Goal: Task Accomplishment & Management: Use online tool/utility

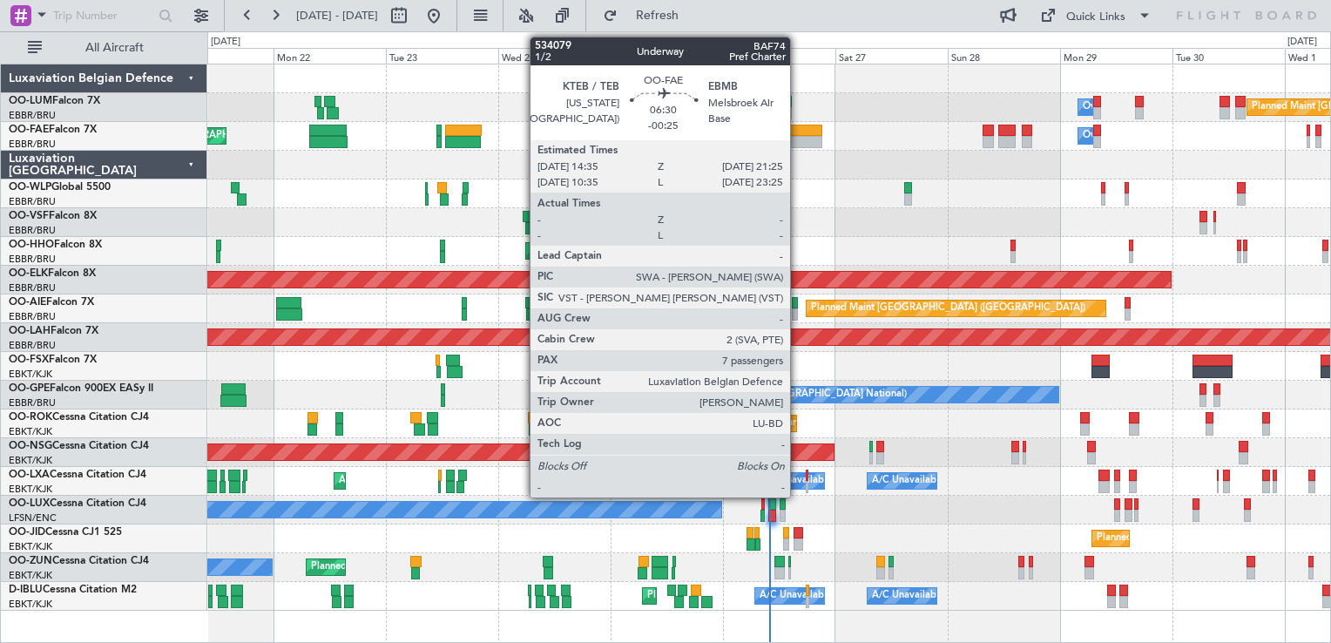
click at [798, 138] on div at bounding box center [806, 142] width 32 height 12
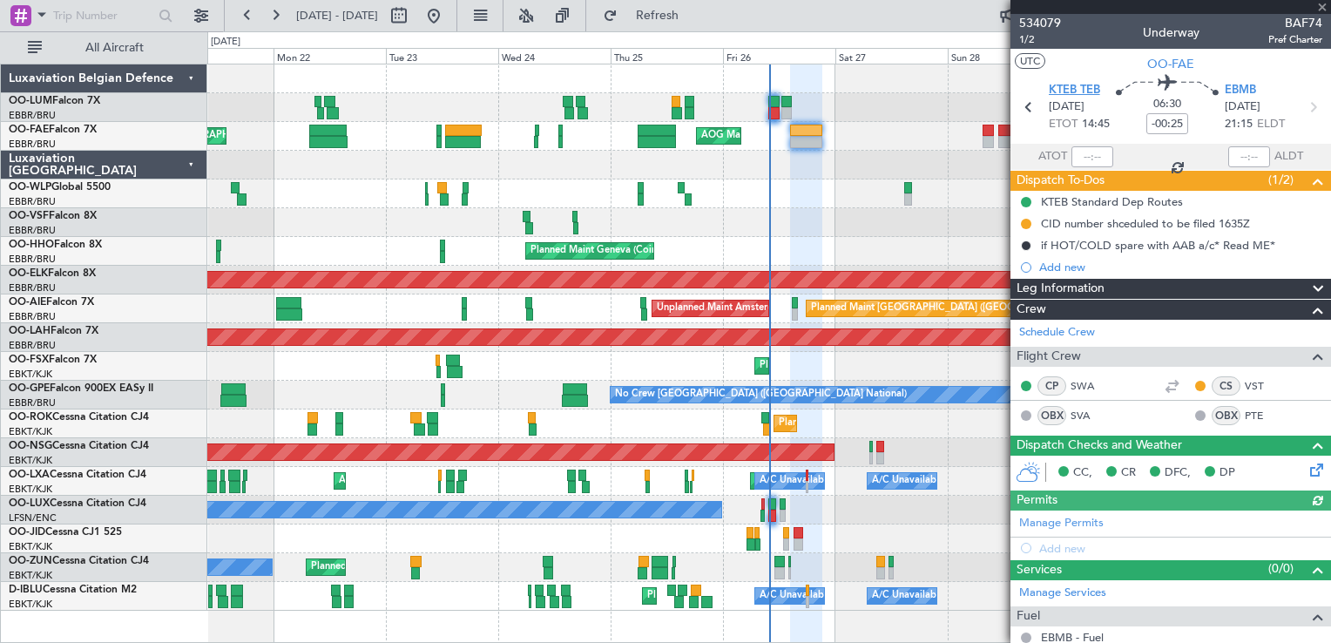
click at [1049, 86] on span "KTEB TEB" at bounding box center [1074, 90] width 51 height 17
click at [733, 406] on div "Planned Maint [GEOGRAPHIC_DATA] ([GEOGRAPHIC_DATA] National) Owner [GEOGRAPHIC_…" at bounding box center [768, 337] width 1123 height 546
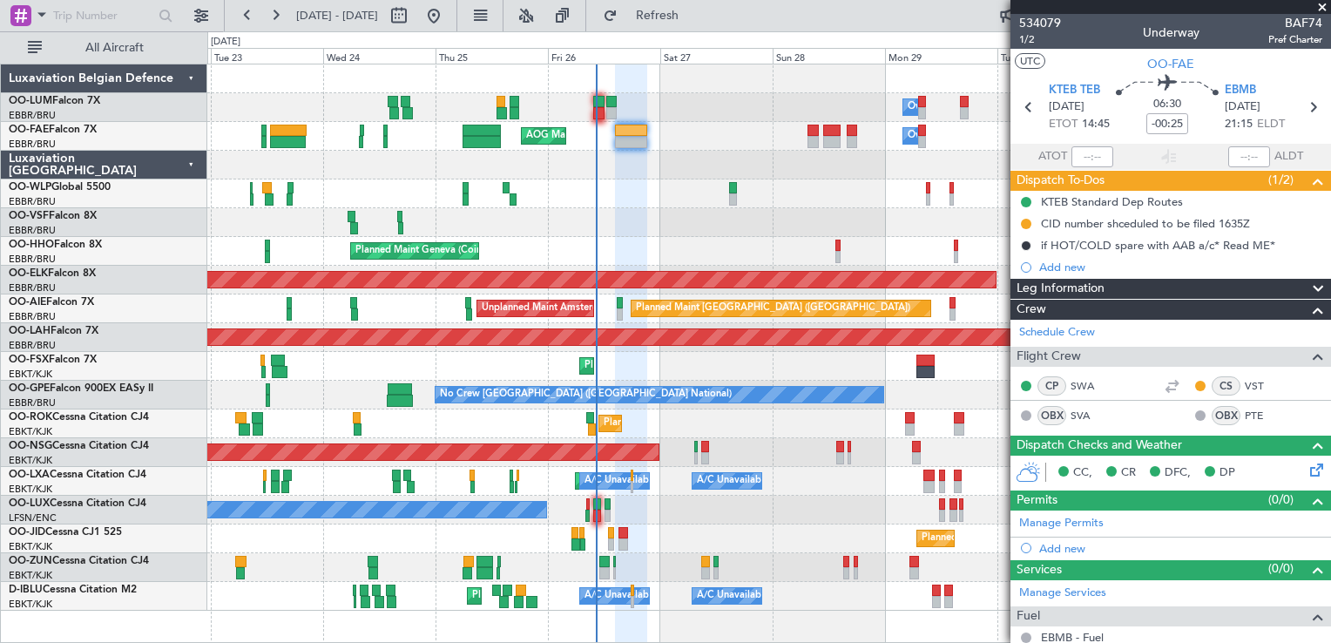
click at [769, 397] on div "Planned Maint [GEOGRAPHIC_DATA] ([GEOGRAPHIC_DATA] National) Owner [GEOGRAPHIC_…" at bounding box center [768, 337] width 1123 height 546
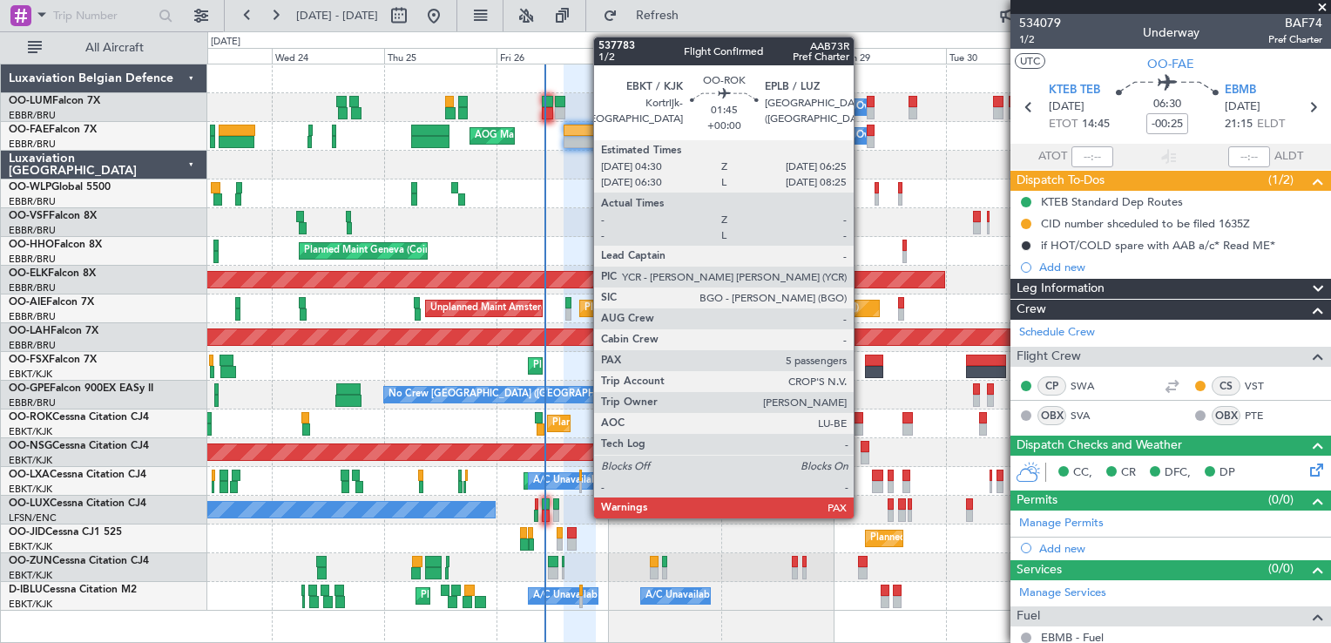
click at [786, 413] on div "Planned Maint Kortrijk-[GEOGRAPHIC_DATA]" at bounding box center [768, 423] width 1123 height 29
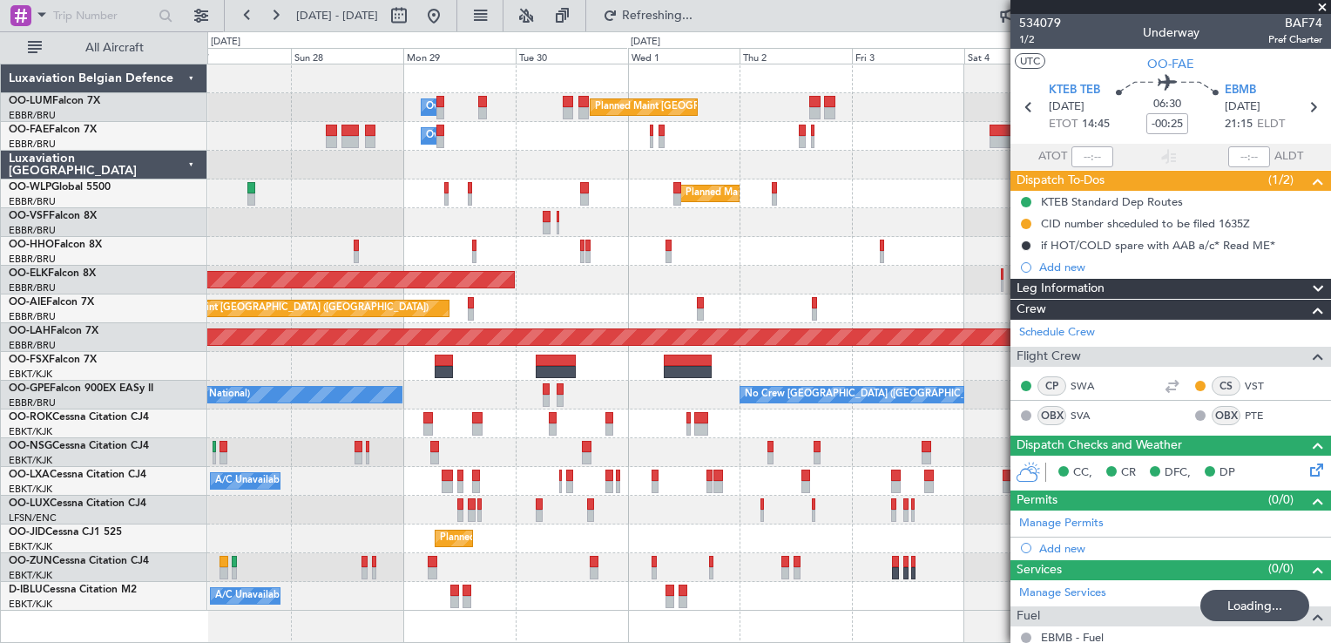
click at [570, 444] on div "Planned Maint [GEOGRAPHIC_DATA] ([GEOGRAPHIC_DATA] National) Owner [GEOGRAPHIC_…" at bounding box center [768, 337] width 1123 height 546
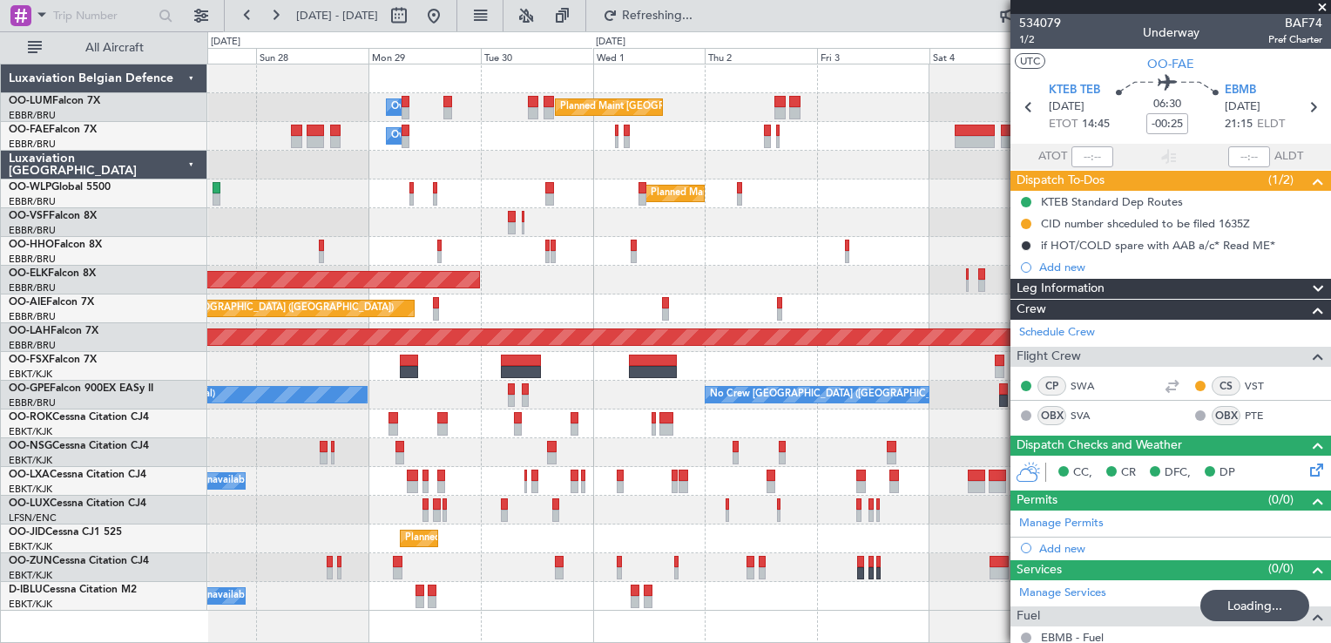
click at [503, 229] on div "Planned Maint [GEOGRAPHIC_DATA] ([GEOGRAPHIC_DATA] National) Owner [GEOGRAPHIC_…" at bounding box center [768, 337] width 1123 height 546
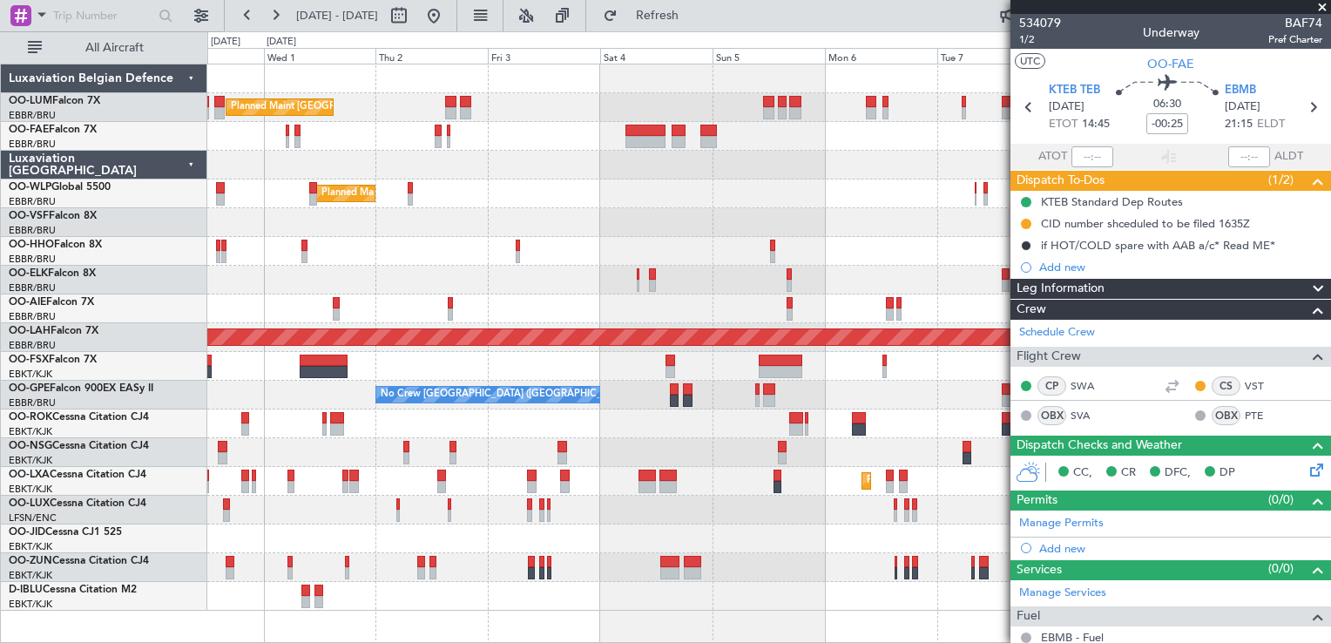
click at [665, 224] on div "Planned Maint [GEOGRAPHIC_DATA] ([GEOGRAPHIC_DATA] National) Owner [GEOGRAPHIC_…" at bounding box center [768, 337] width 1123 height 546
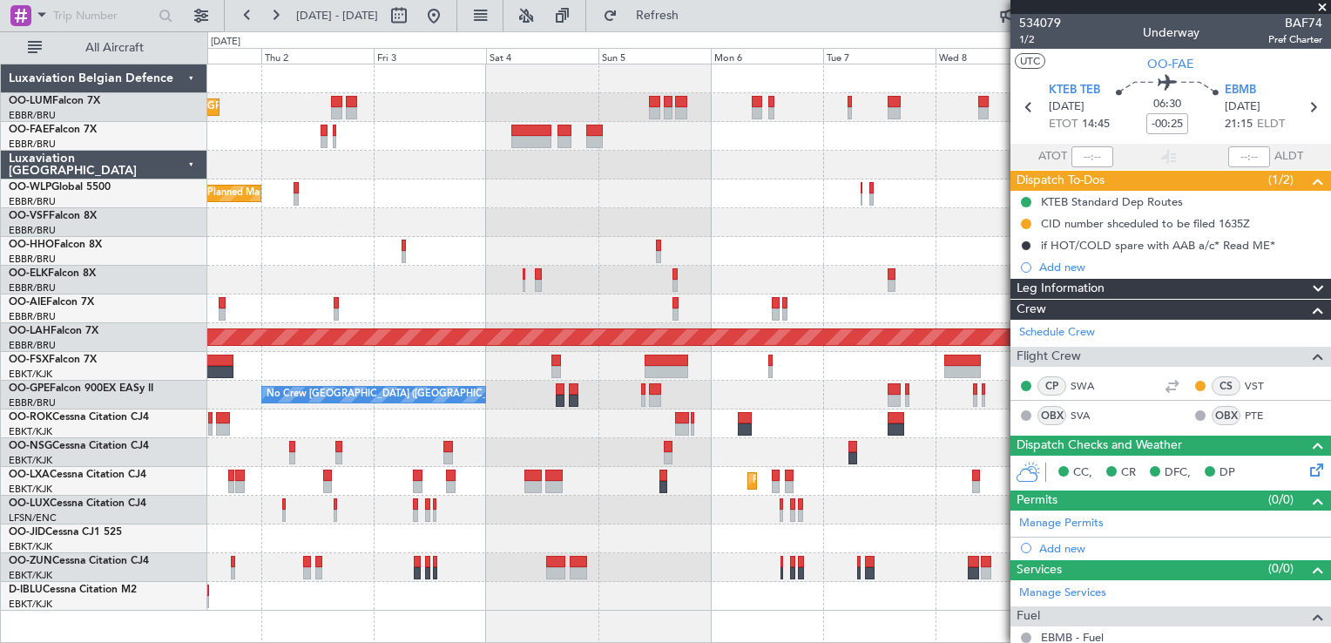
click at [559, 152] on div "Planned Maint [GEOGRAPHIC_DATA] ([GEOGRAPHIC_DATA] National) Owner [GEOGRAPHIC_…" at bounding box center [768, 337] width 1123 height 546
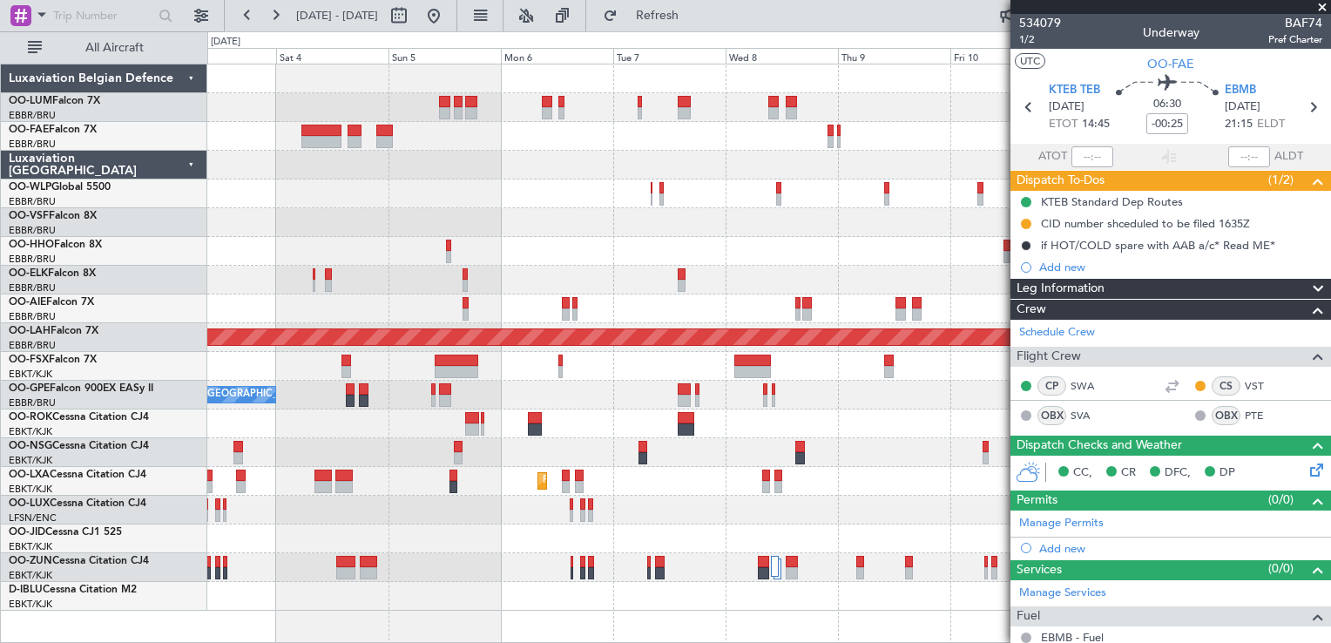
click at [620, 205] on div "Planned Maint [GEOGRAPHIC_DATA] ([GEOGRAPHIC_DATA] National) Owner [GEOGRAPHIC_…" at bounding box center [768, 337] width 1123 height 546
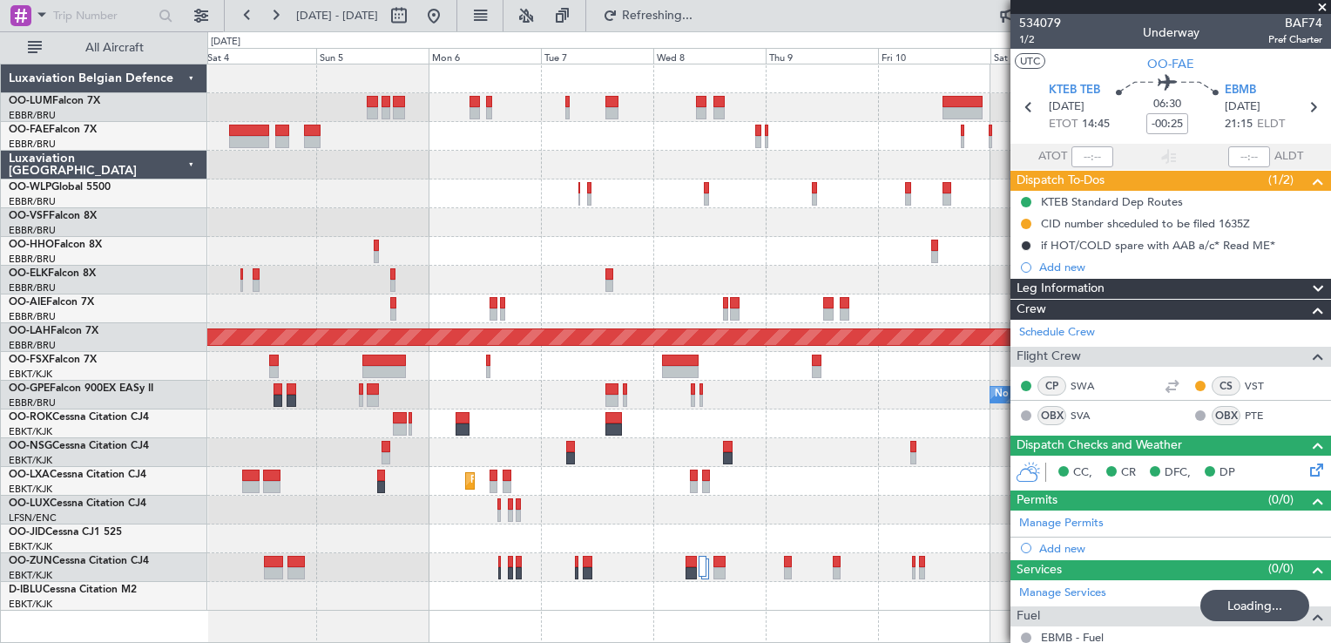
click at [565, 367] on div "Planned Maint [GEOGRAPHIC_DATA] ([GEOGRAPHIC_DATA] National) Owner [GEOGRAPHIC_…" at bounding box center [768, 337] width 1123 height 546
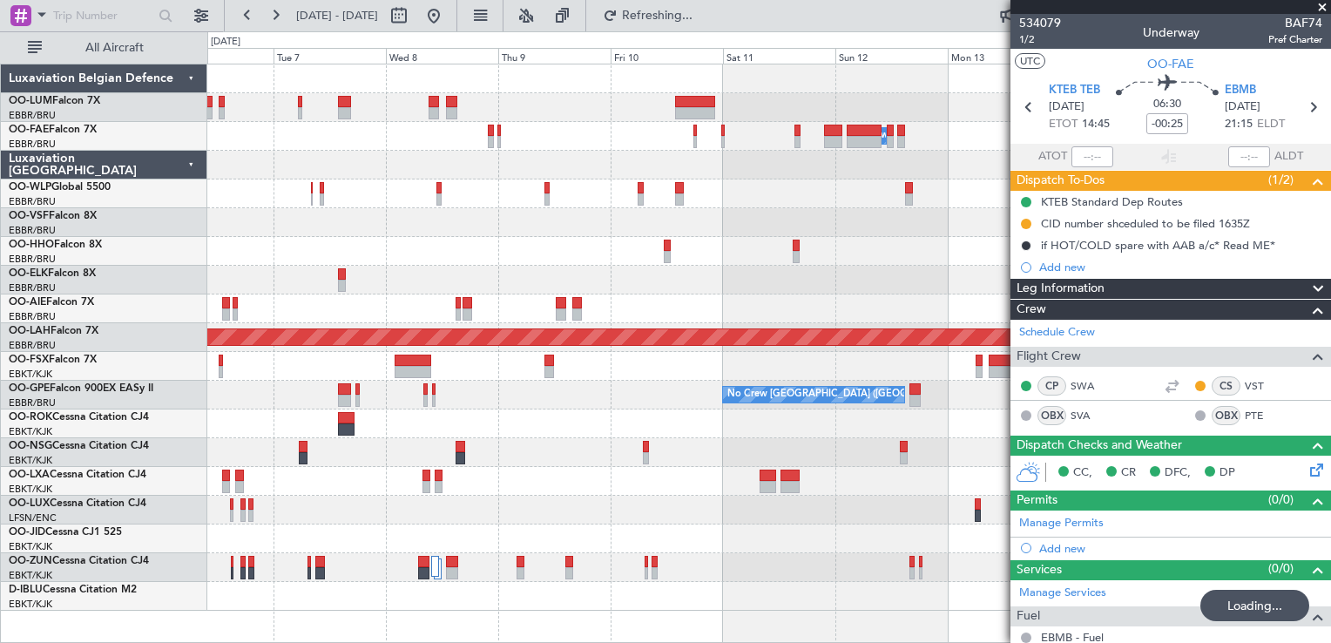
click at [667, 402] on div "Owner Melsbroek Air Base Planned [GEOGRAPHIC_DATA][PERSON_NAME]-[GEOGRAPHIC_DAT…" at bounding box center [768, 337] width 1123 height 546
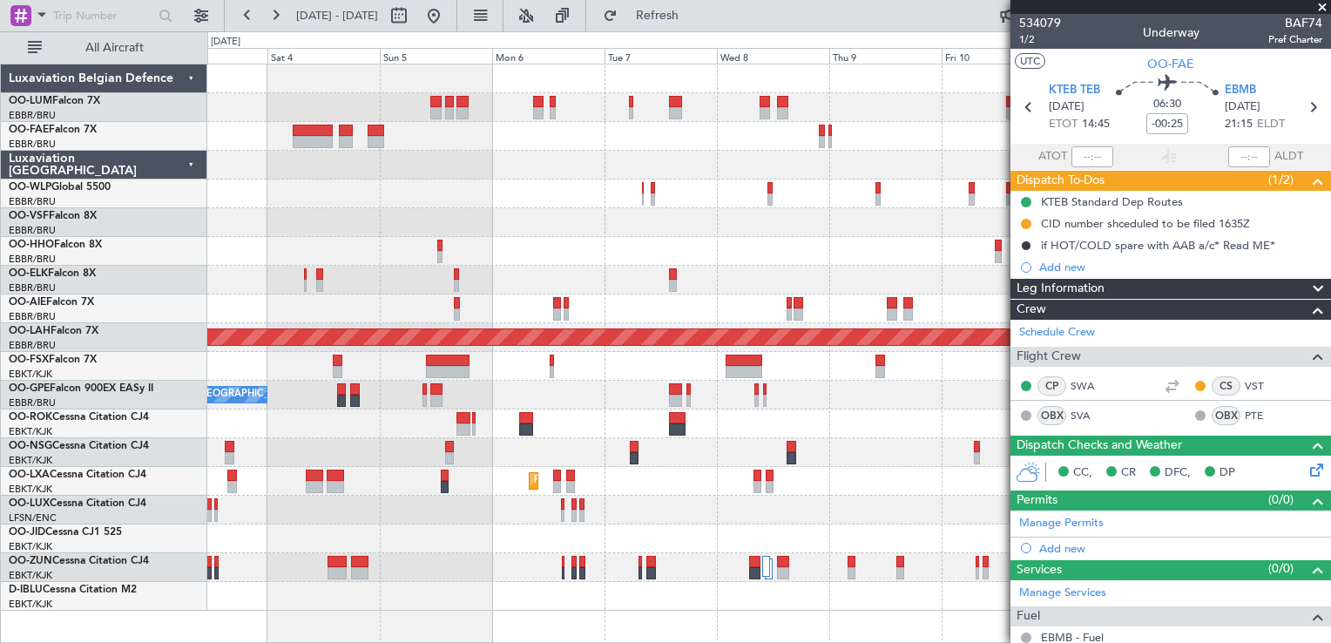
click at [935, 530] on div "Planned Maint [GEOGRAPHIC_DATA] ([GEOGRAPHIC_DATA] National) Owner [GEOGRAPHIC_…" at bounding box center [768, 337] width 1123 height 546
click at [864, 524] on div "Planned Maint [GEOGRAPHIC_DATA] ([GEOGRAPHIC_DATA] National) Owner [GEOGRAPHIC_…" at bounding box center [768, 337] width 1123 height 546
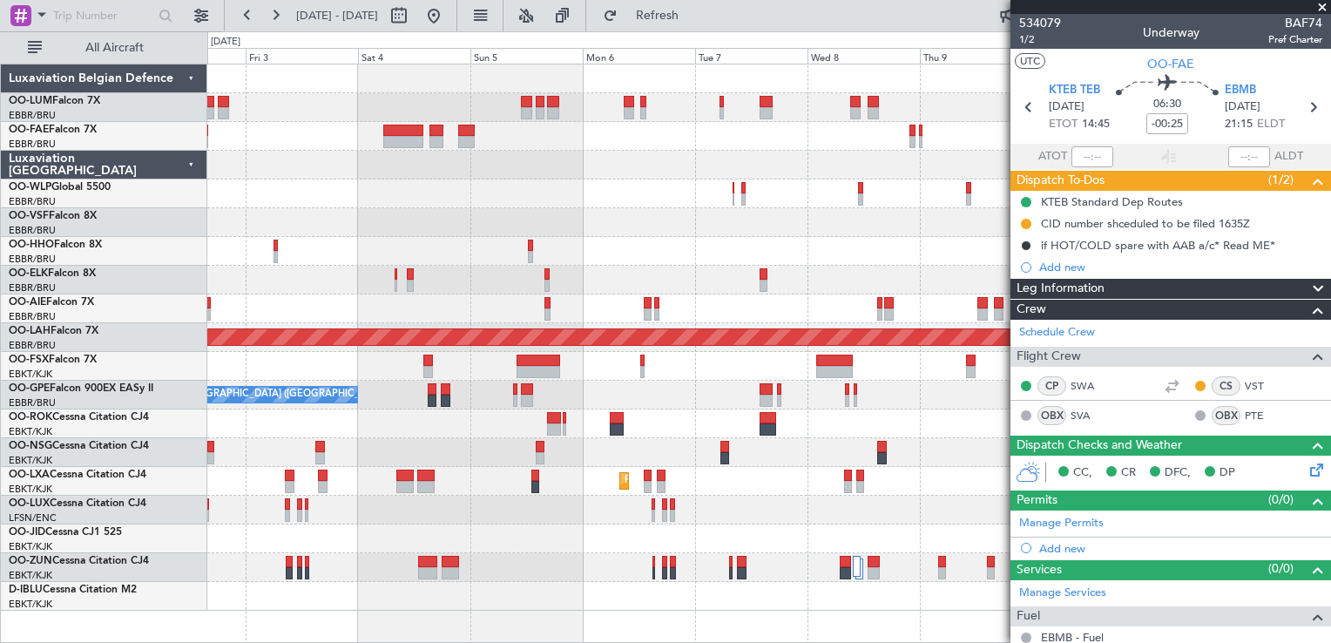
click at [812, 569] on div at bounding box center [768, 567] width 1123 height 29
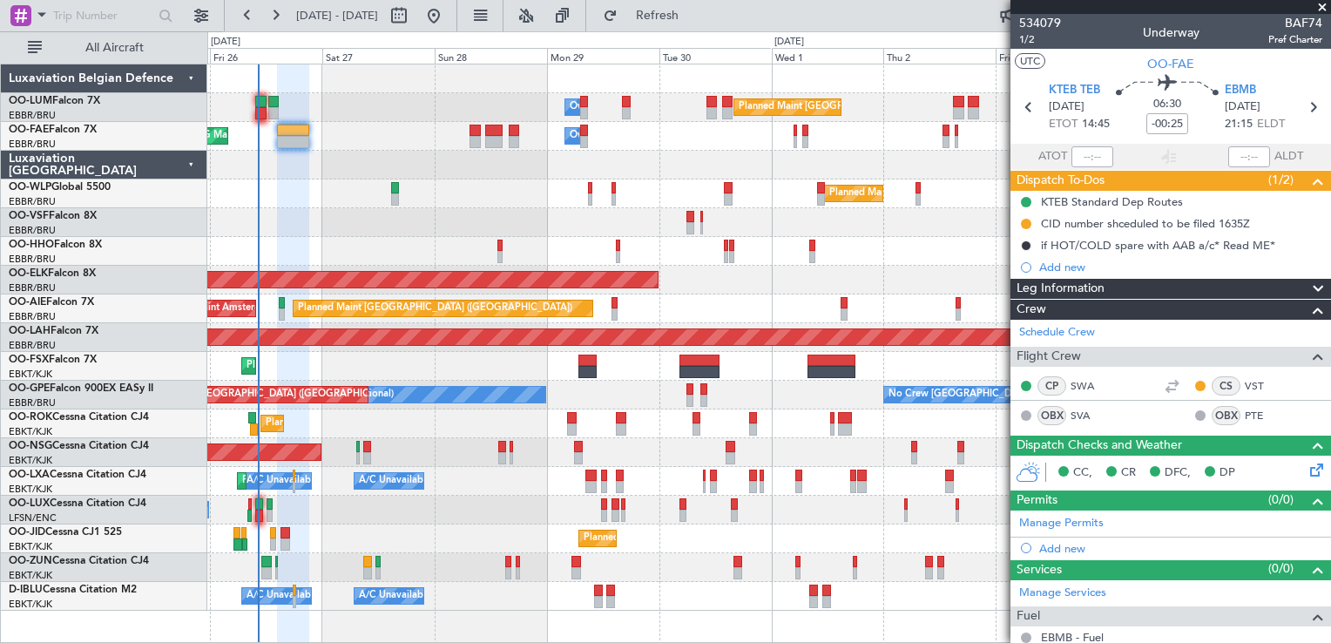
click at [977, 317] on div "Planned Maint [GEOGRAPHIC_DATA] ([GEOGRAPHIC_DATA] National) Owner [GEOGRAPHIC_…" at bounding box center [768, 337] width 1123 height 546
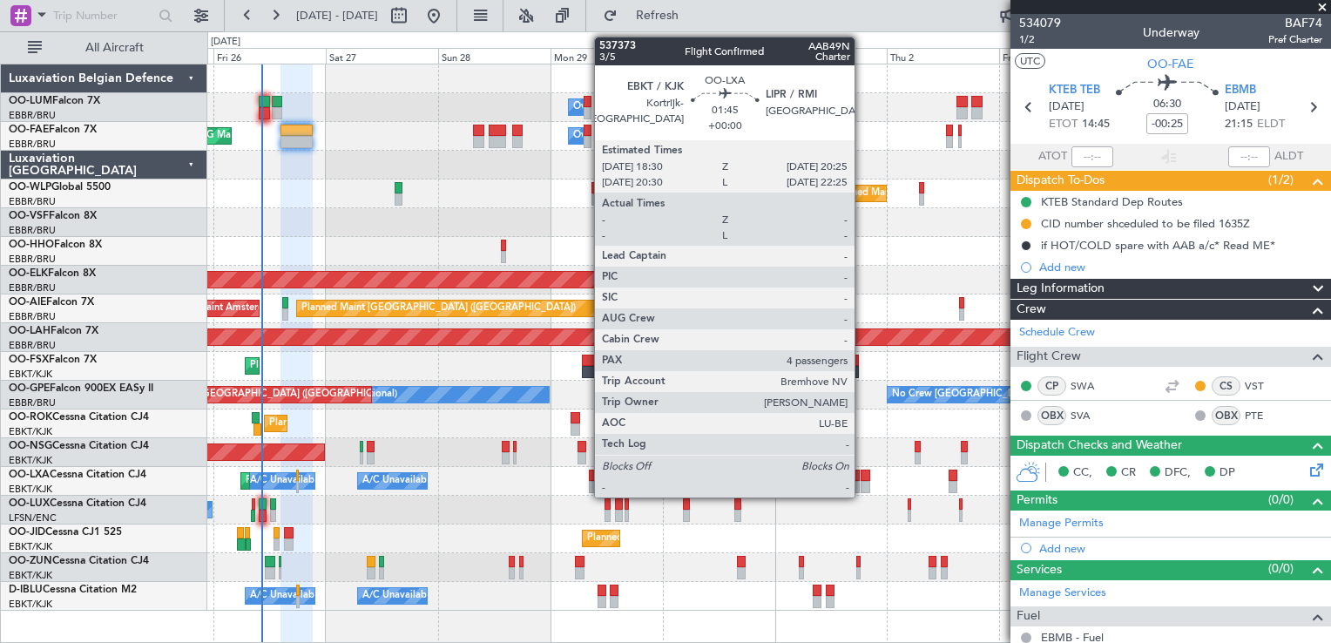
click at [862, 476] on div at bounding box center [866, 475] width 10 height 12
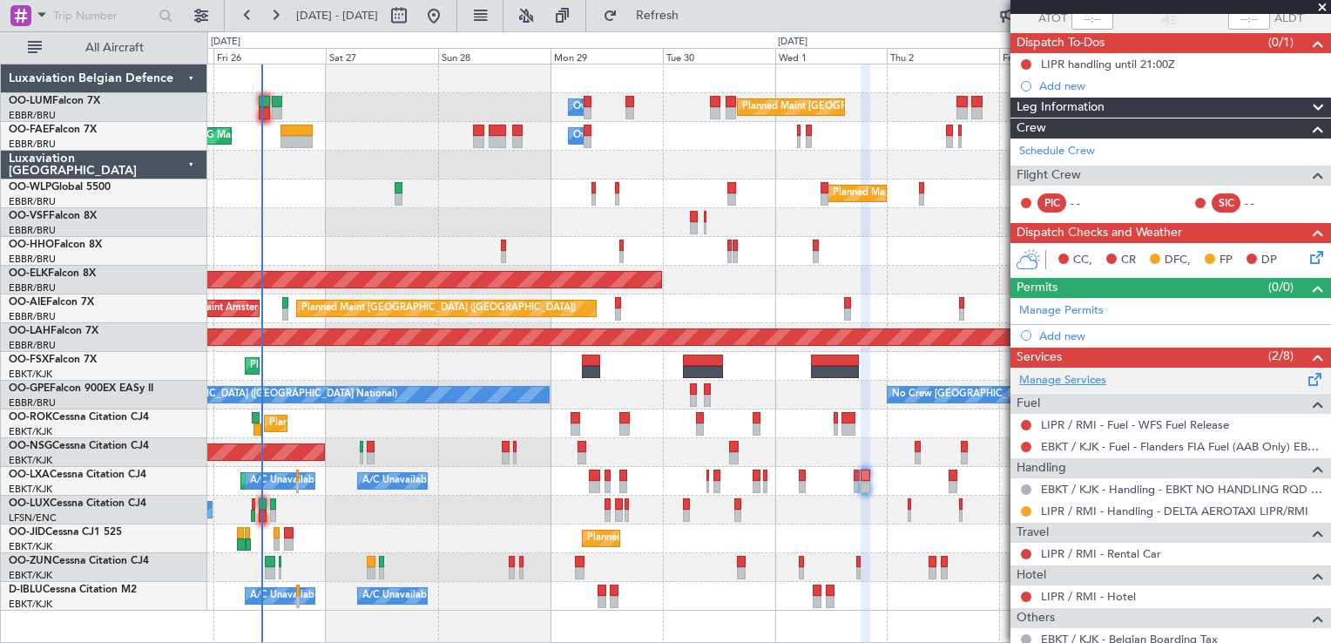
scroll to position [174, 0]
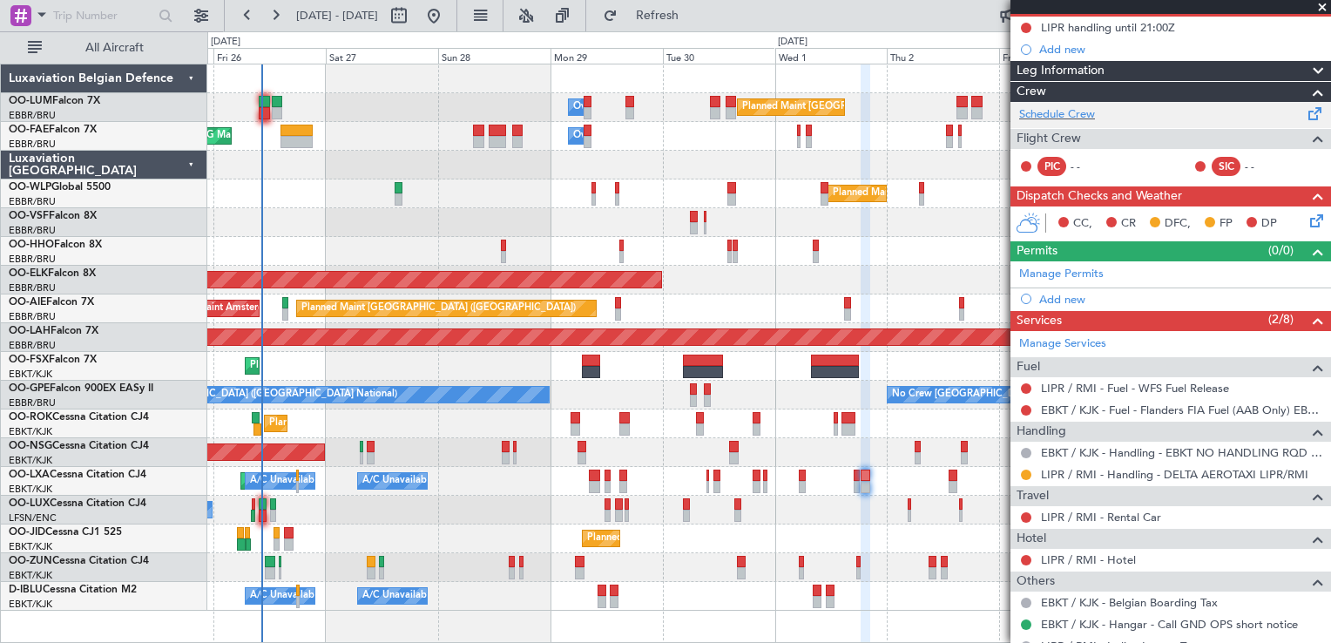
click at [1078, 122] on div "Schedule Crew" at bounding box center [1170, 115] width 321 height 26
click at [648, 23] on fb-refresh-button "Refresh" at bounding box center [647, 15] width 122 height 31
click at [666, 19] on button "Refresh" at bounding box center [647, 16] width 105 height 28
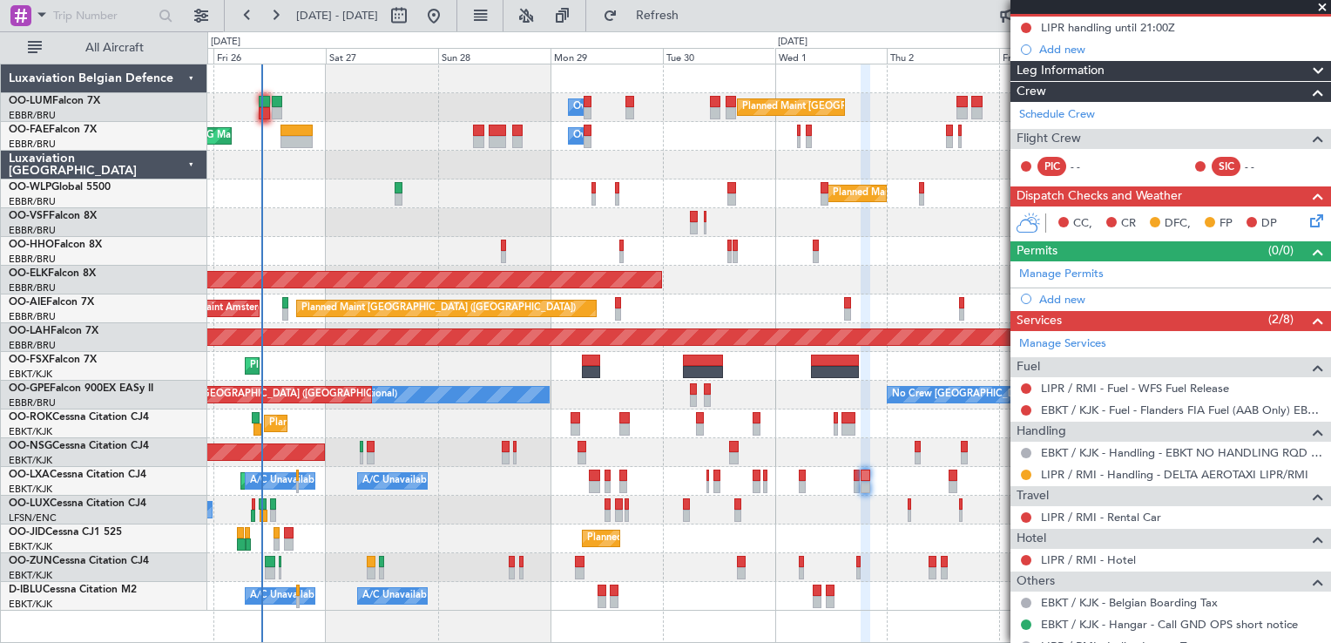
click at [597, 234] on div "Planned Maint [GEOGRAPHIC_DATA] ([GEOGRAPHIC_DATA] National) Owner [GEOGRAPHIC_…" at bounding box center [768, 337] width 1123 height 546
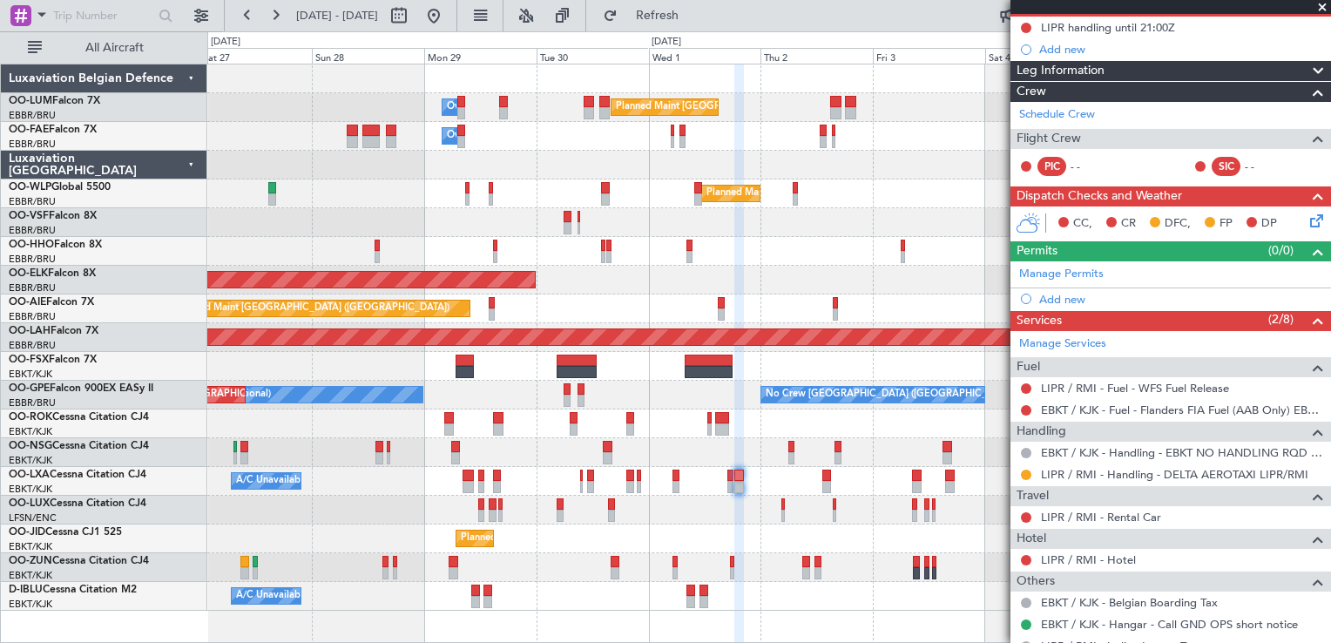
click at [606, 237] on div "Planned Maint Geneva (Cointrin)" at bounding box center [768, 251] width 1123 height 29
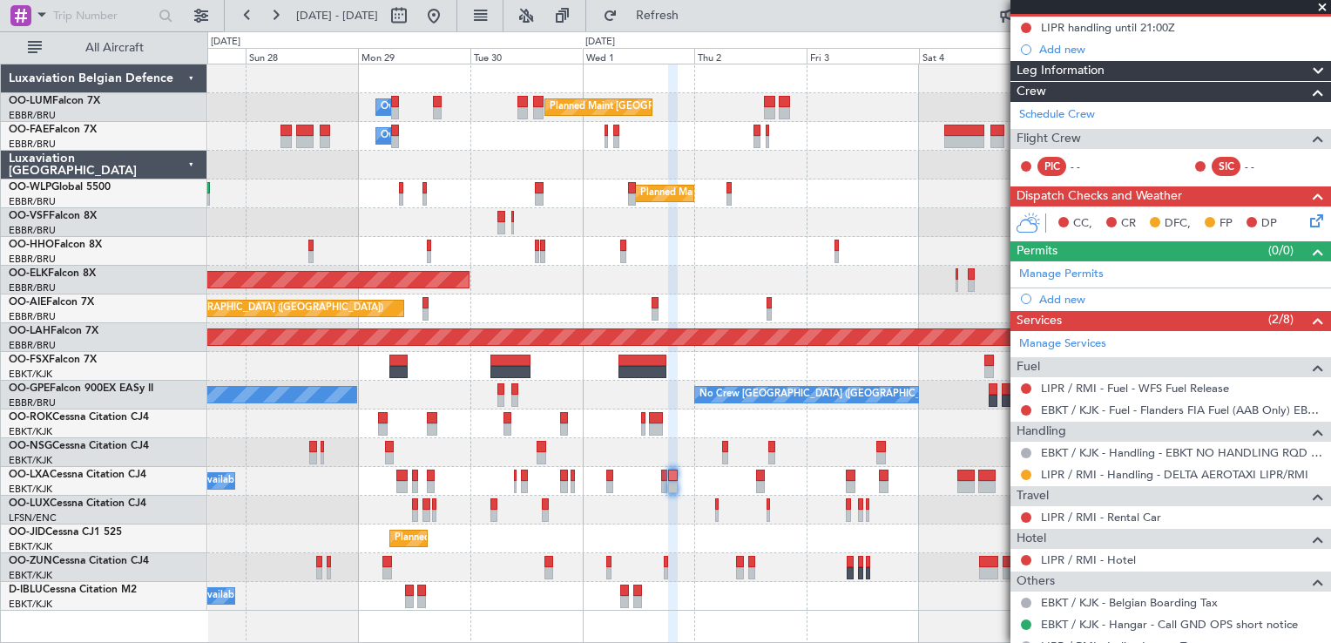
click at [683, 250] on div "Planned Maint Geneva (Cointrin)" at bounding box center [768, 251] width 1123 height 29
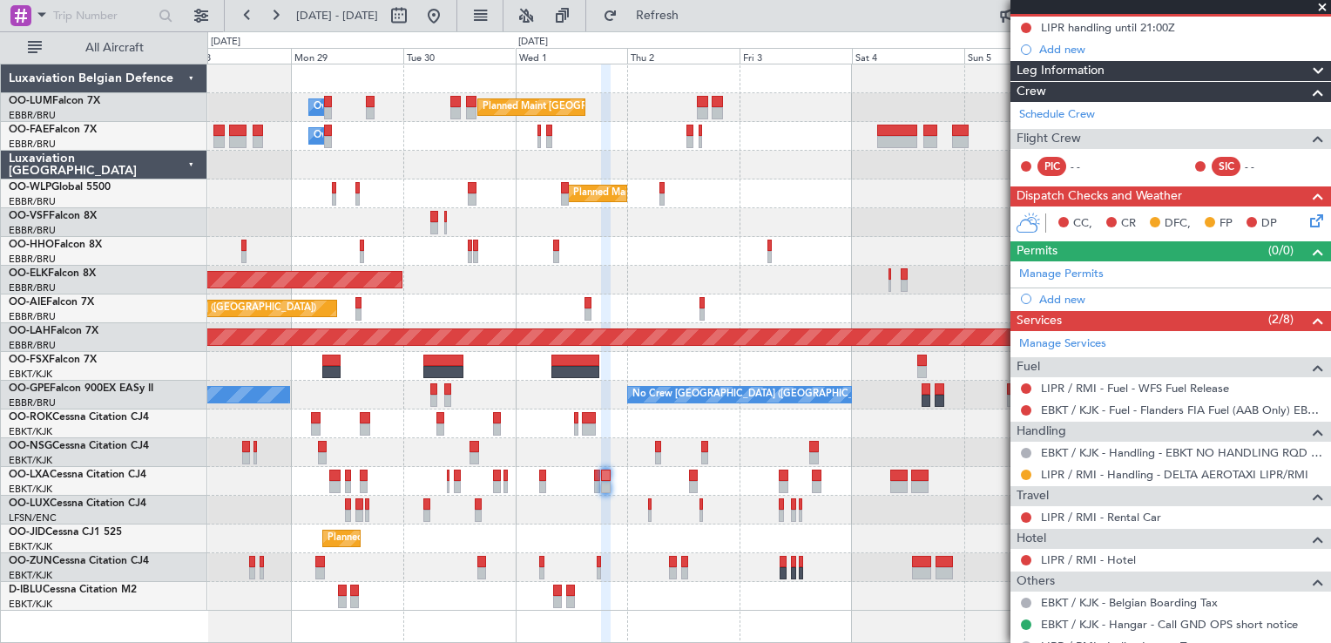
click at [604, 240] on div at bounding box center [768, 251] width 1123 height 29
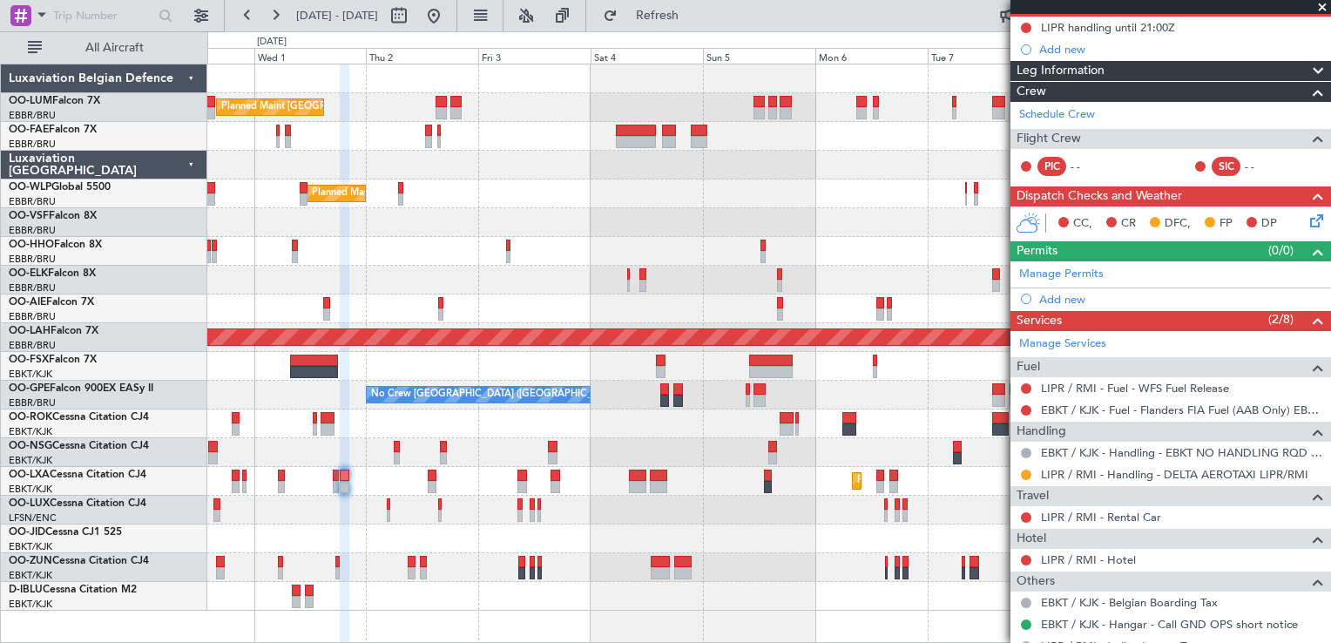
click at [733, 219] on div "Planned Maint [GEOGRAPHIC_DATA] ([GEOGRAPHIC_DATA] National) Owner [GEOGRAPHIC_…" at bounding box center [768, 337] width 1123 height 546
click at [690, 208] on div at bounding box center [768, 222] width 1123 height 29
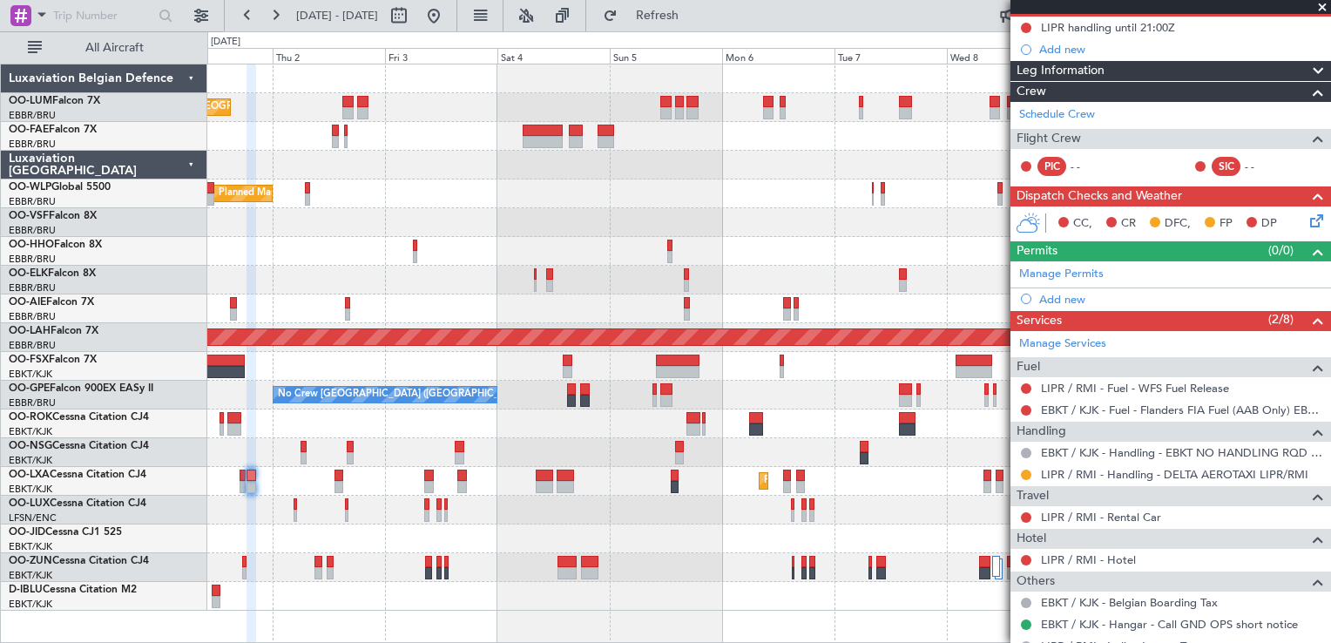
click at [826, 228] on div "Planned Maint [GEOGRAPHIC_DATA] ([GEOGRAPHIC_DATA] National) Owner [GEOGRAPHIC_…" at bounding box center [768, 337] width 1123 height 546
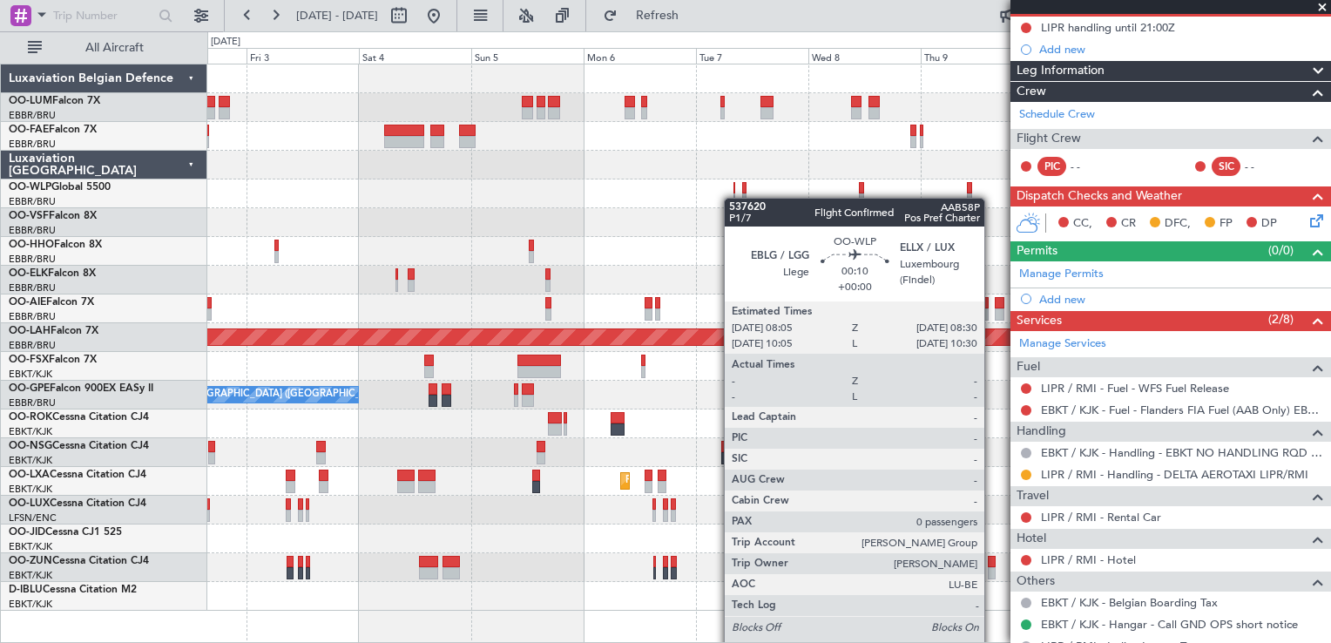
click at [742, 193] on div at bounding box center [744, 199] width 4 height 12
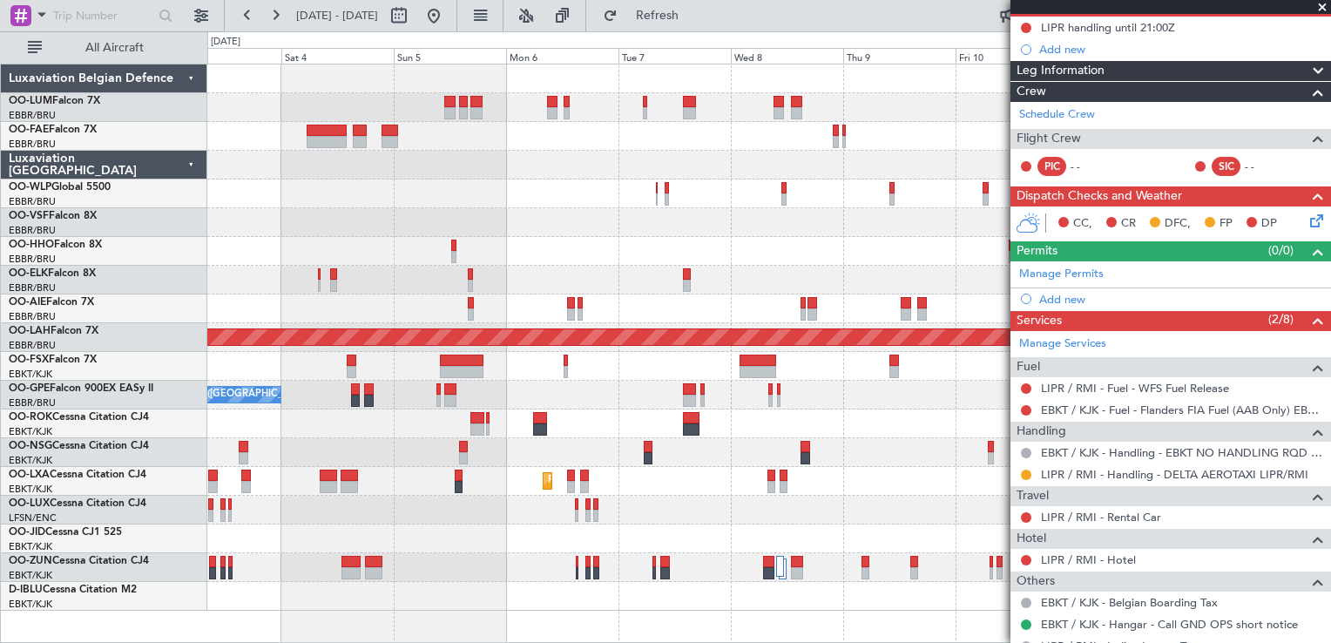
click at [719, 211] on div "Planned Maint [GEOGRAPHIC_DATA] ([GEOGRAPHIC_DATA] National) Owner [GEOGRAPHIC_…" at bounding box center [768, 337] width 1123 height 546
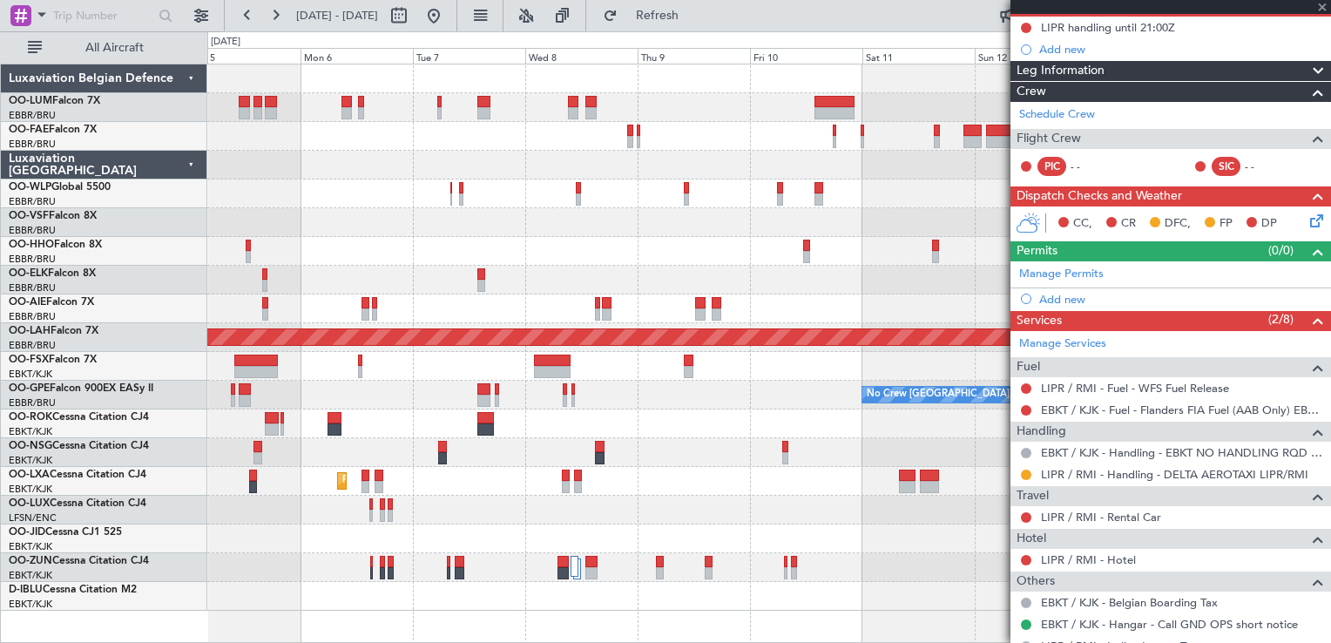
click at [699, 210] on div at bounding box center [768, 222] width 1123 height 29
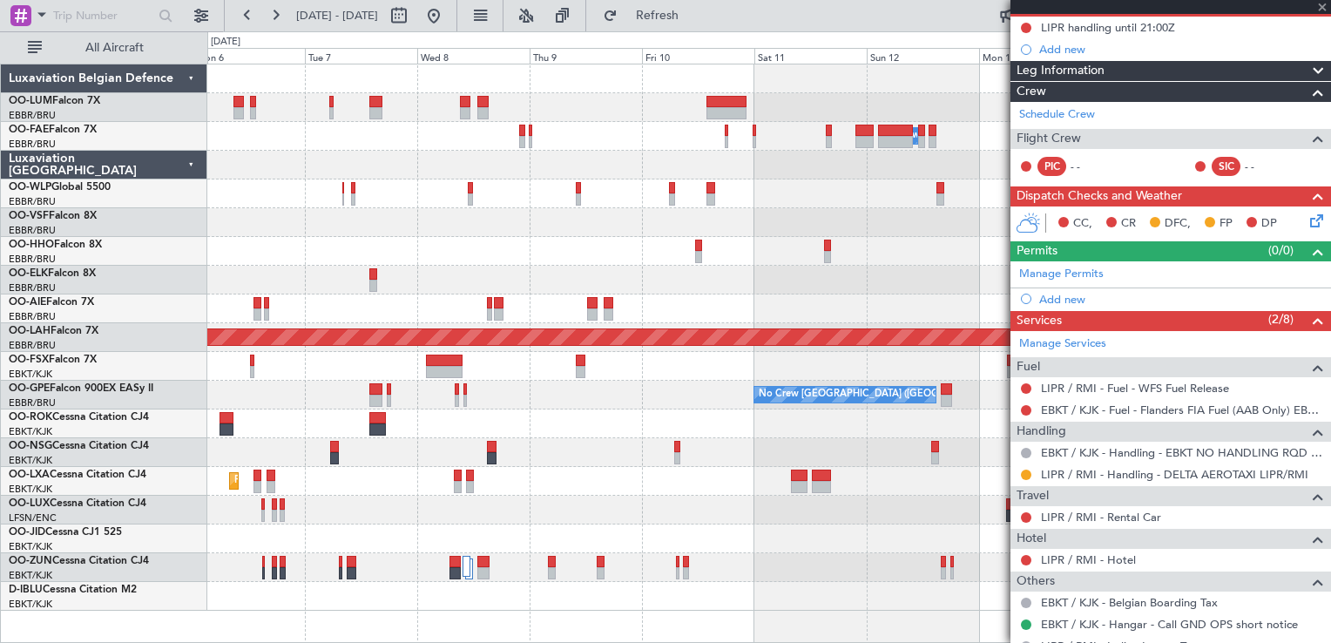
click at [754, 230] on div "Owner Melsbroek Air Base Planned Maint [GEOGRAPHIC_DATA] ([GEOGRAPHIC_DATA]) Pl…" at bounding box center [768, 337] width 1123 height 546
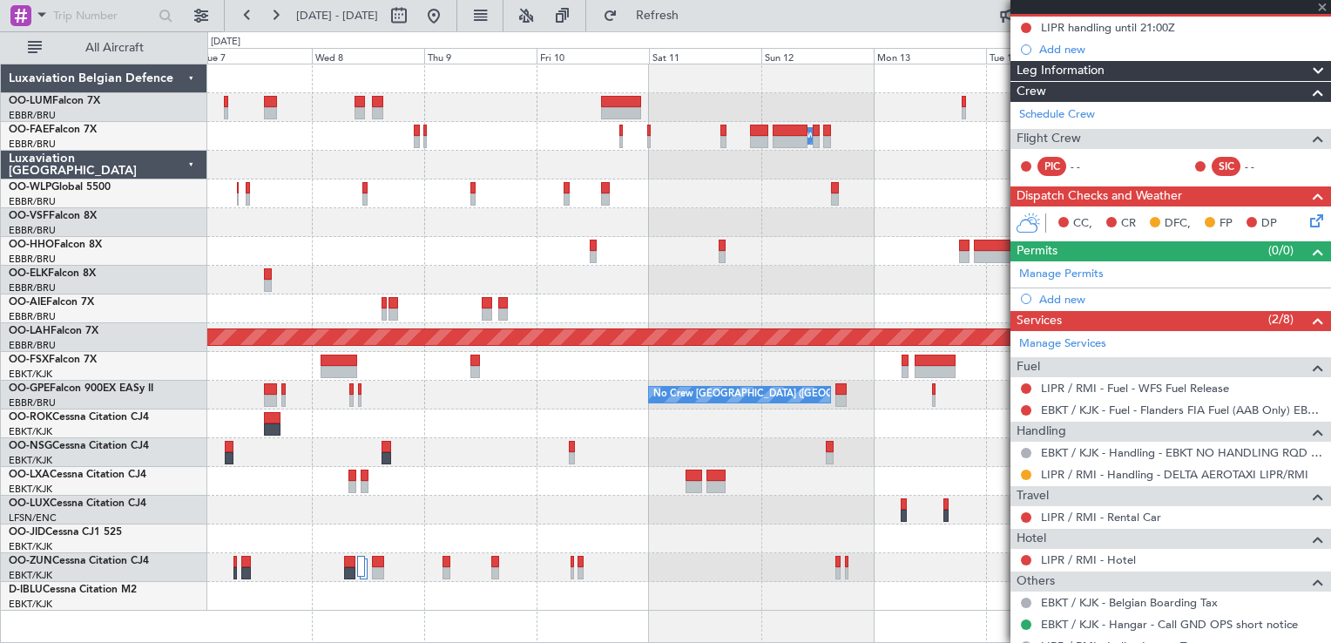
click at [753, 228] on div at bounding box center [768, 222] width 1123 height 29
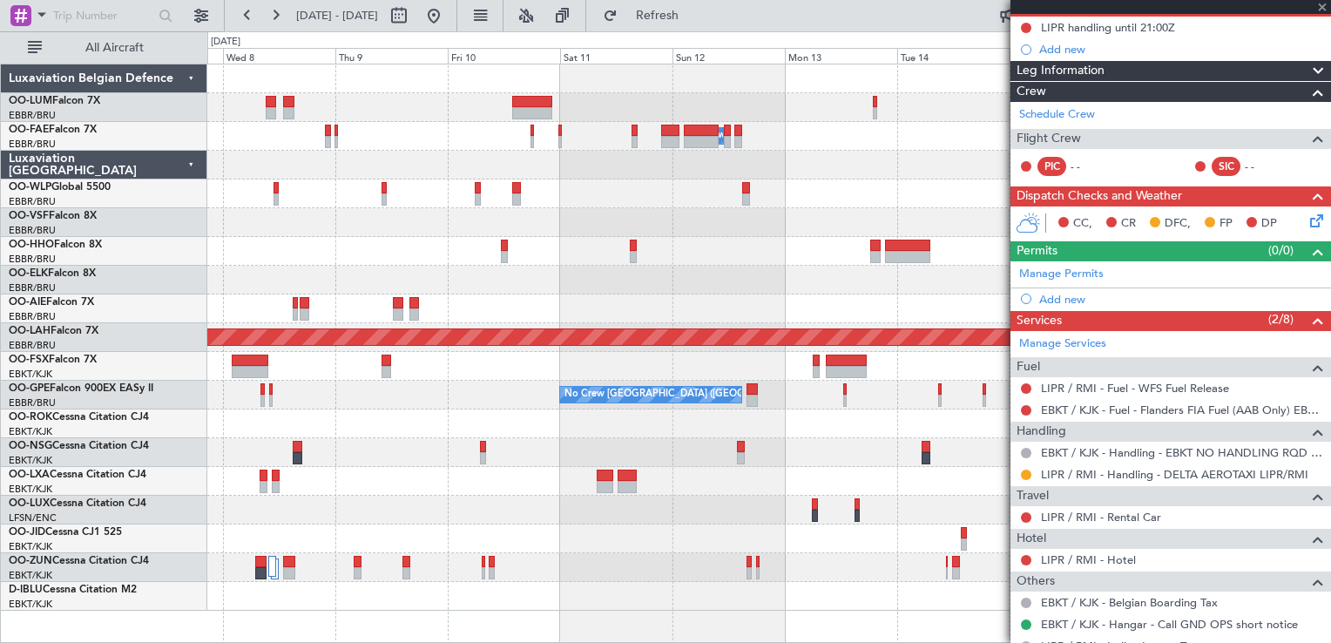
click at [742, 211] on div at bounding box center [768, 222] width 1123 height 29
type input "2"
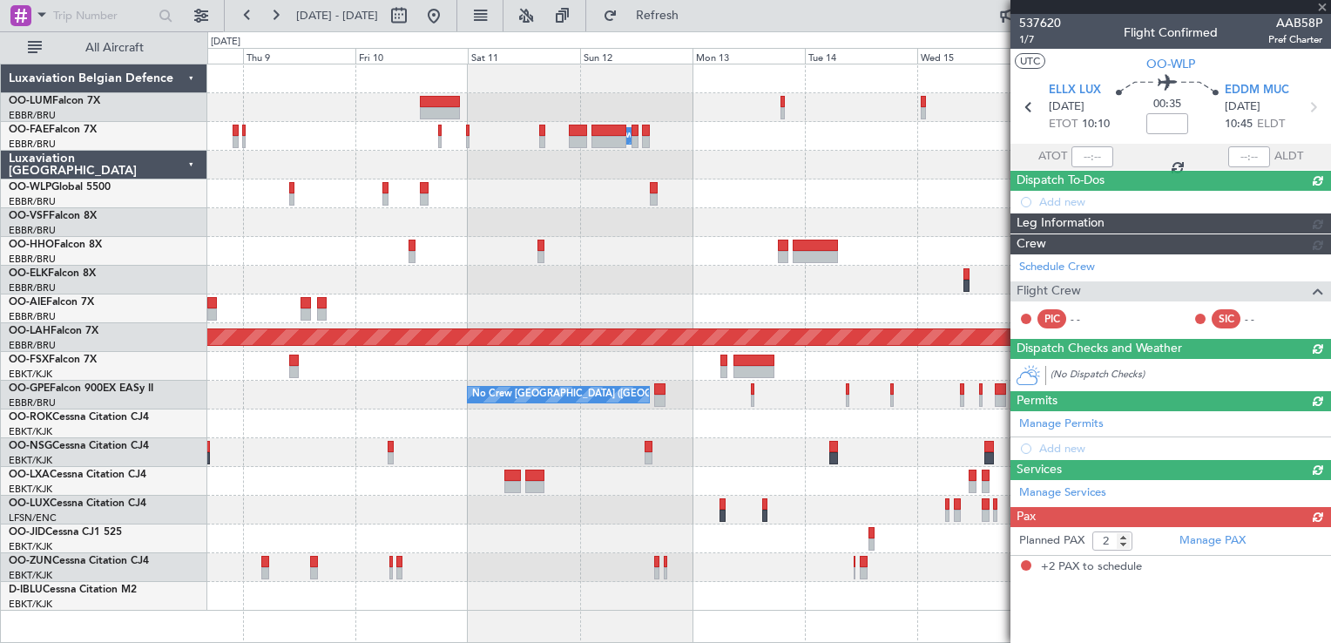
scroll to position [0, 0]
click at [751, 192] on div "Planned Maint [GEOGRAPHIC_DATA] ([GEOGRAPHIC_DATA] National) Owner [GEOGRAPHIC_…" at bounding box center [768, 337] width 1123 height 546
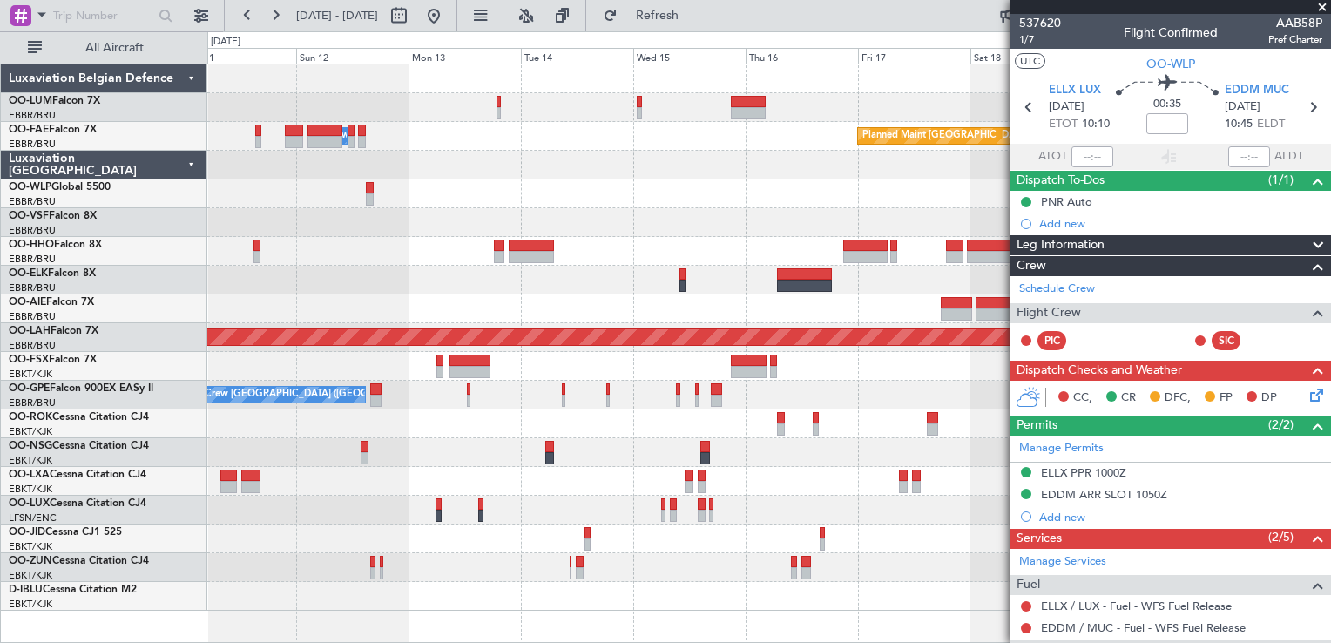
click at [661, 383] on div "No Crew [GEOGRAPHIC_DATA] ([GEOGRAPHIC_DATA] National) No Crew [GEOGRAPHIC_DATA…" at bounding box center [768, 395] width 1123 height 29
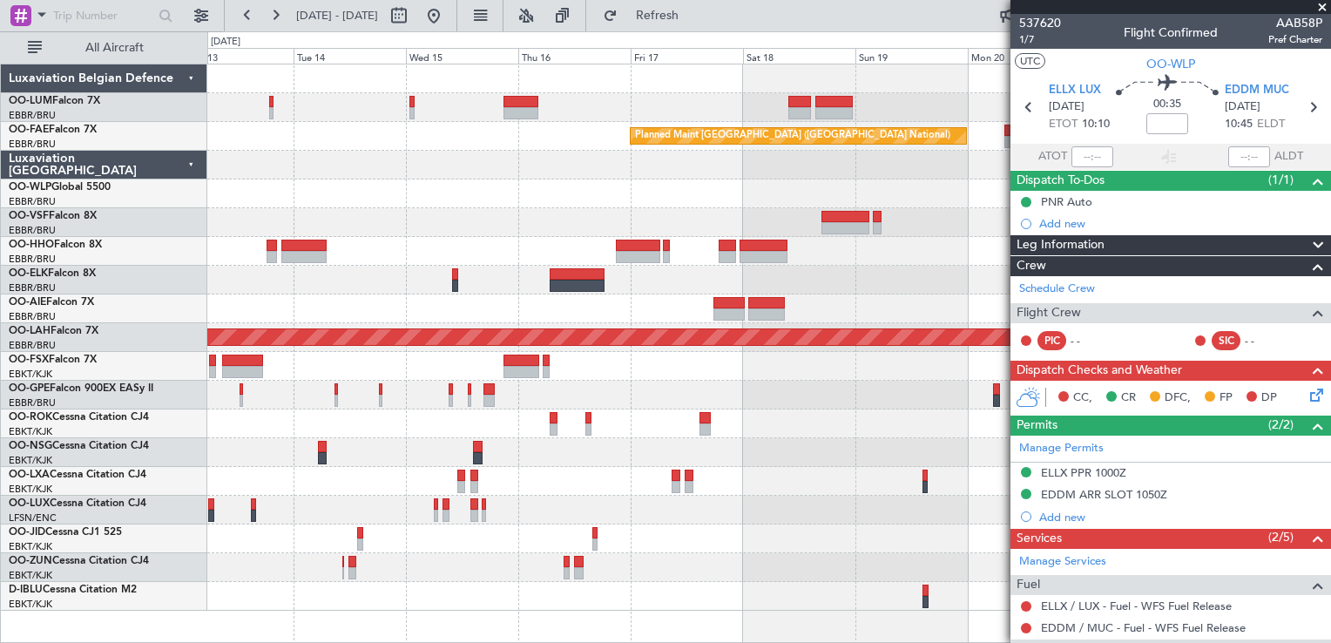
click at [698, 387] on div "No Crew [GEOGRAPHIC_DATA] ([GEOGRAPHIC_DATA] National) Planned Maint Nurnberg N…" at bounding box center [768, 395] width 1123 height 29
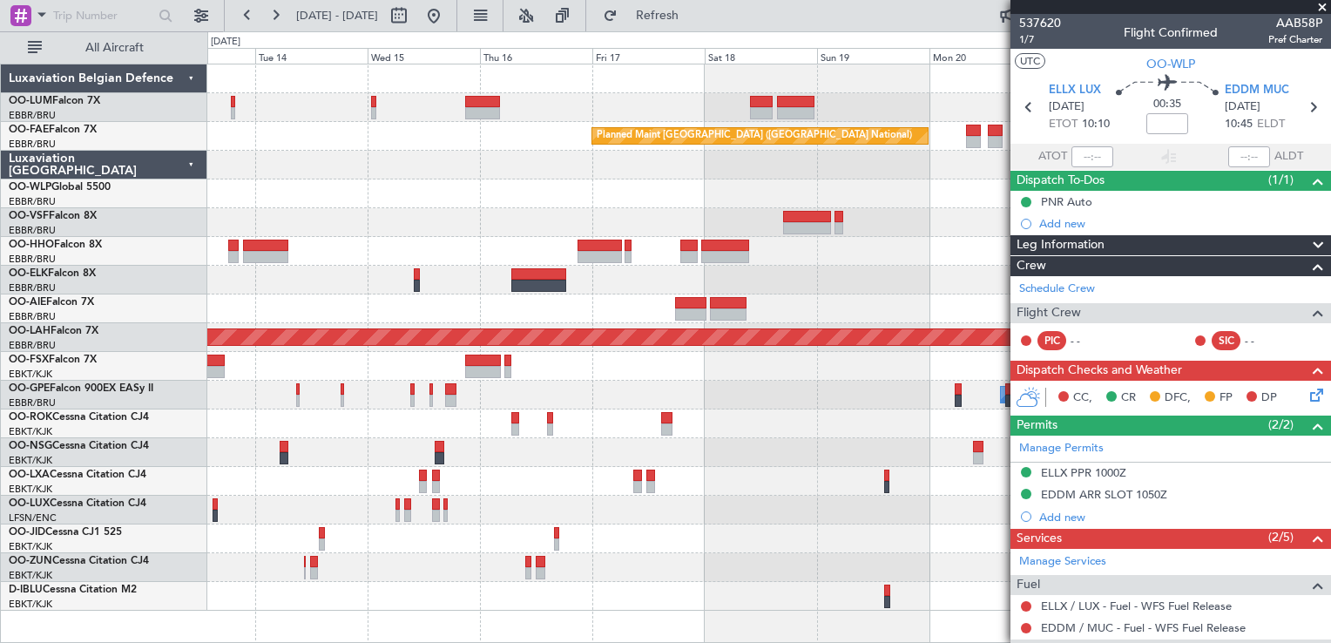
click at [742, 403] on div "No Crew [GEOGRAPHIC_DATA] ([GEOGRAPHIC_DATA] National) Planned Maint Nurnberg N…" at bounding box center [768, 395] width 1123 height 29
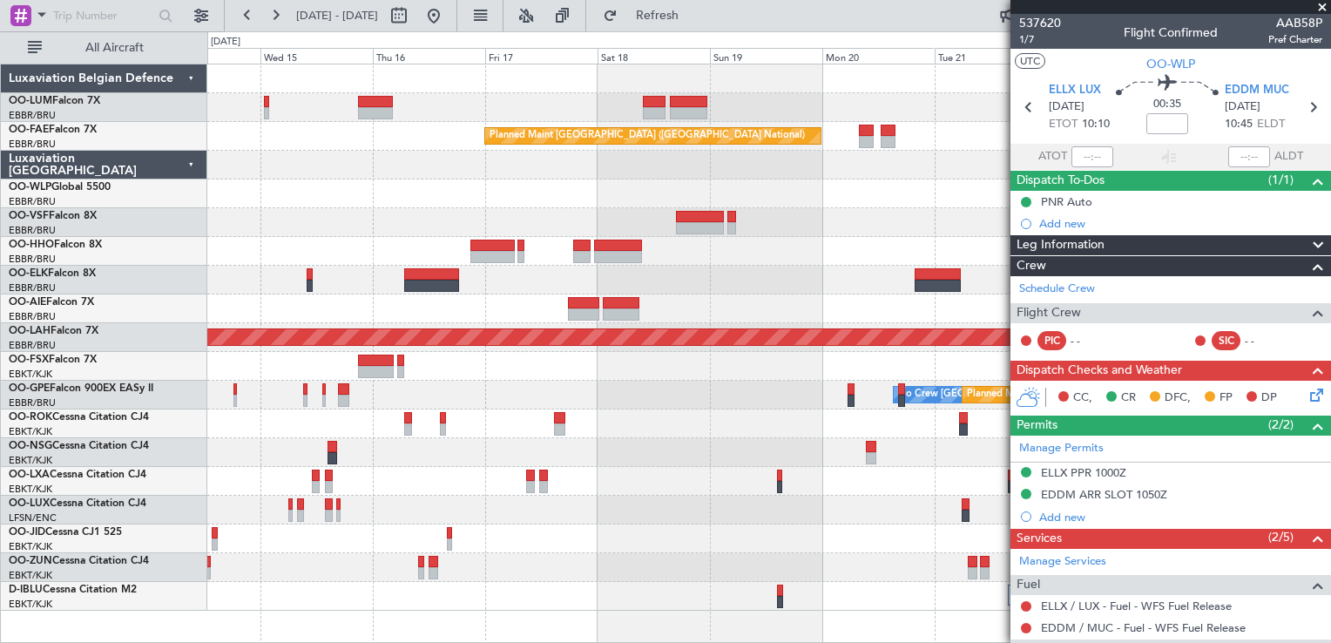
click at [706, 398] on div "No Crew [GEOGRAPHIC_DATA] ([GEOGRAPHIC_DATA] National) Planned Maint Nurnberg N…" at bounding box center [768, 395] width 1123 height 29
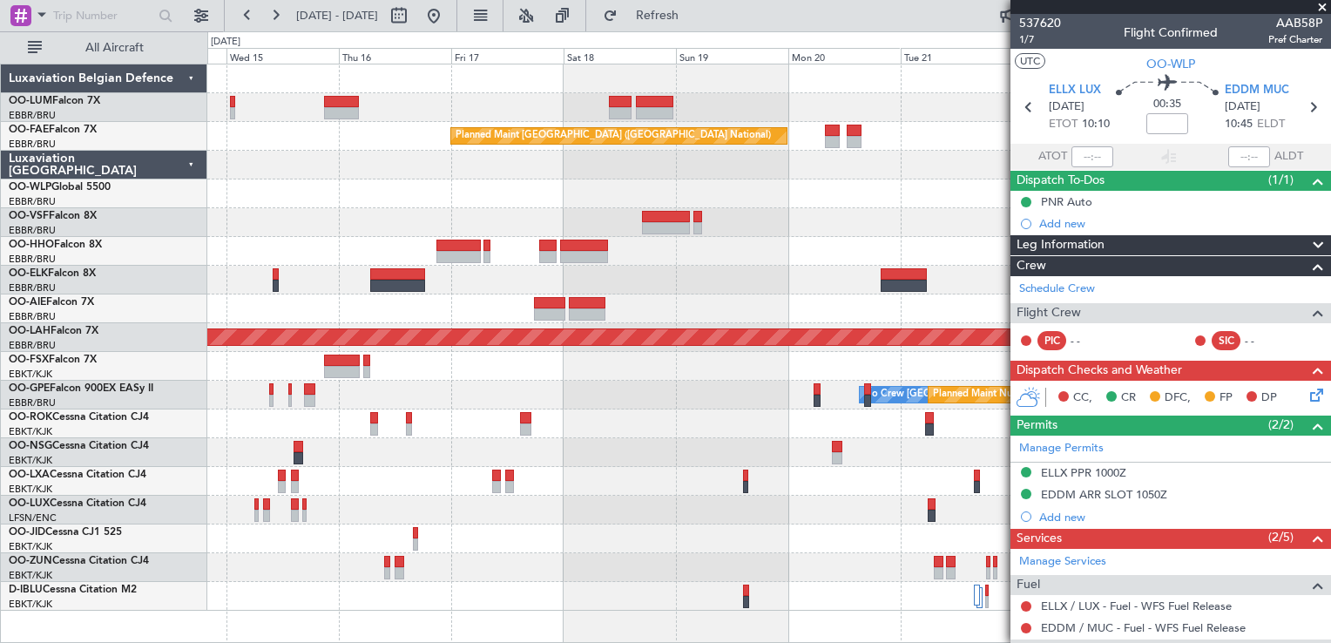
click at [584, 376] on div "Planned Maint Kortrijk-[GEOGRAPHIC_DATA] Planned Maint [GEOGRAPHIC_DATA] ([GEOG…" at bounding box center [768, 337] width 1123 height 546
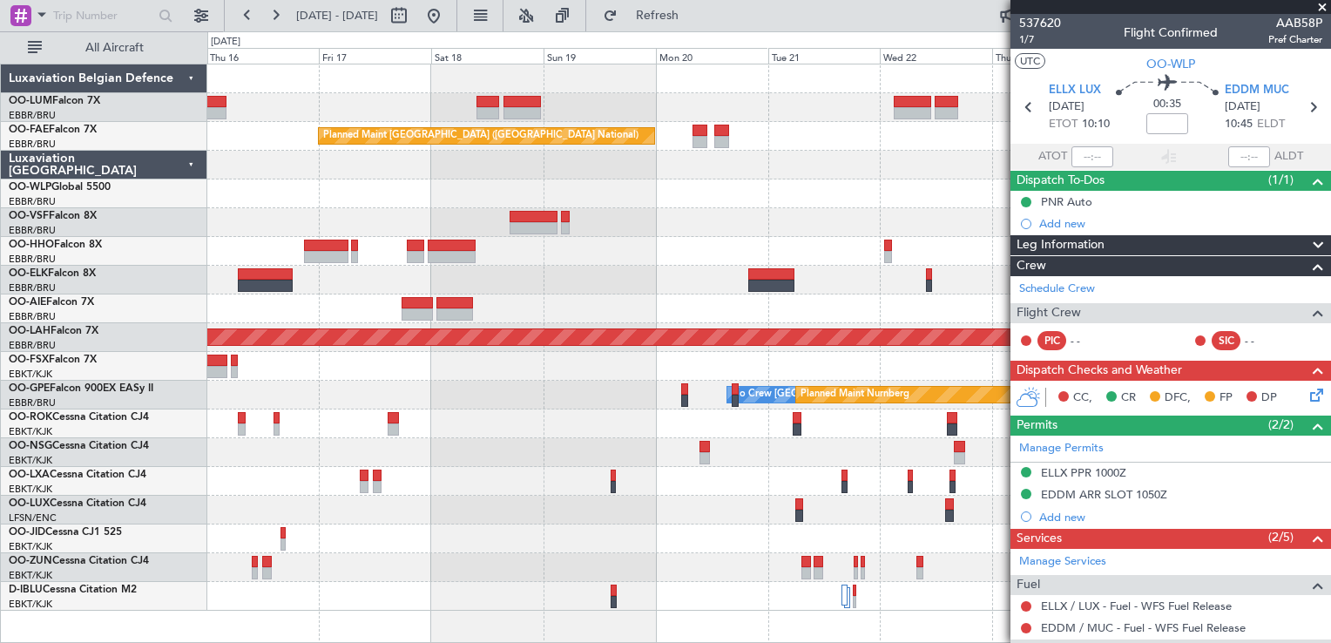
drag, startPoint x: 829, startPoint y: 415, endPoint x: 770, endPoint y: 398, distance: 61.7
click at [773, 400] on fb-app "[DATE] - [DATE] Refresh Quick Links All Aircraft Planned Maint [GEOGRAPHIC_DATA…" at bounding box center [665, 328] width 1331 height 630
click at [624, 240] on div at bounding box center [768, 251] width 1123 height 29
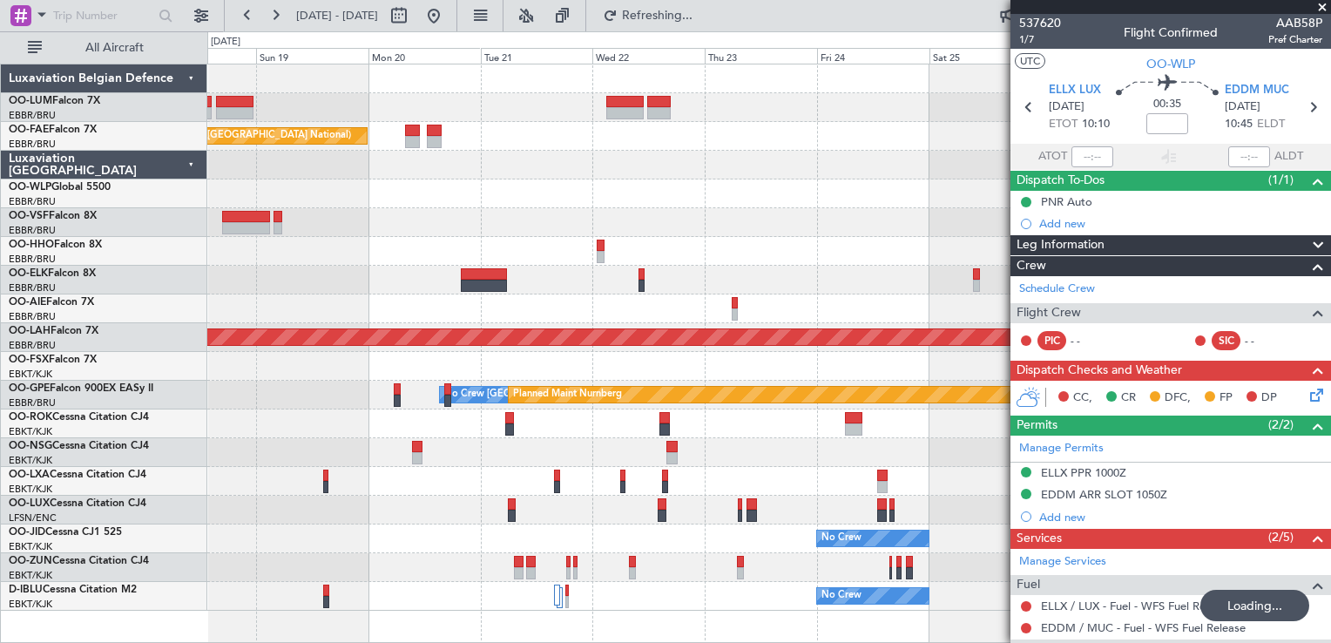
click at [718, 259] on div at bounding box center [768, 251] width 1123 height 29
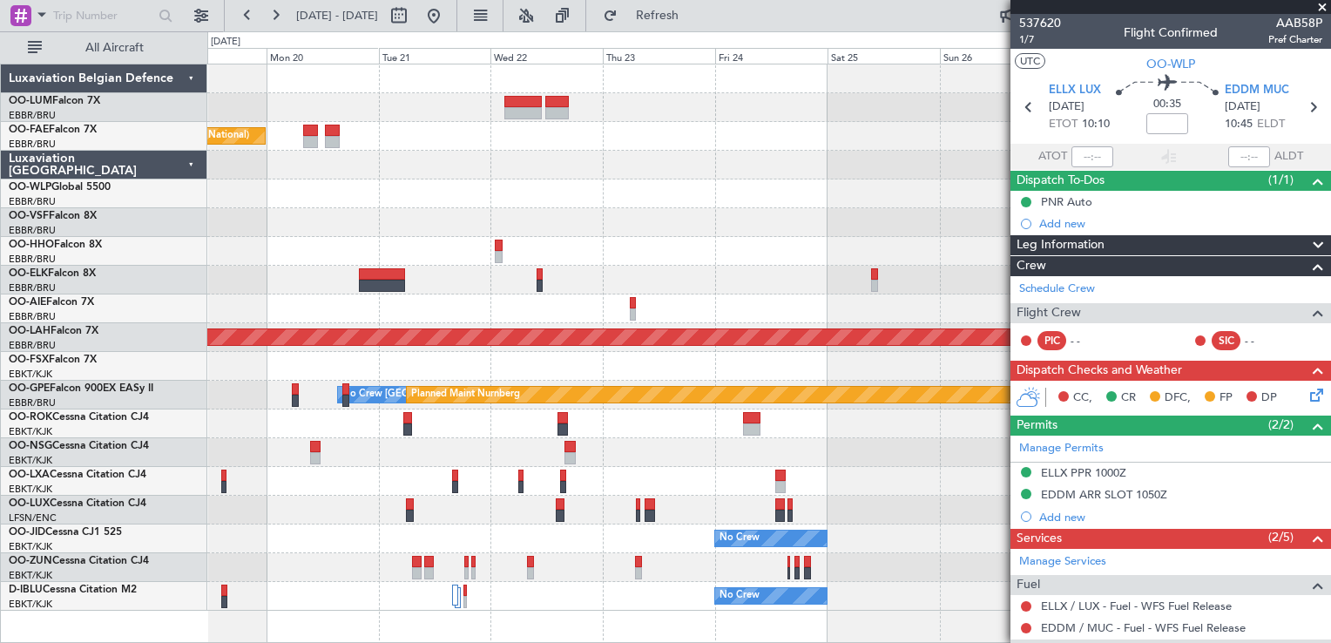
click at [650, 238] on div "Planned Maint Kortrijk-[GEOGRAPHIC_DATA] Planned Maint [GEOGRAPHIC_DATA] ([GEOG…" at bounding box center [768, 337] width 1123 height 546
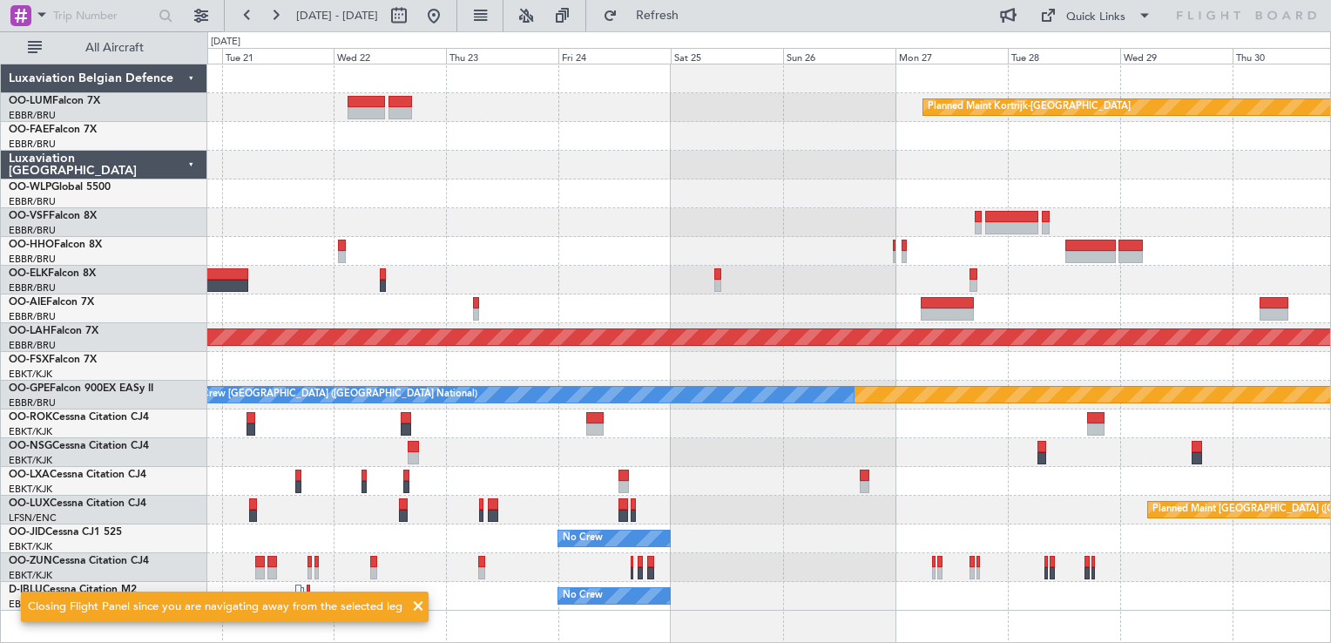
click at [670, 248] on div "Planned Maint Kortrijk-[GEOGRAPHIC_DATA] Owner [GEOGRAPHIC_DATA] Planned Maint …" at bounding box center [768, 337] width 1123 height 546
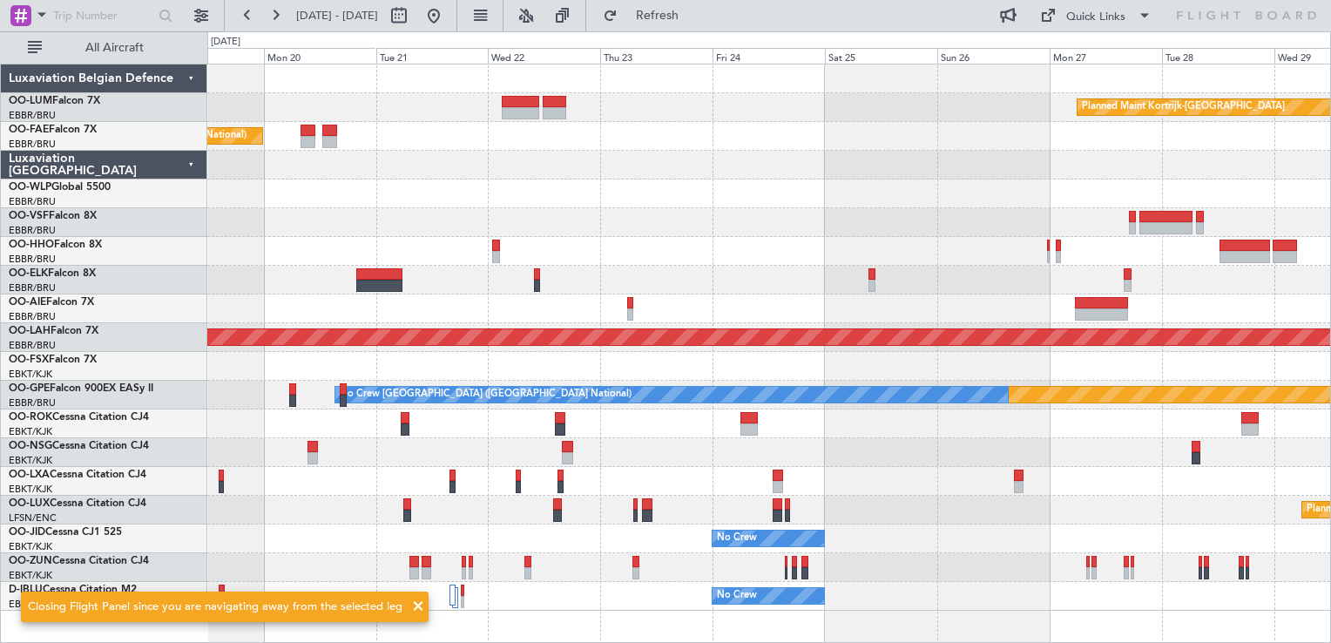
click at [679, 259] on div at bounding box center [768, 251] width 1123 height 29
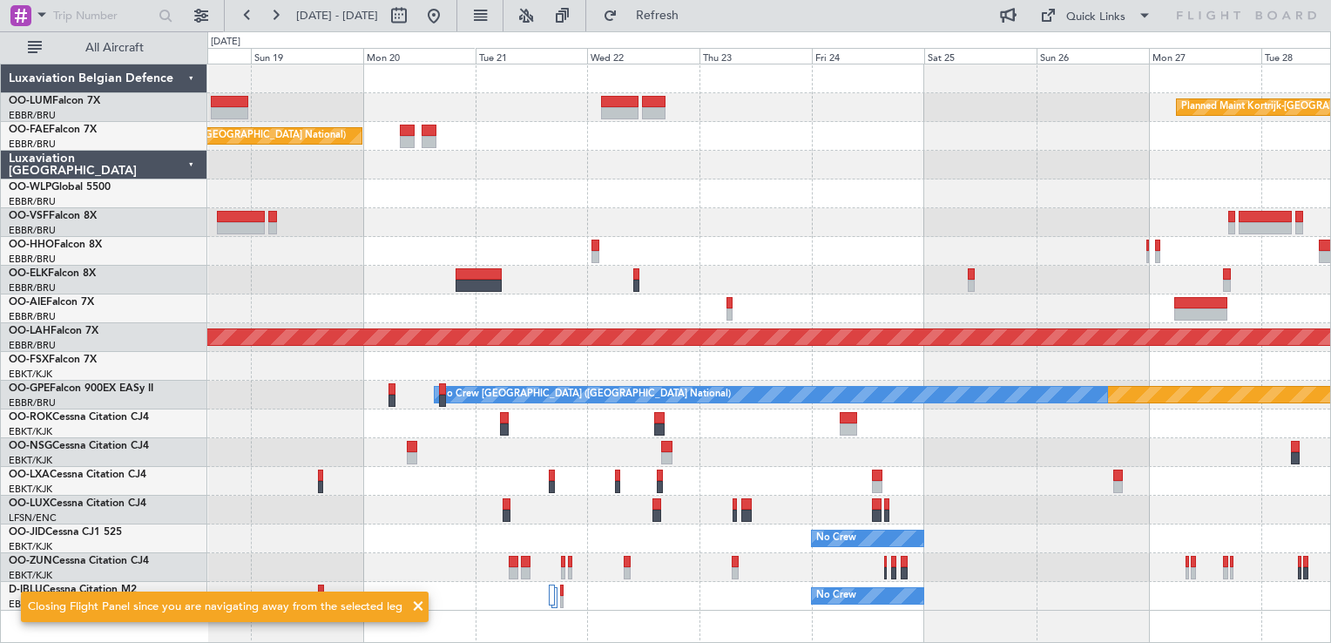
click at [521, 221] on div "Planned Maint Kortrijk-[GEOGRAPHIC_DATA] Planned Maint [GEOGRAPHIC_DATA] ([GEOG…" at bounding box center [768, 337] width 1123 height 546
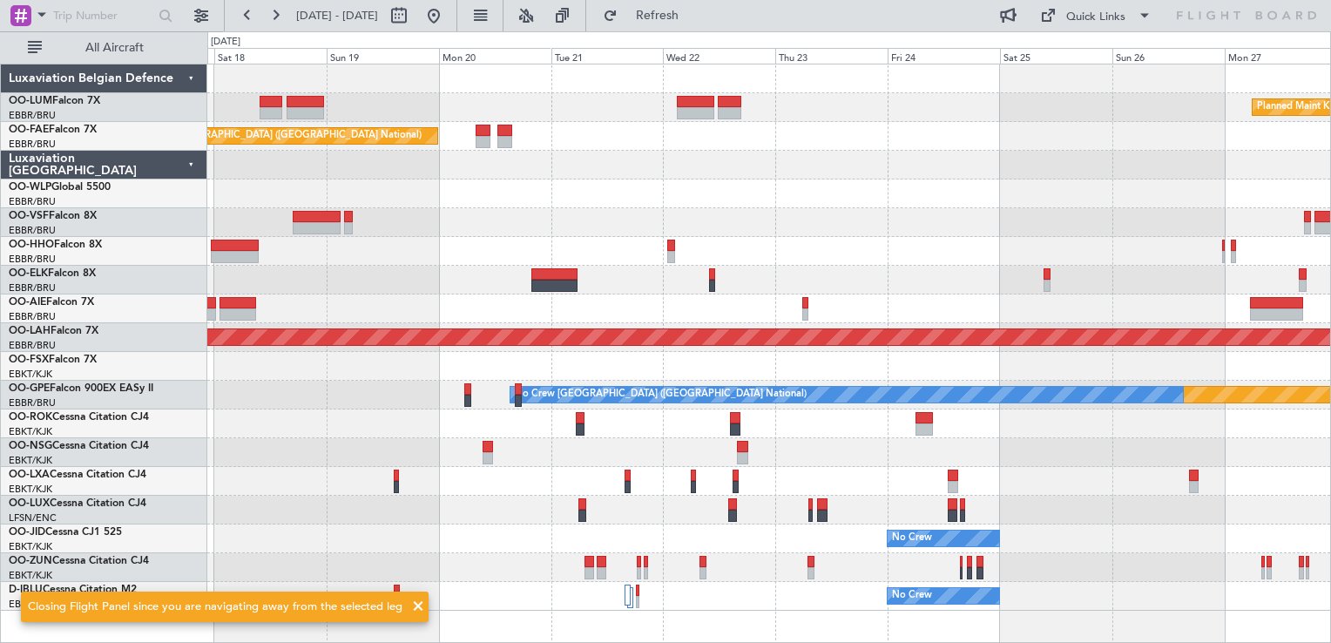
click at [601, 248] on div "Planned Maint Kortrijk-[GEOGRAPHIC_DATA] Planned Maint [GEOGRAPHIC_DATA] ([GEOG…" at bounding box center [768, 337] width 1123 height 546
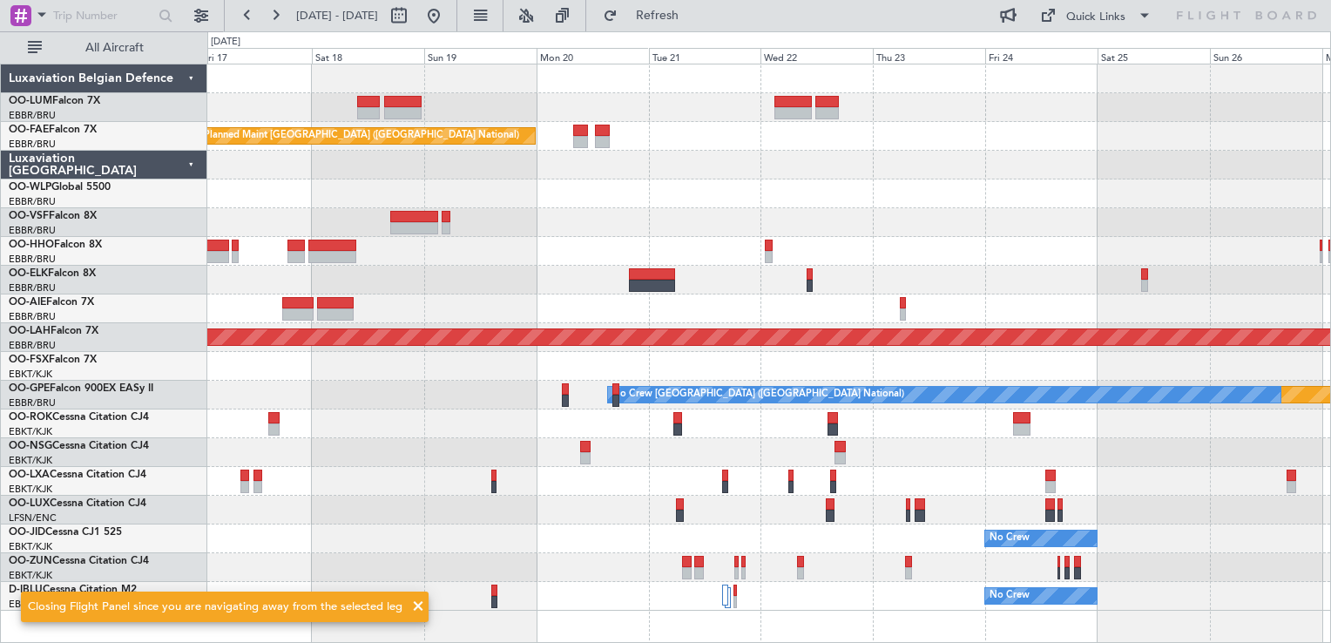
click at [556, 249] on div "Planned Maint Kortrijk-[GEOGRAPHIC_DATA] Planned Maint [GEOGRAPHIC_DATA] ([GEOG…" at bounding box center [768, 337] width 1123 height 546
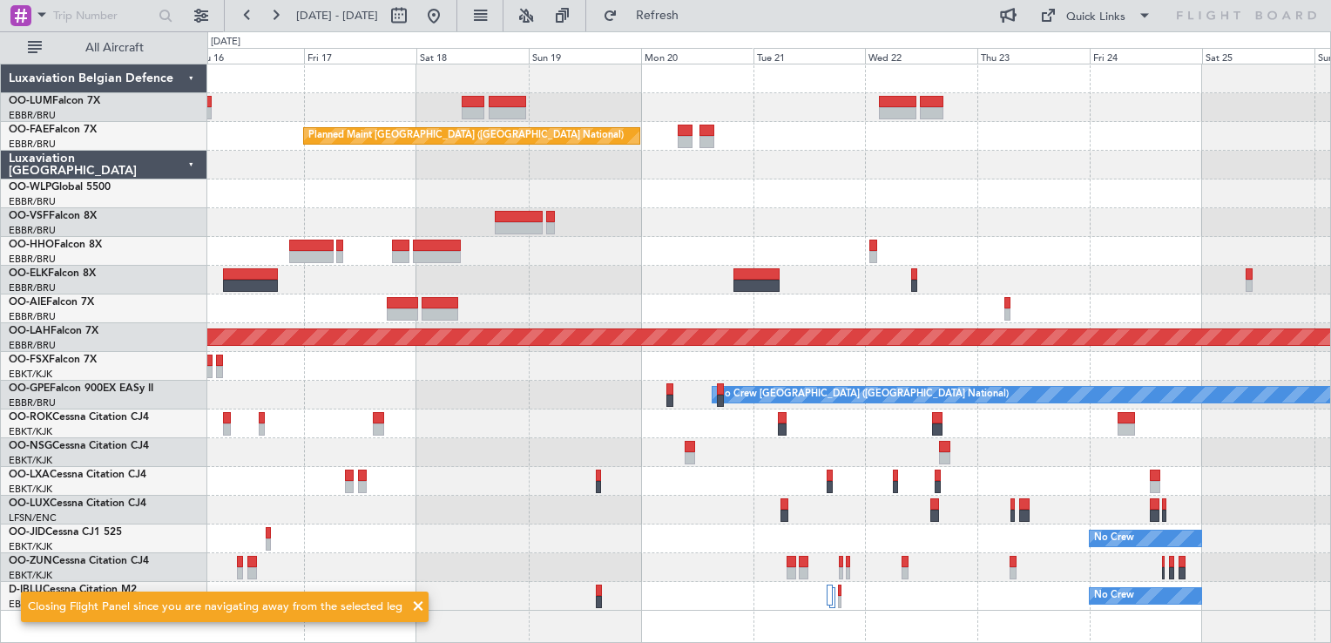
click at [490, 232] on div at bounding box center [768, 222] width 1123 height 29
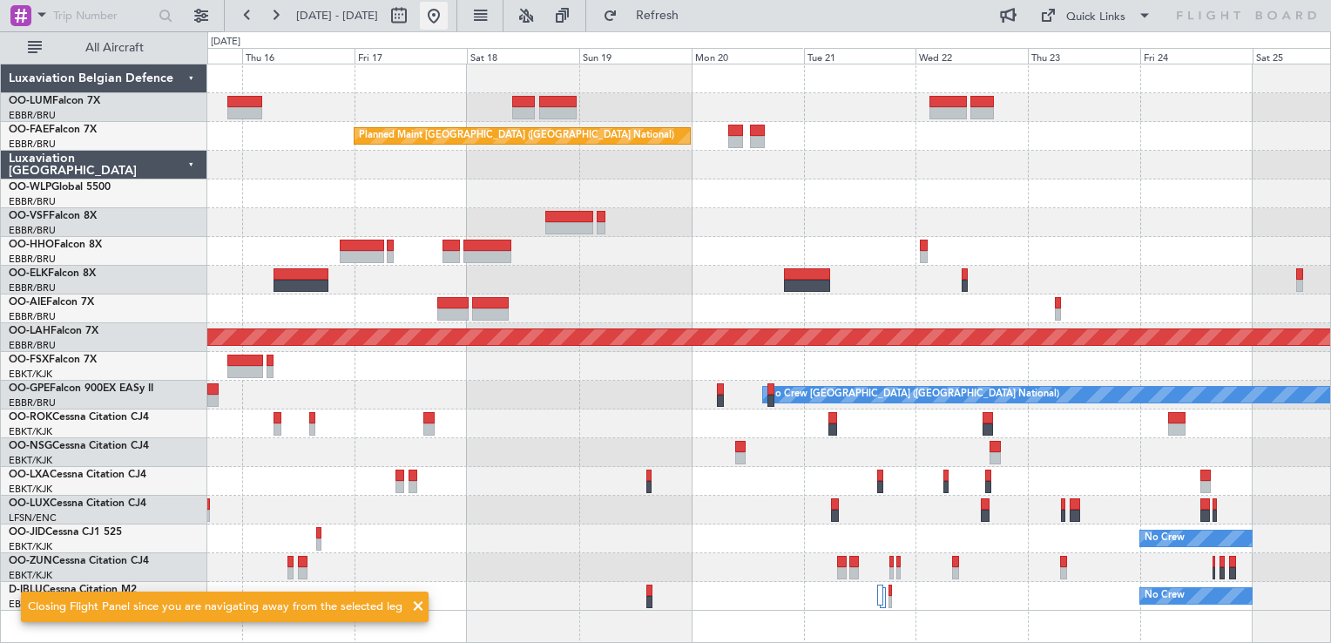
click at [448, 19] on button at bounding box center [434, 16] width 28 height 28
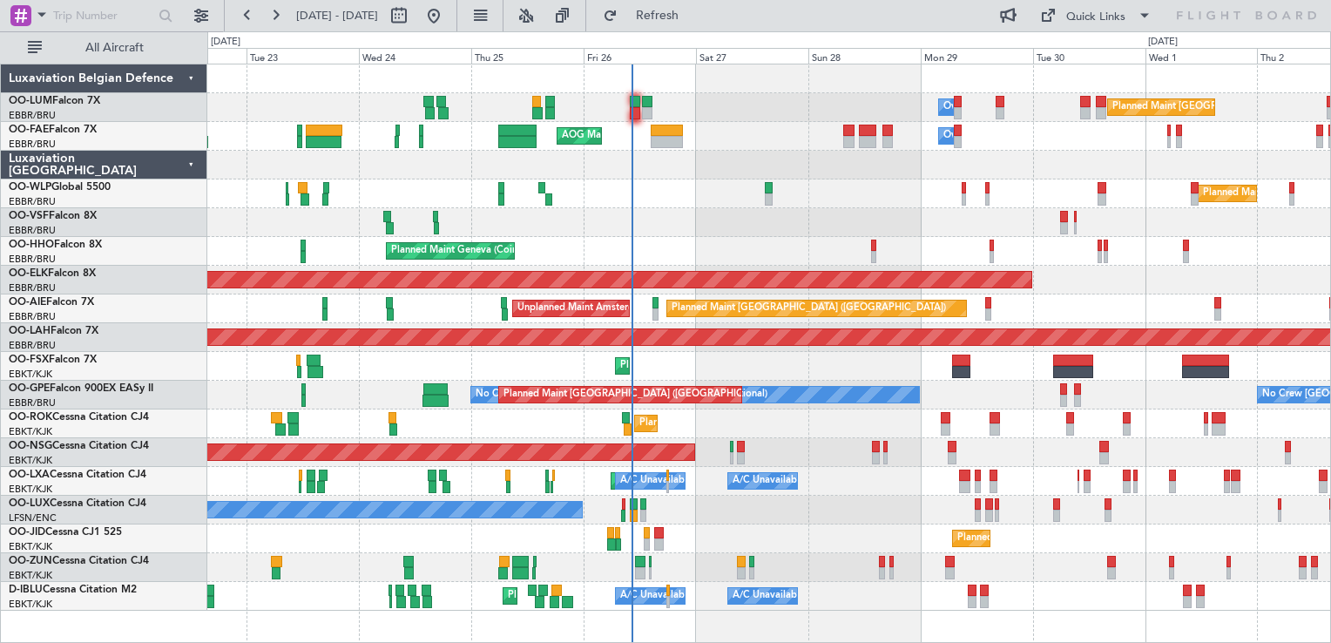
click at [791, 496] on div "No Crew Nancy (Essey)" at bounding box center [768, 510] width 1123 height 29
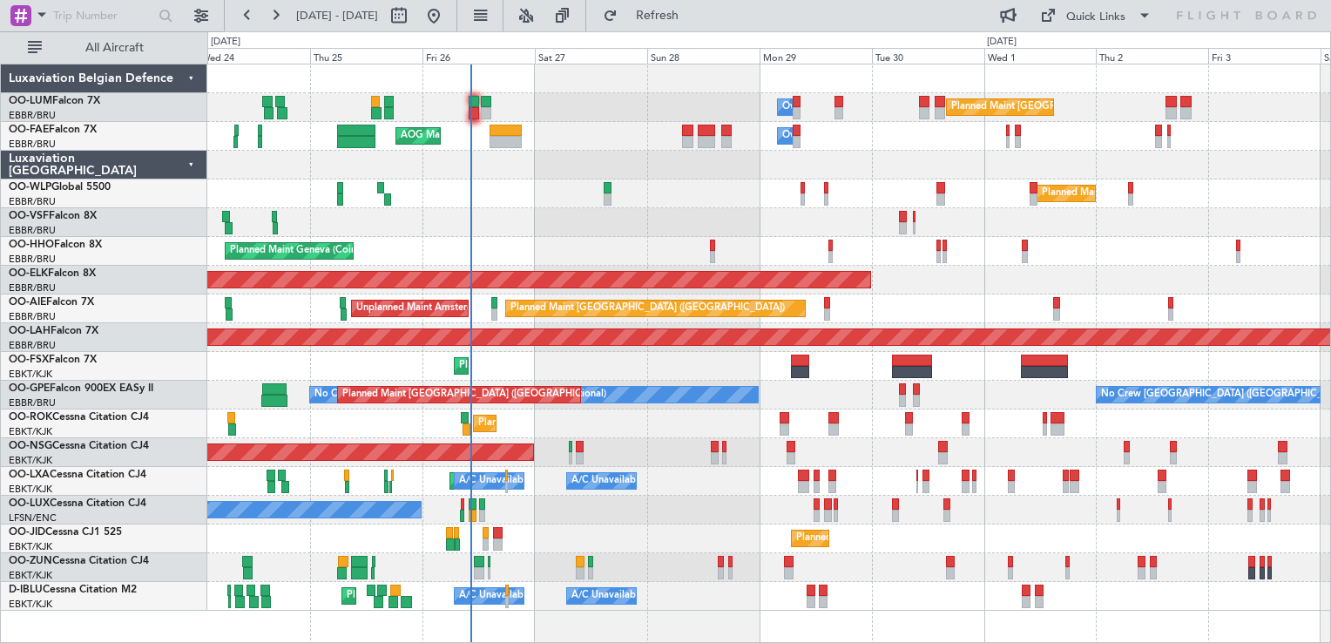
click at [923, 545] on div "Planned Maint [GEOGRAPHIC_DATA] ([GEOGRAPHIC_DATA] National) Owner [GEOGRAPHIC_…" at bounding box center [768, 337] width 1123 height 546
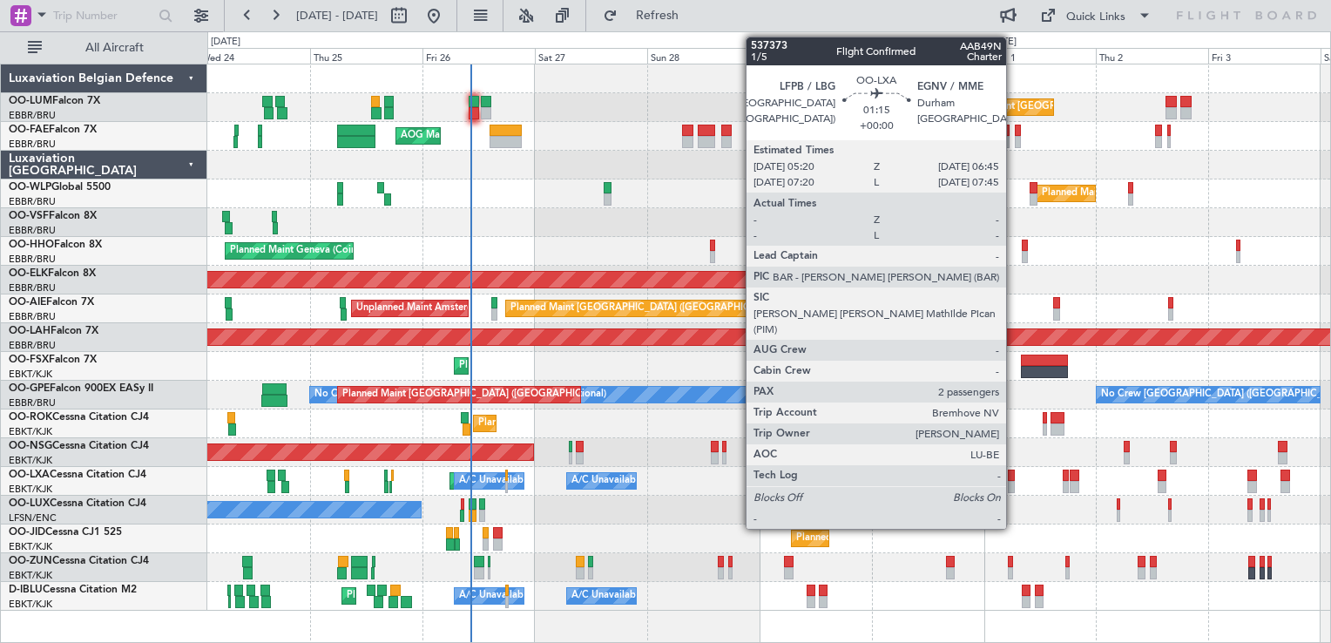
click at [1014, 474] on div at bounding box center [1011, 475] width 7 height 12
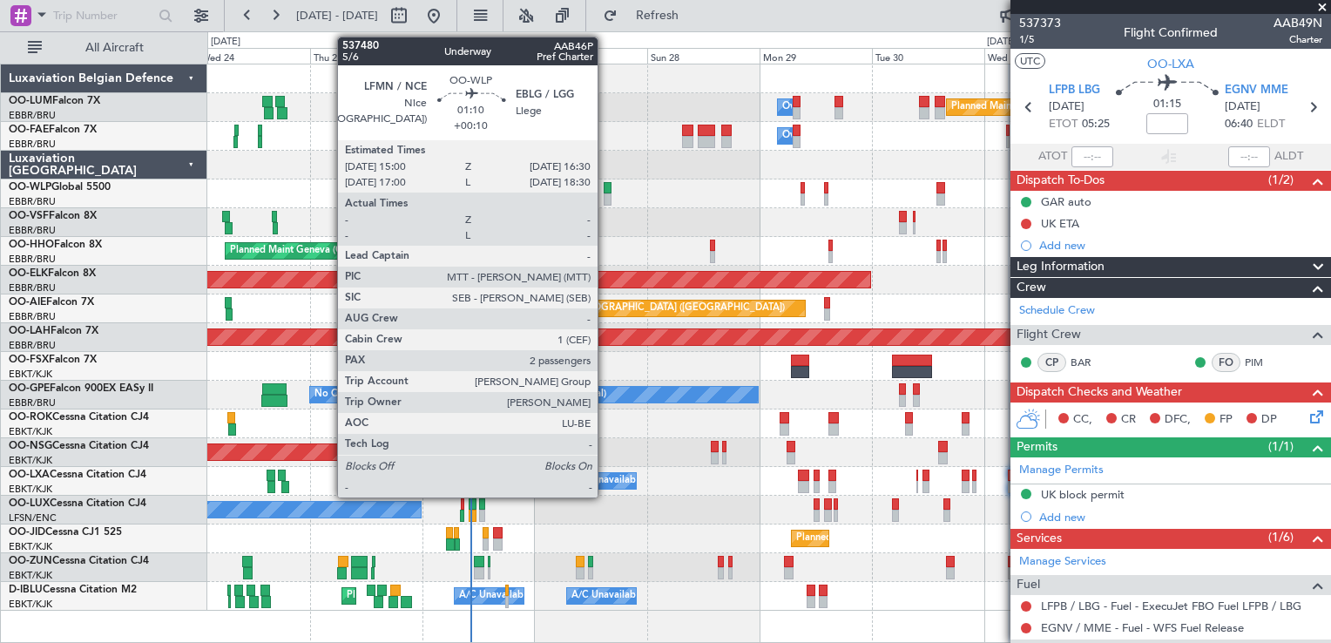
click at [605, 194] on div at bounding box center [608, 199] width 8 height 12
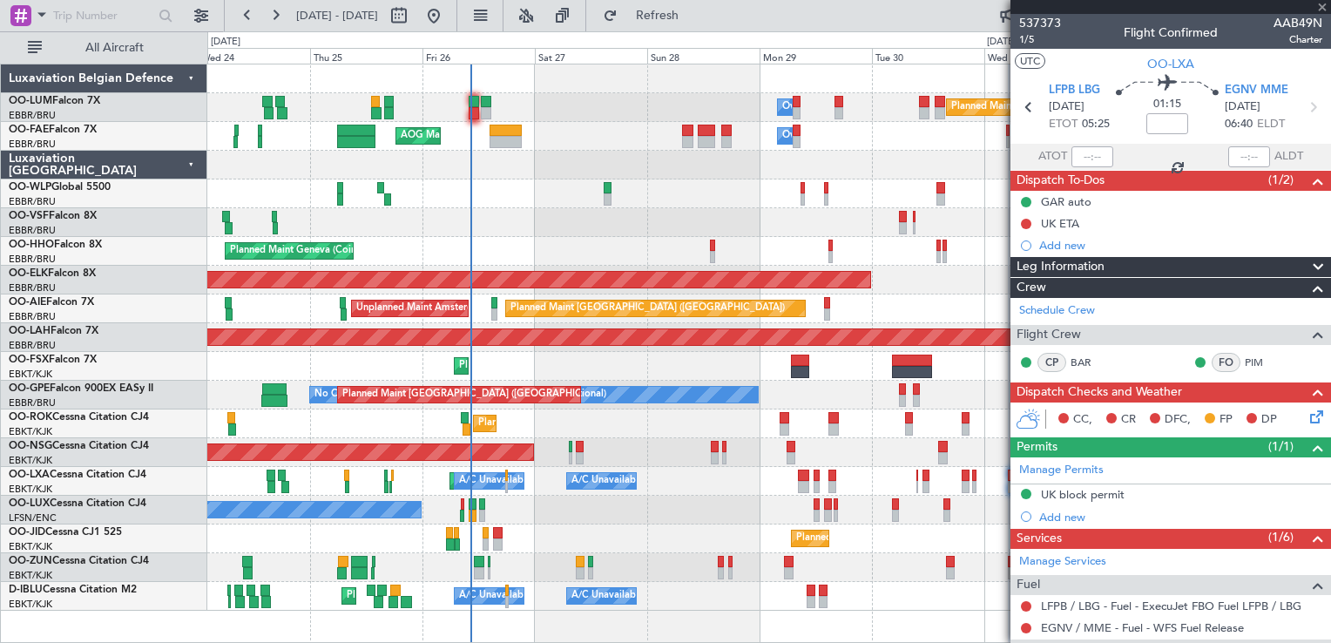
type input "+00:10"
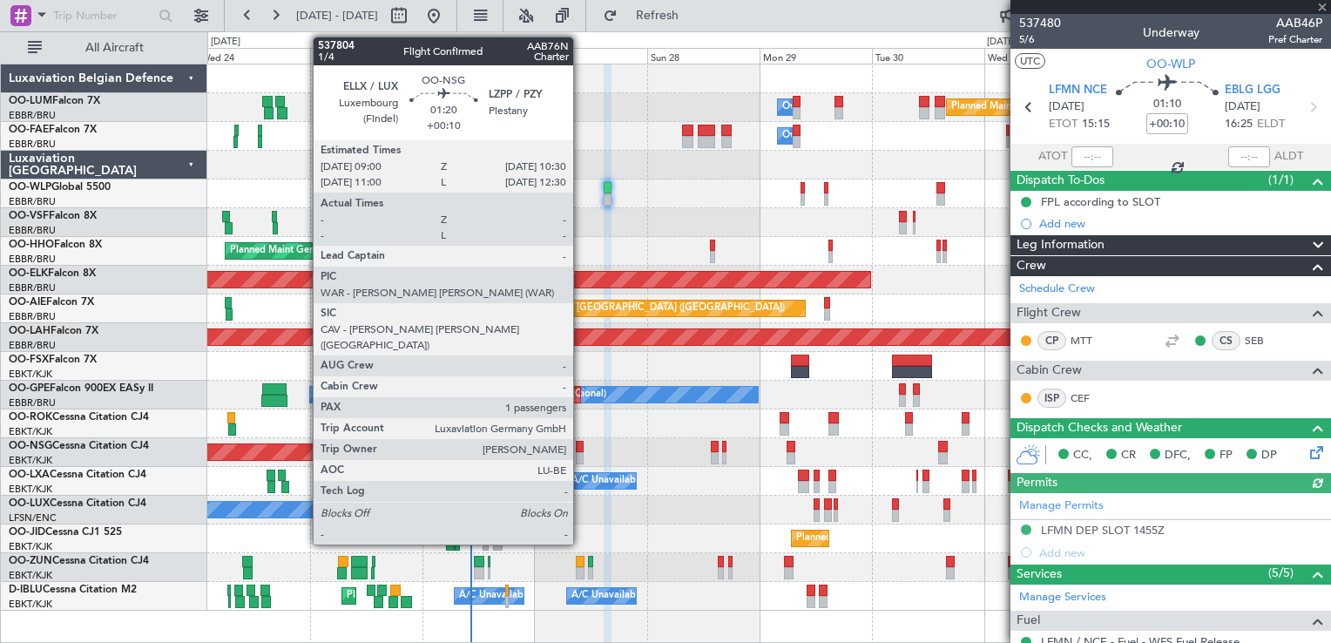
click at [581, 449] on div at bounding box center [580, 447] width 8 height 12
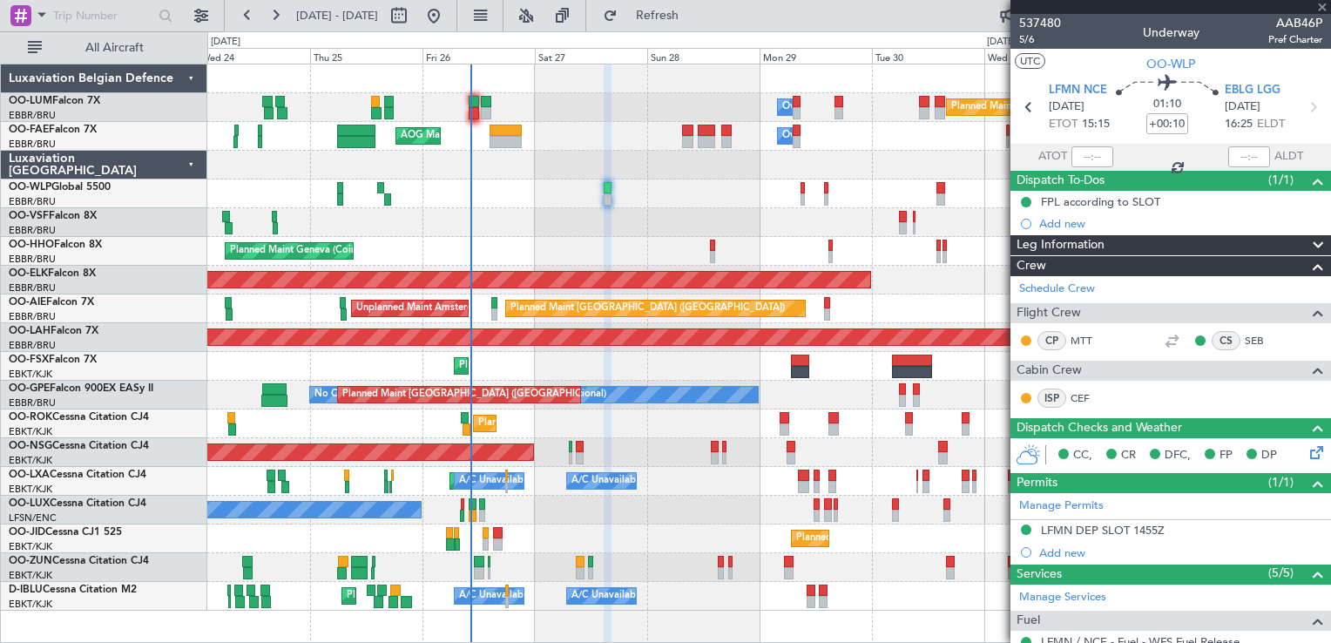
type input "1"
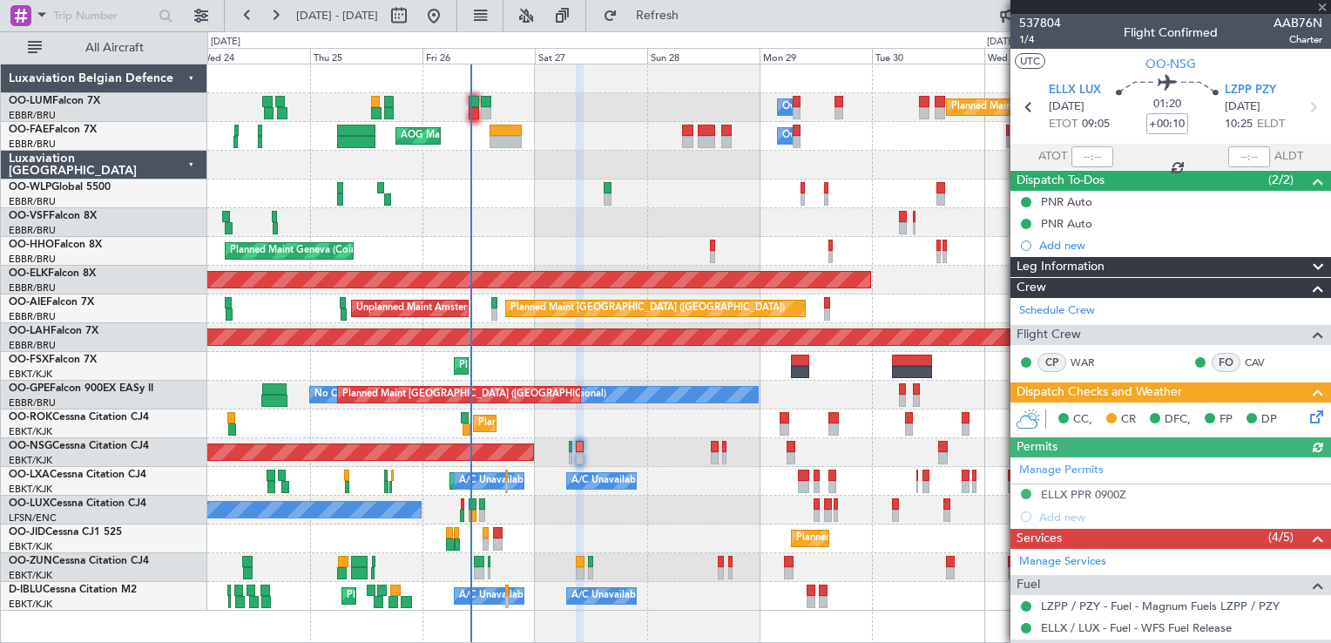
click at [568, 451] on div "Planned Maint [GEOGRAPHIC_DATA] ([GEOGRAPHIC_DATA])" at bounding box center [768, 452] width 1123 height 29
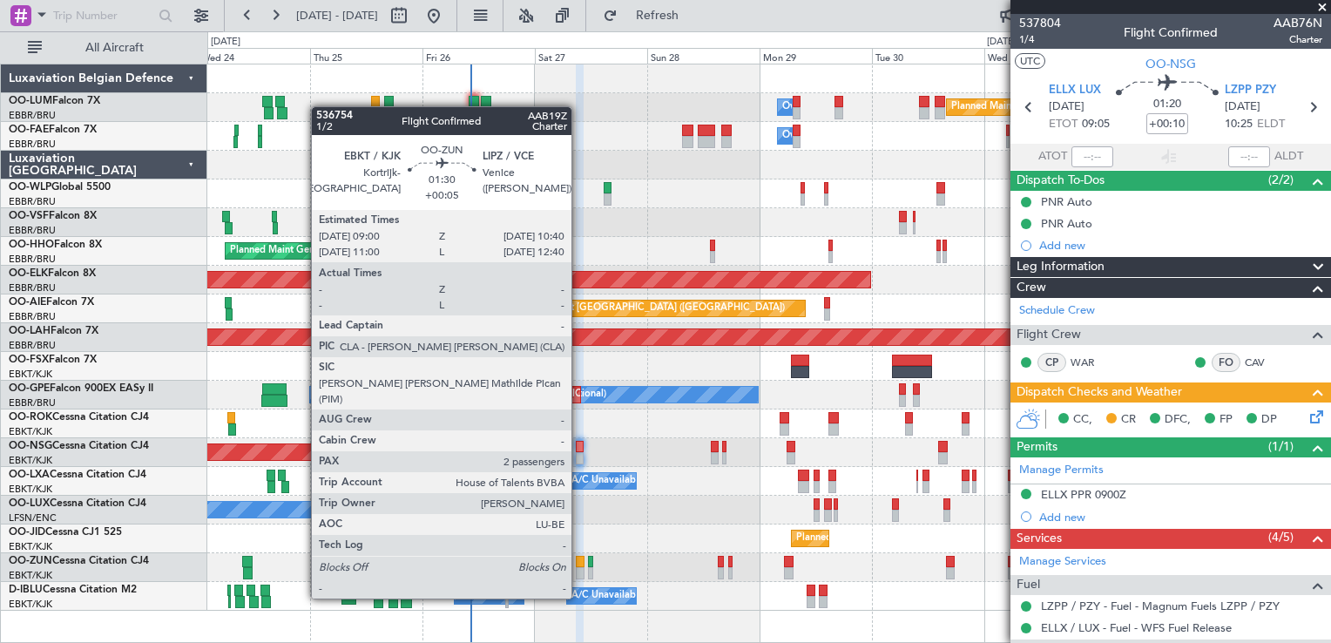
click at [579, 565] on div at bounding box center [580, 562] width 8 height 12
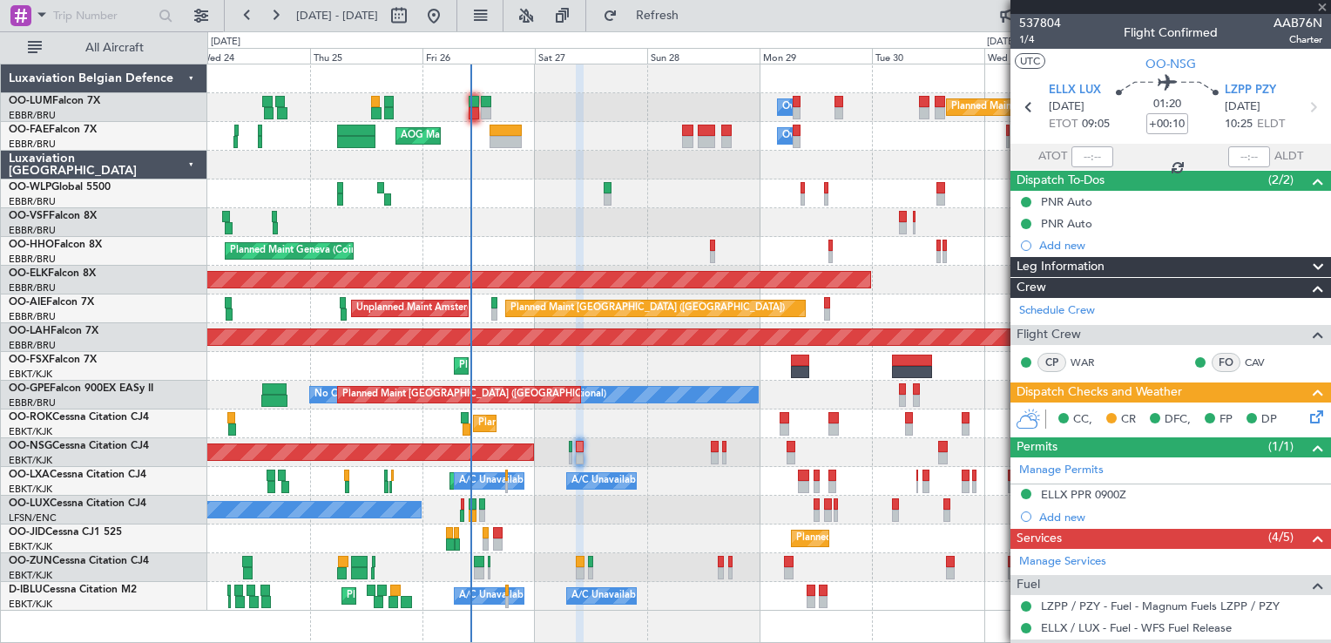
type input "+00:05"
type input "2"
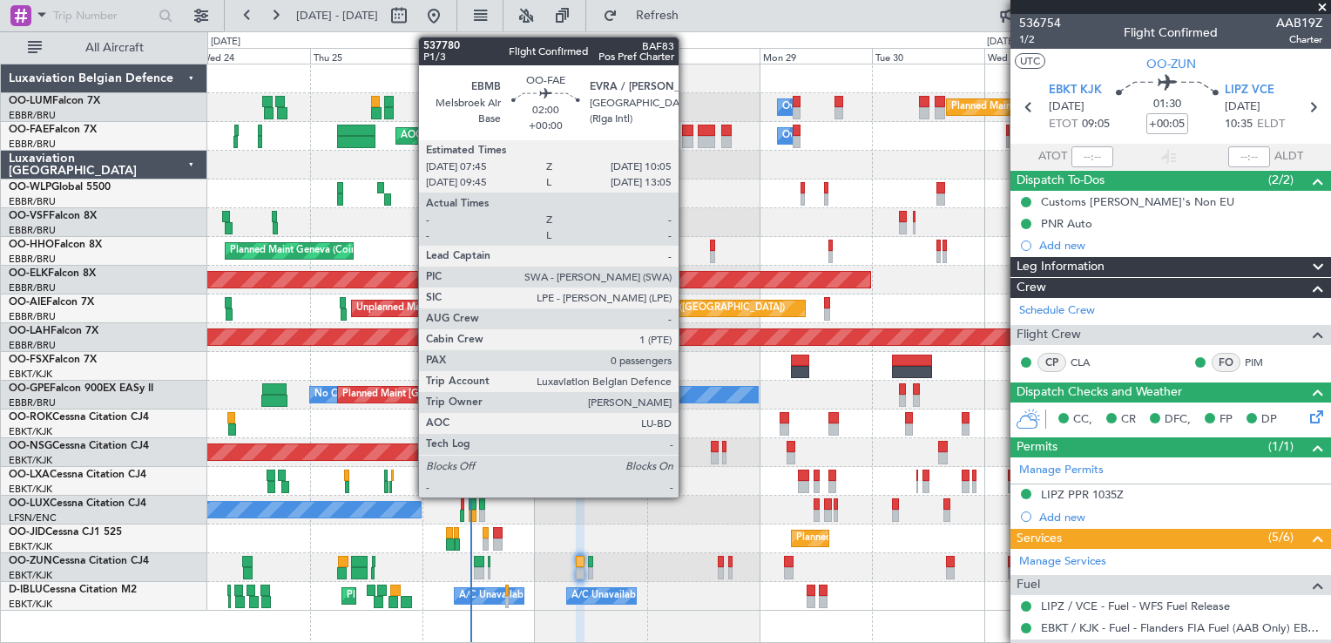
click at [686, 126] on div at bounding box center [687, 131] width 11 height 12
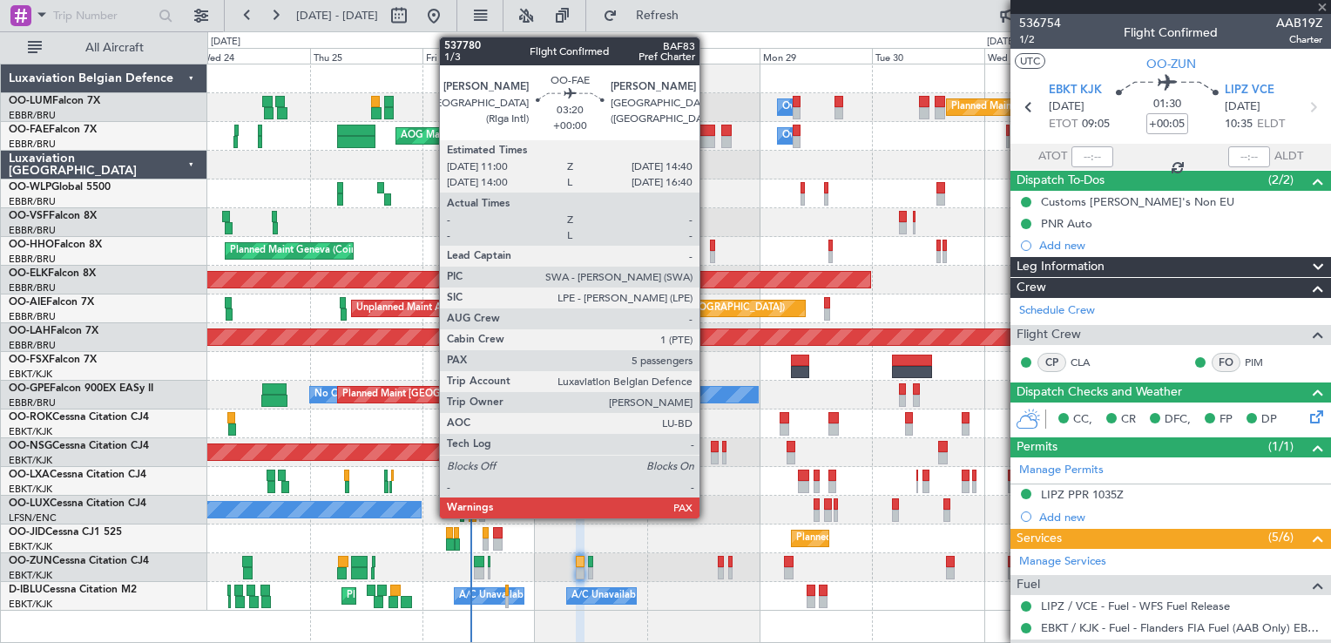
type input "0"
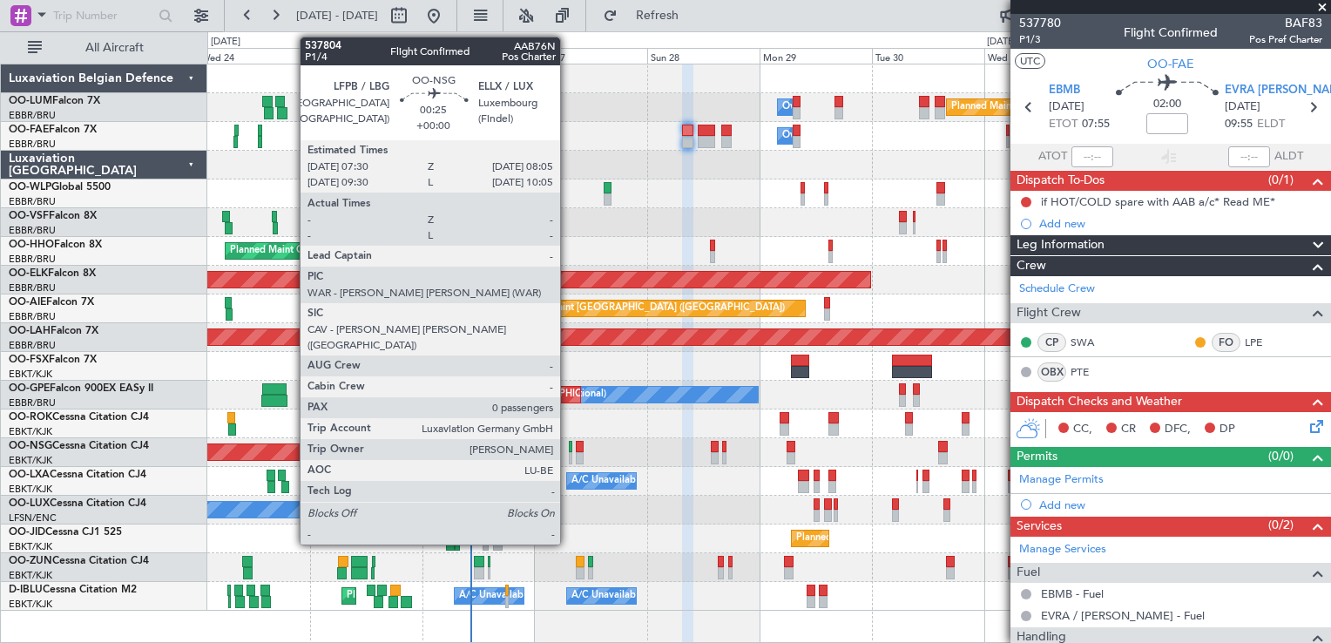
click at [568, 451] on div "Planned Maint [GEOGRAPHIC_DATA] ([GEOGRAPHIC_DATA])" at bounding box center [768, 452] width 1123 height 29
click at [571, 452] on div at bounding box center [570, 458] width 3 height 12
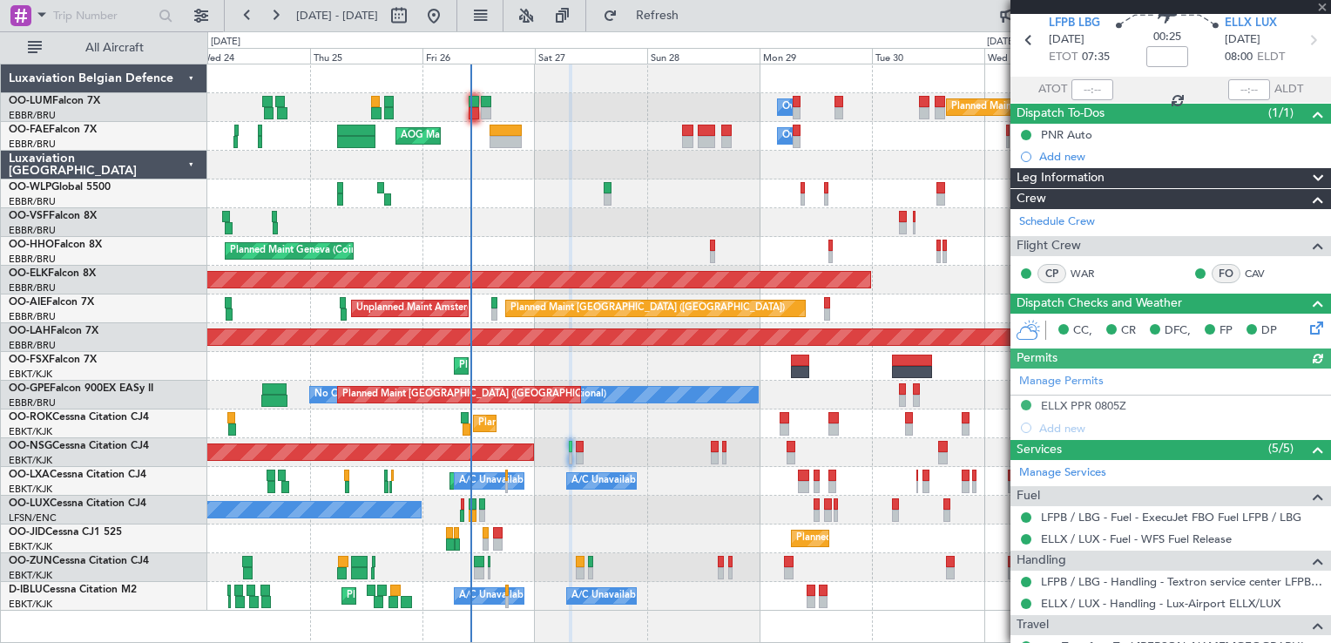
scroll to position [127, 0]
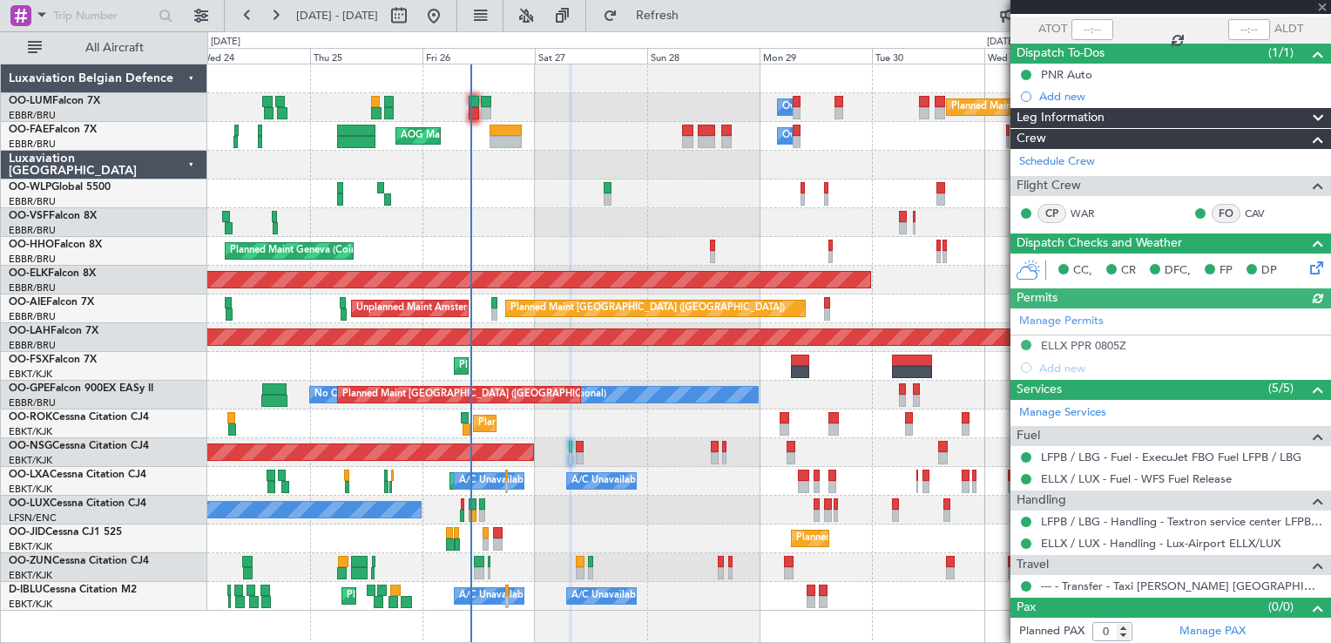
click at [1127, 590] on link "--- - Transfer - Taxi [PERSON_NAME] [GEOGRAPHIC_DATA]" at bounding box center [1181, 585] width 281 height 15
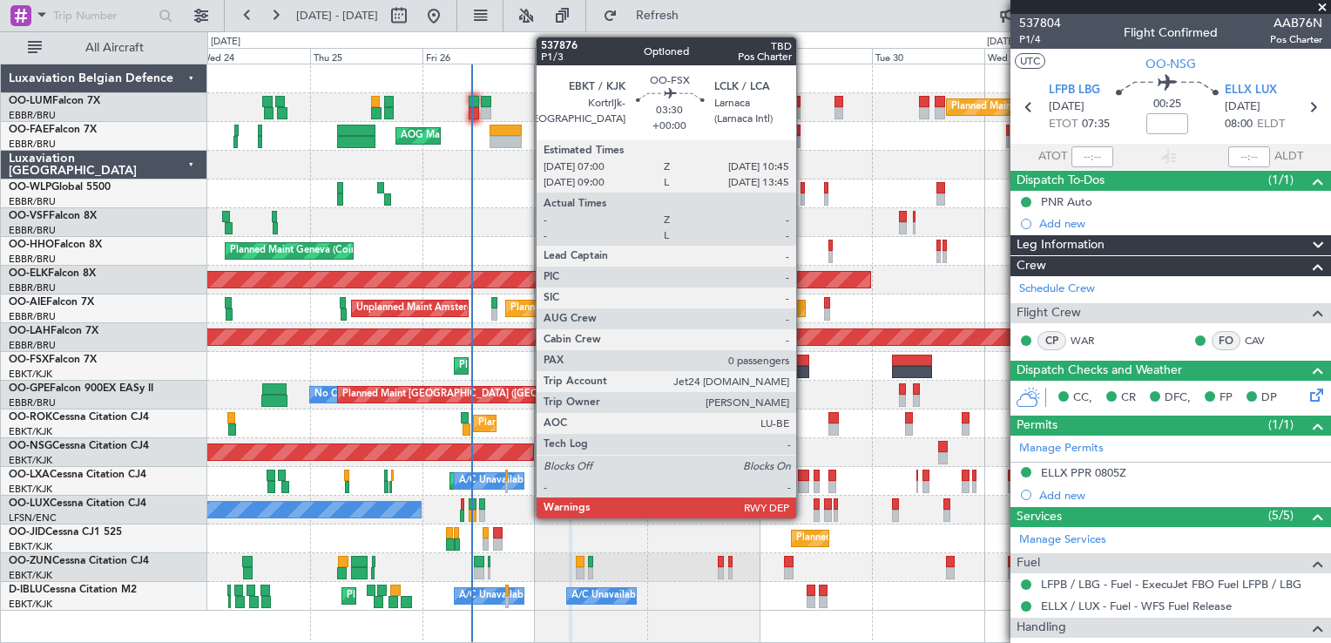
click at [803, 366] on div at bounding box center [800, 372] width 18 height 12
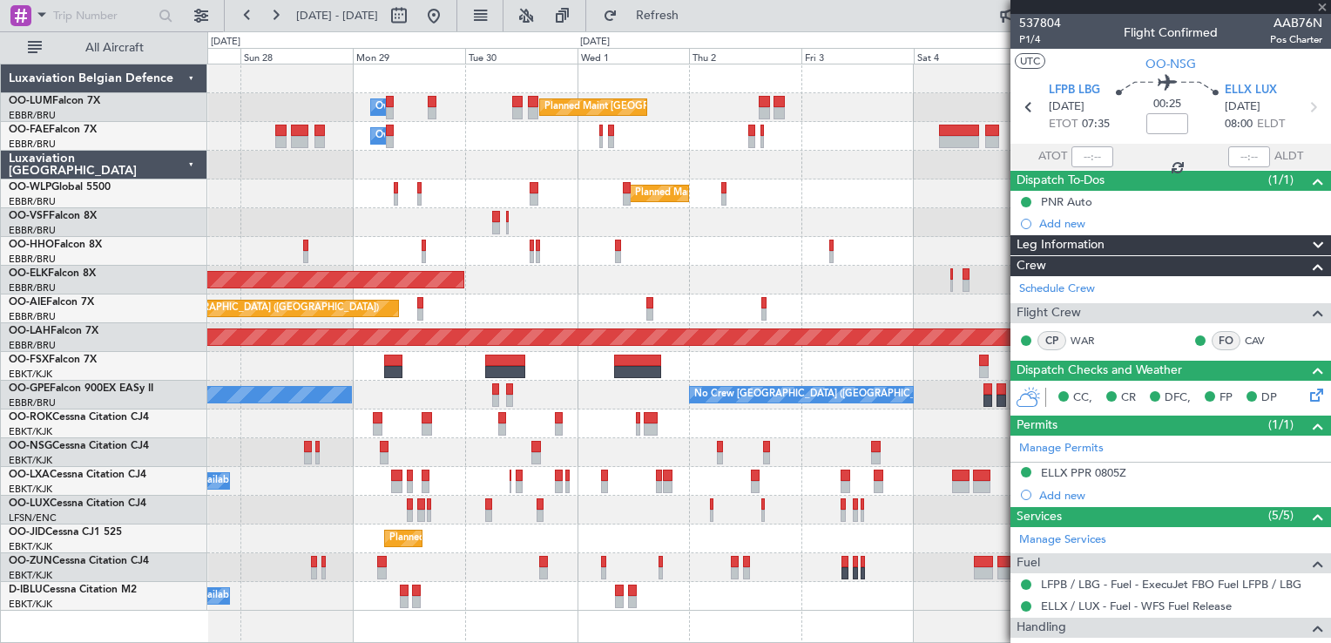
click at [469, 547] on div "Planned Maint [GEOGRAPHIC_DATA] ([GEOGRAPHIC_DATA] National) Owner [GEOGRAPHIC_…" at bounding box center [768, 337] width 1123 height 546
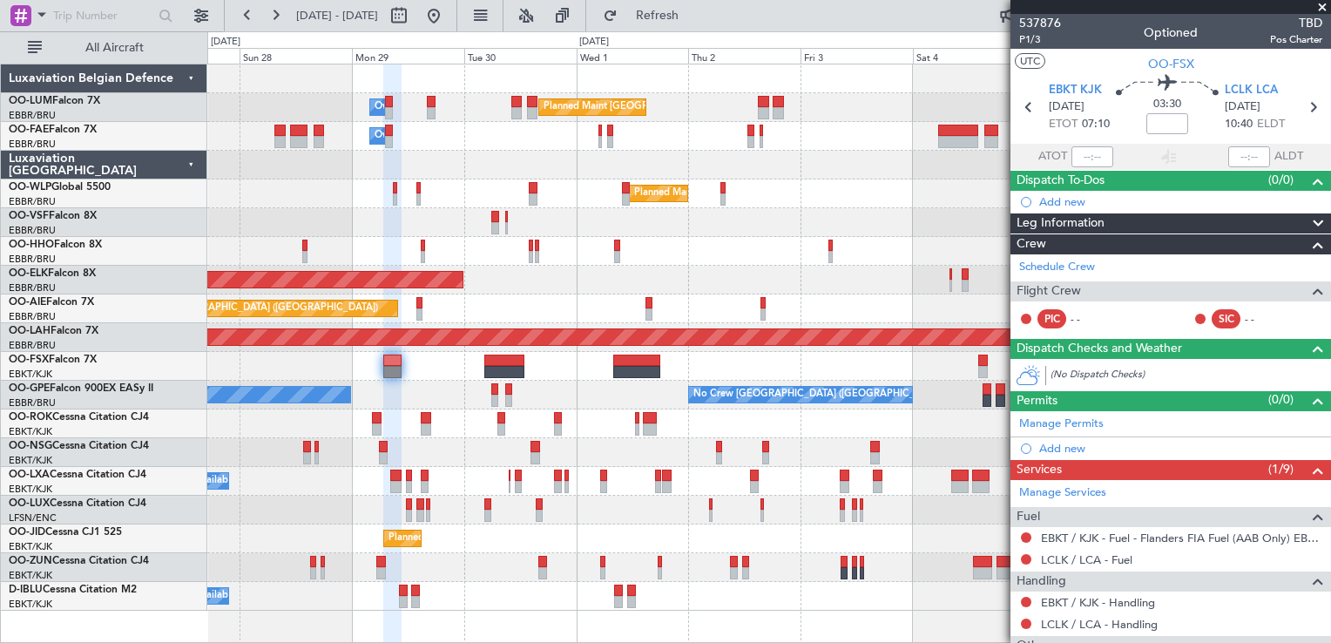
scroll to position [167, 0]
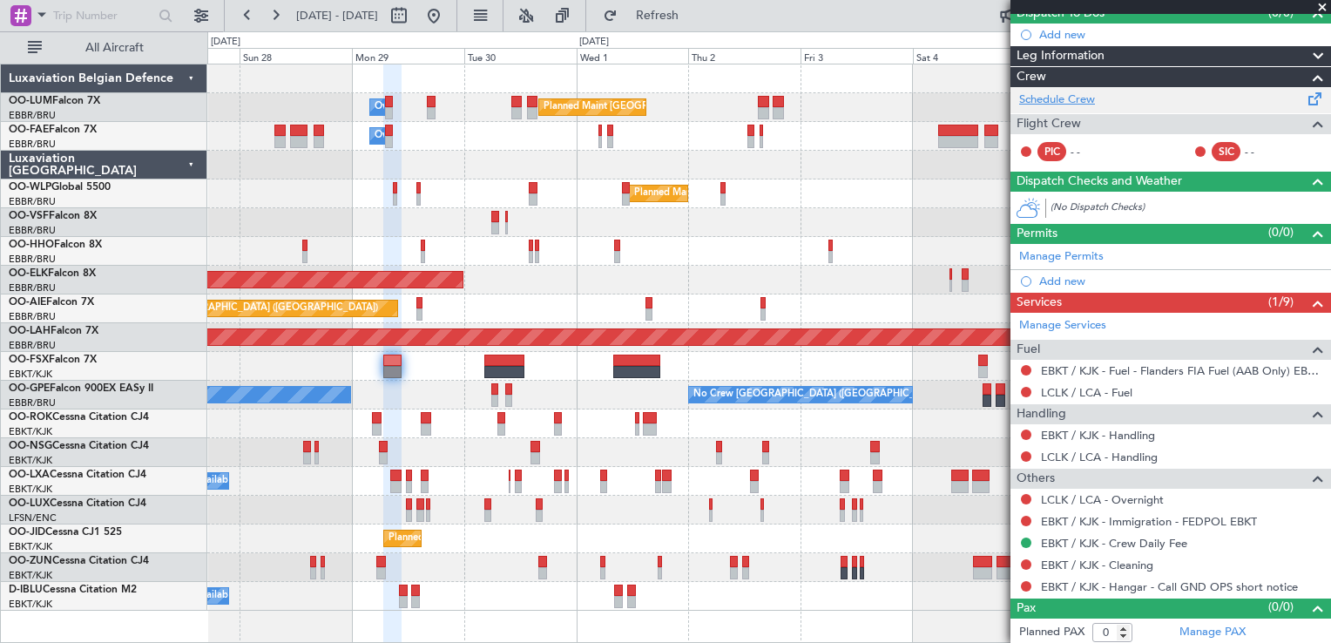
click at [1088, 102] on link "Schedule Crew" at bounding box center [1057, 99] width 76 height 17
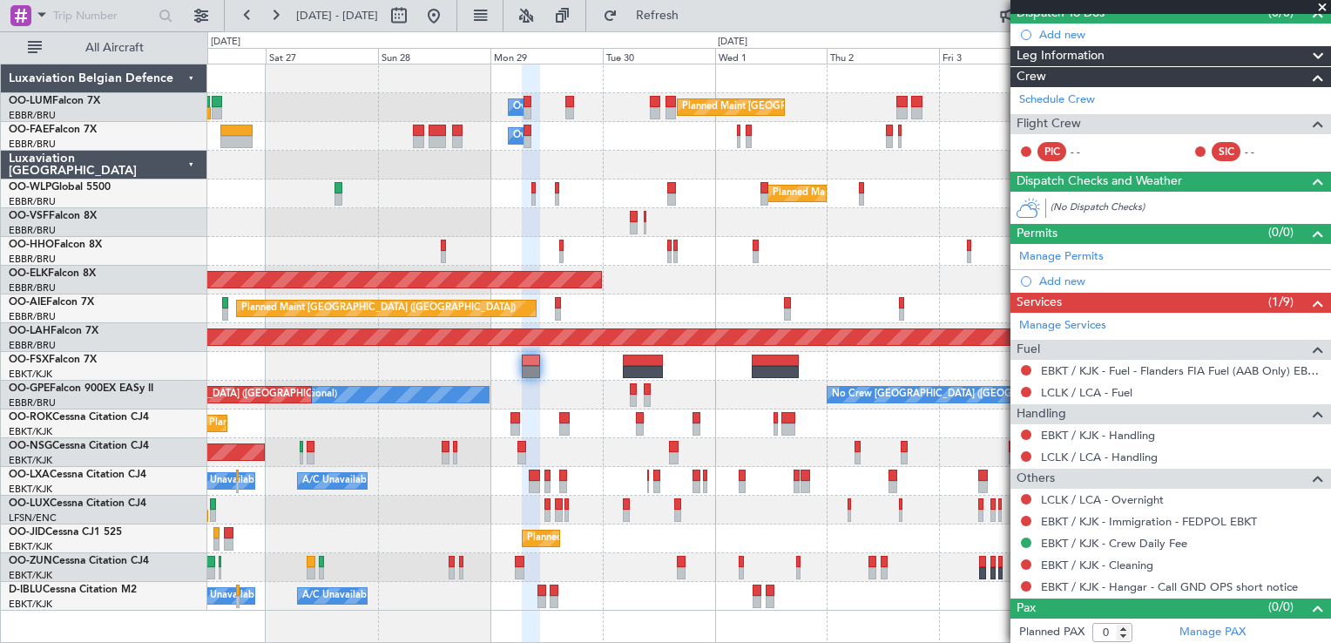
click at [427, 623] on div "Planned Maint [GEOGRAPHIC_DATA] ([GEOGRAPHIC_DATA] National) Owner [GEOGRAPHIC_…" at bounding box center [769, 353] width 1124 height 579
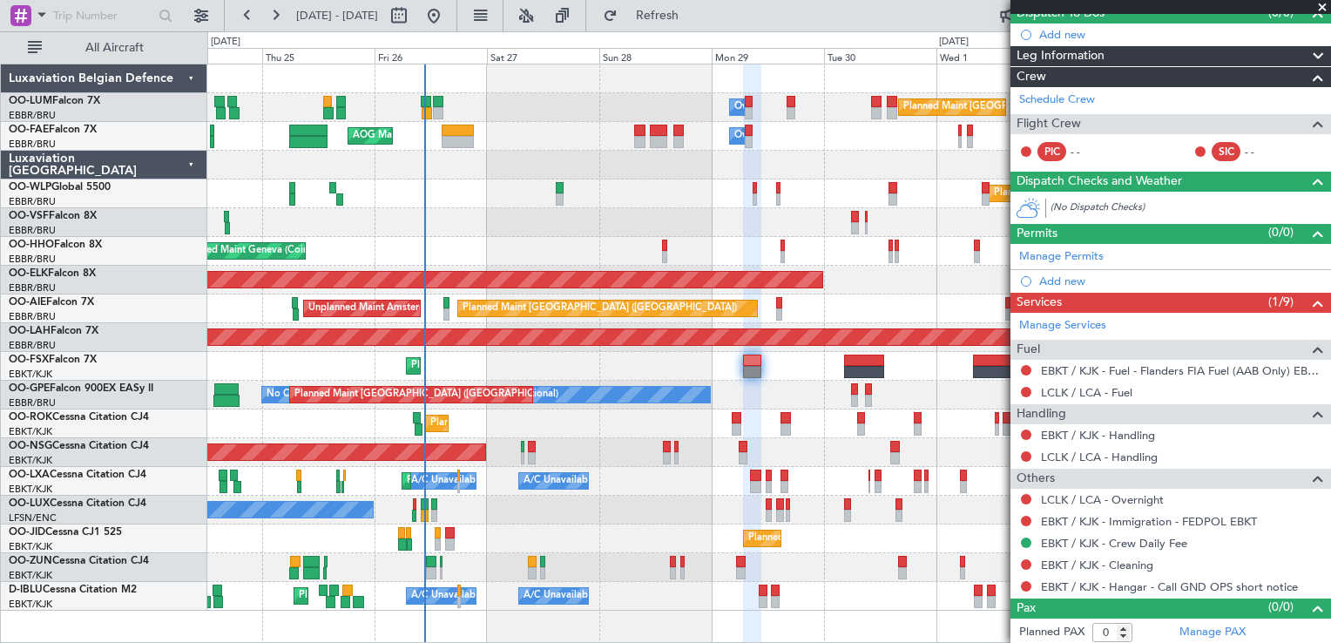
click at [625, 413] on div "Planned Maint [GEOGRAPHIC_DATA] ([GEOGRAPHIC_DATA] National) Owner [GEOGRAPHIC_…" at bounding box center [768, 337] width 1123 height 546
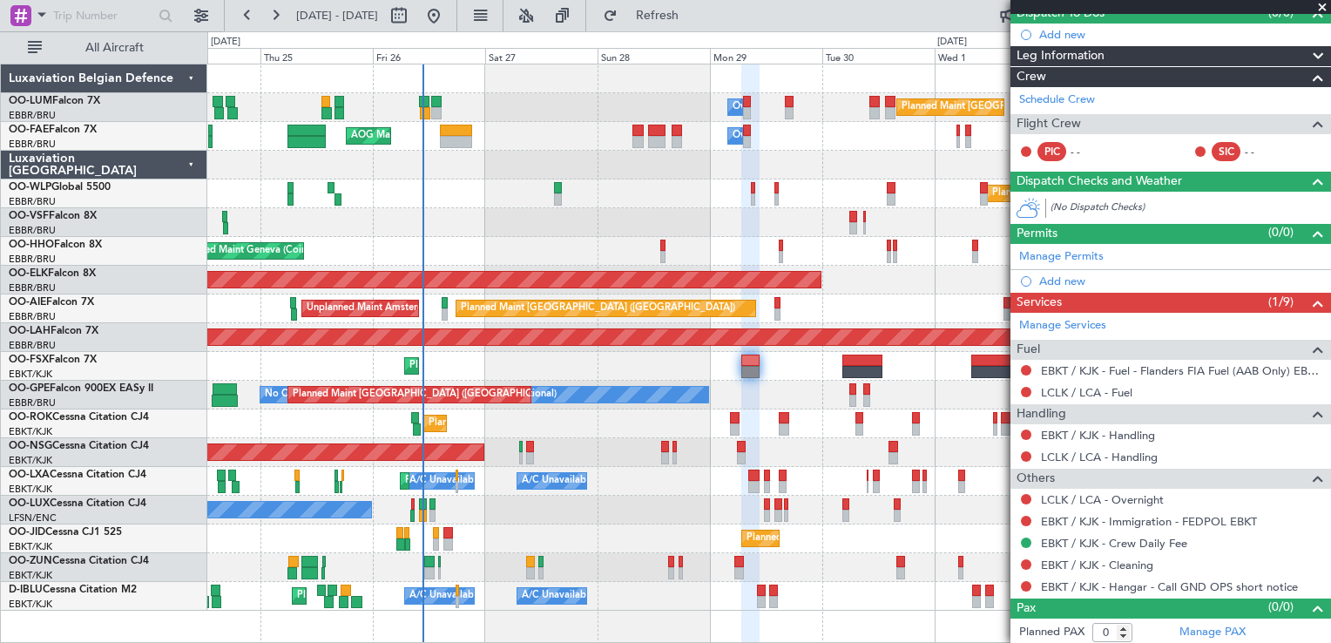
click at [429, 218] on div "Planned Maint [GEOGRAPHIC_DATA] ([GEOGRAPHIC_DATA] National) Owner [GEOGRAPHIC_…" at bounding box center [768, 337] width 1123 height 546
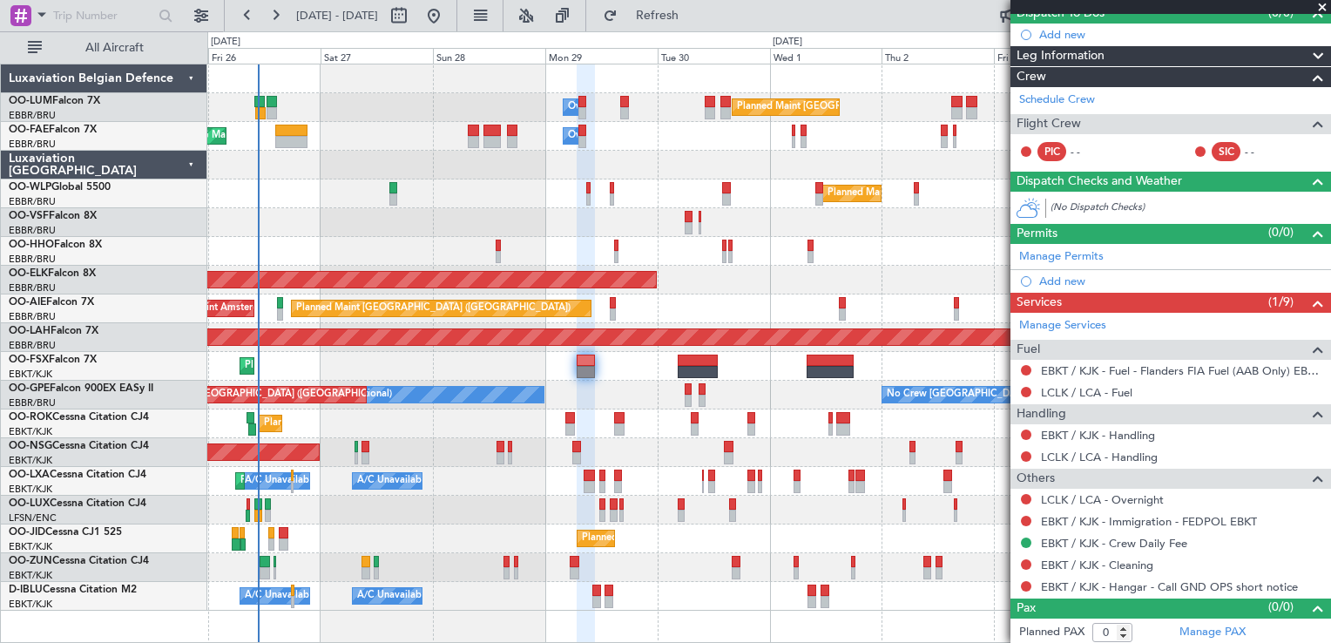
click at [701, 244] on div "Planned Maint [GEOGRAPHIC_DATA] ([GEOGRAPHIC_DATA] National) Owner [GEOGRAPHIC_…" at bounding box center [768, 337] width 1123 height 546
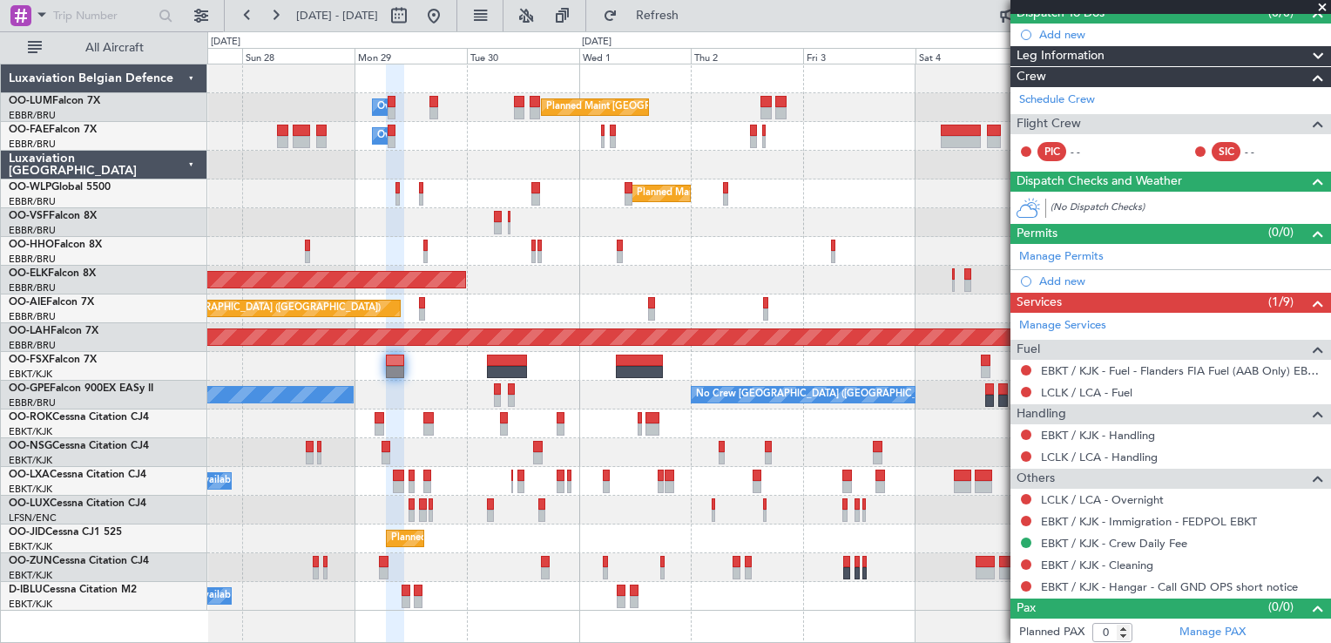
click at [695, 257] on div "Planned Maint Geneva (Cointrin)" at bounding box center [768, 251] width 1123 height 29
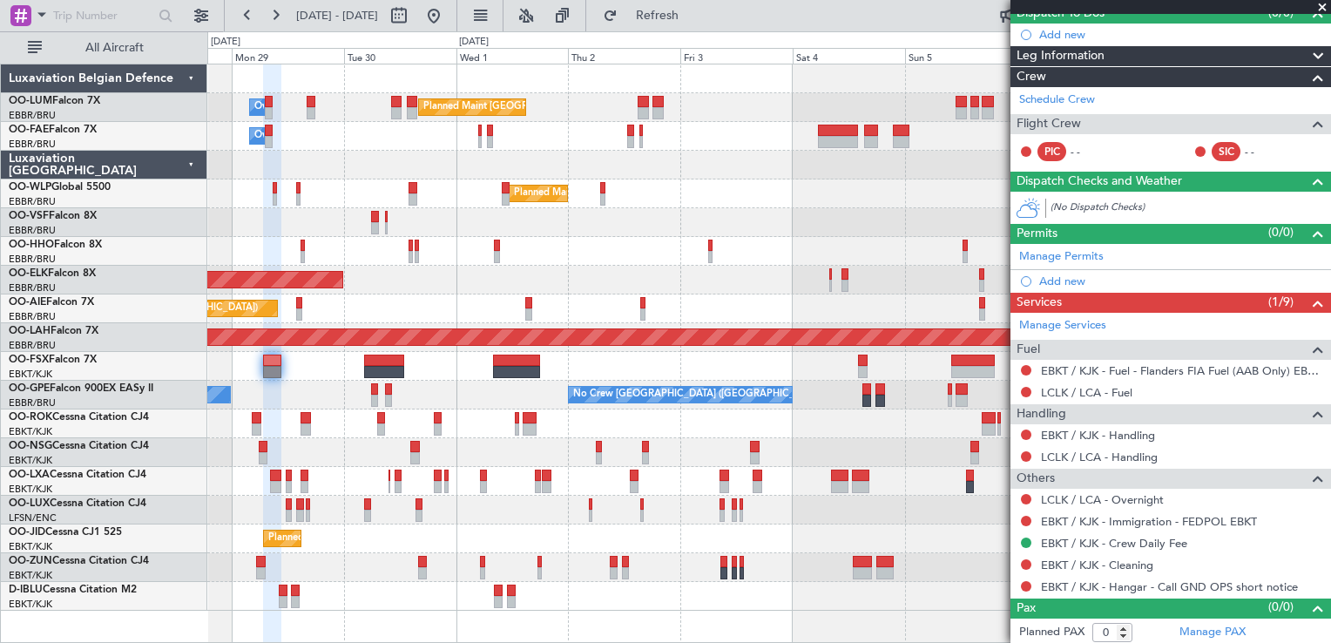
click at [686, 251] on div at bounding box center [768, 251] width 1123 height 29
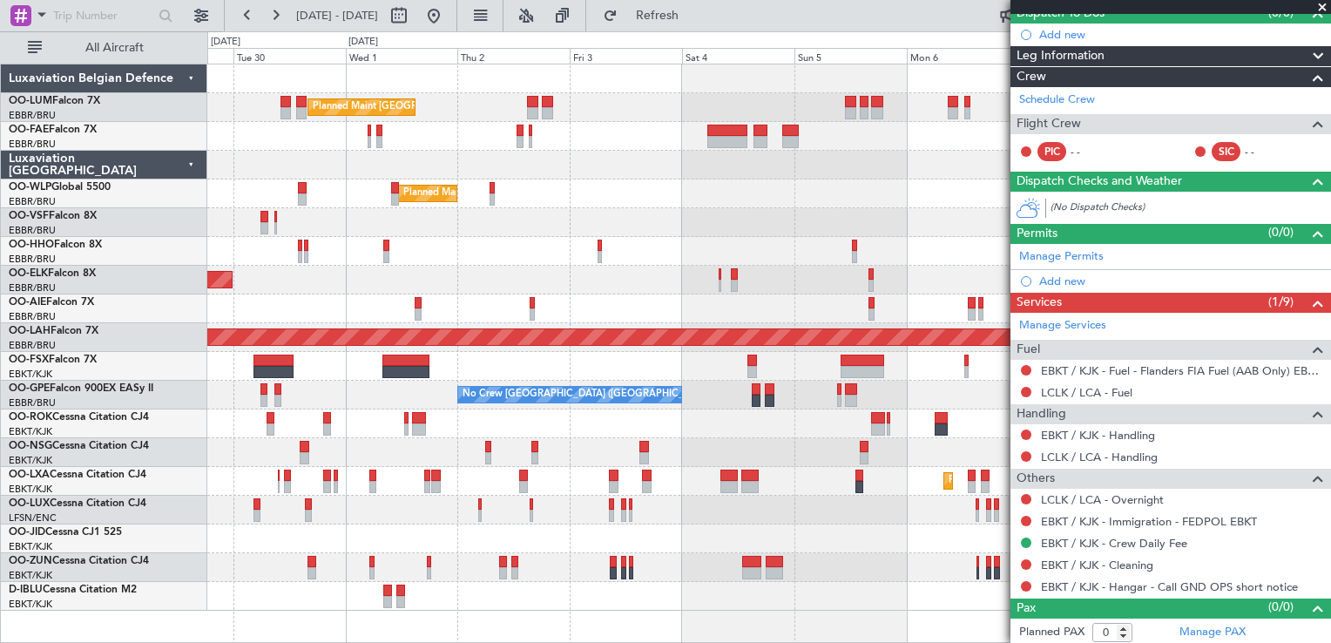
click at [709, 256] on div at bounding box center [768, 251] width 1123 height 29
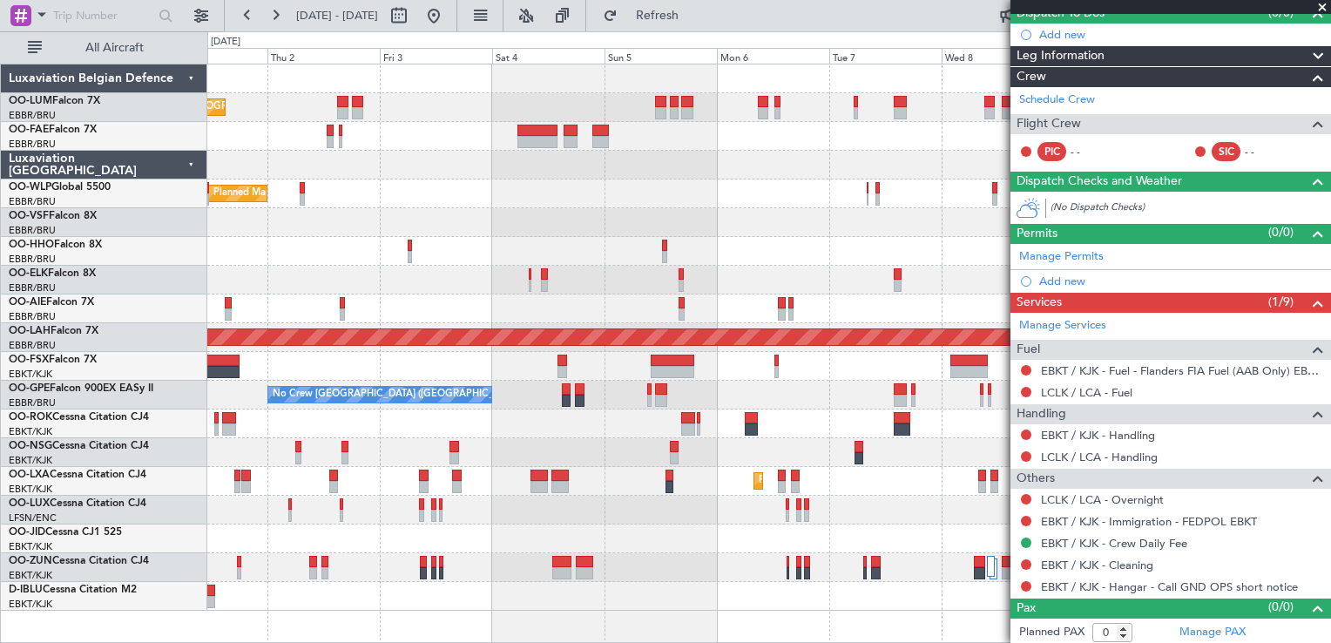
click at [700, 247] on div at bounding box center [768, 251] width 1123 height 29
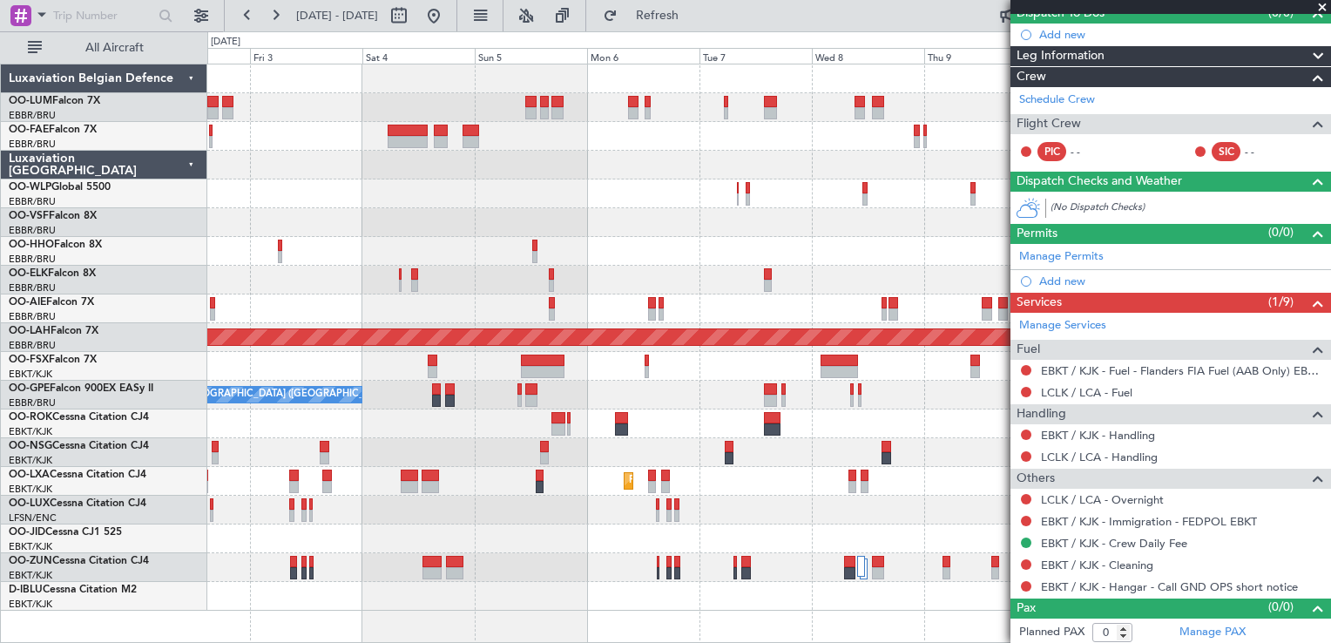
click at [782, 253] on div at bounding box center [768, 251] width 1123 height 29
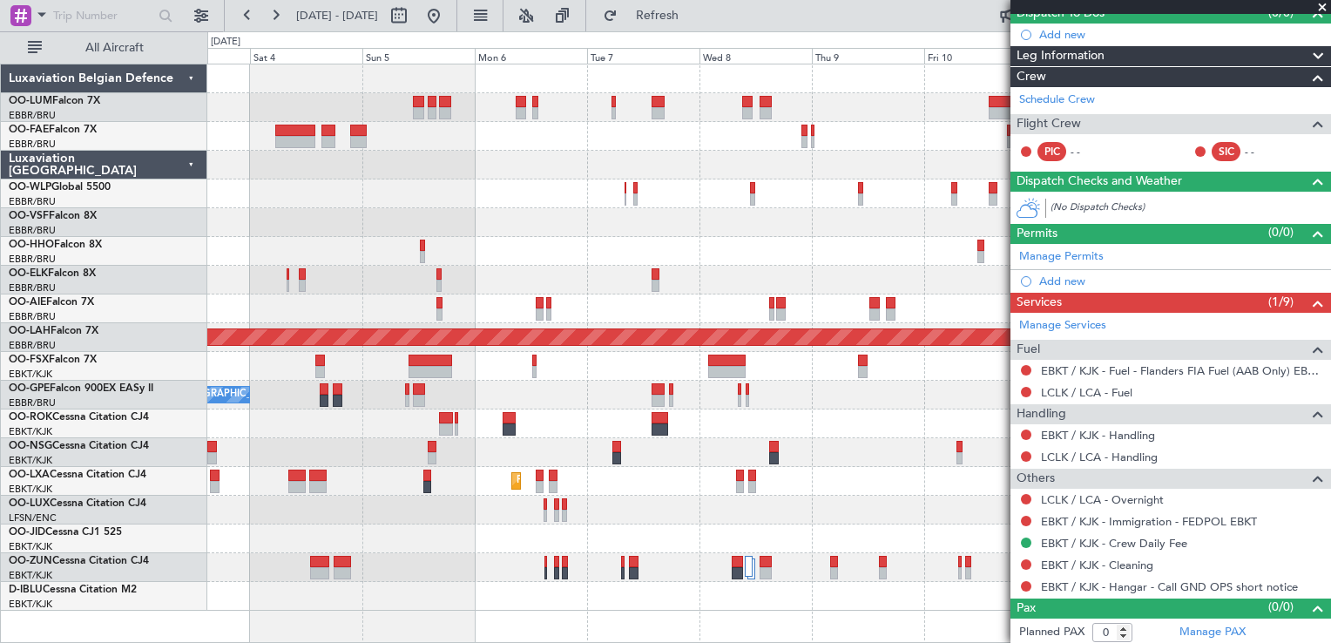
click at [625, 225] on div "Planned Maint [GEOGRAPHIC_DATA] ([GEOGRAPHIC_DATA] National) Owner [GEOGRAPHIC_…" at bounding box center [768, 337] width 1123 height 546
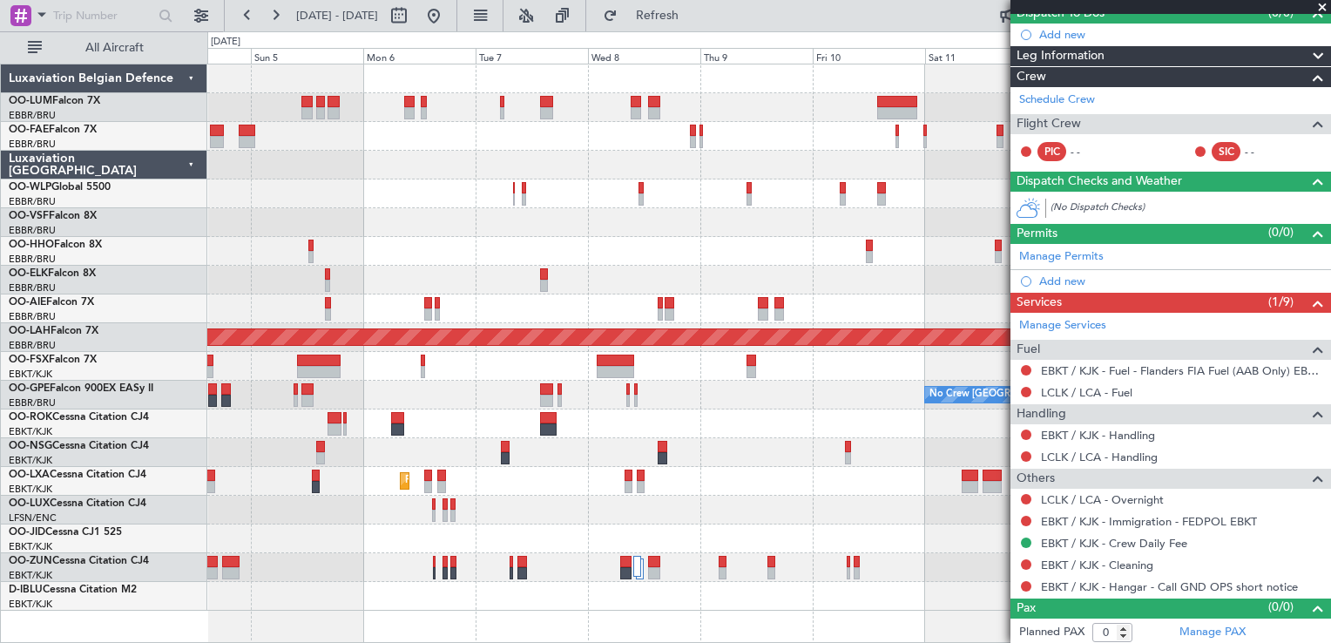
click at [777, 243] on div at bounding box center [768, 251] width 1123 height 29
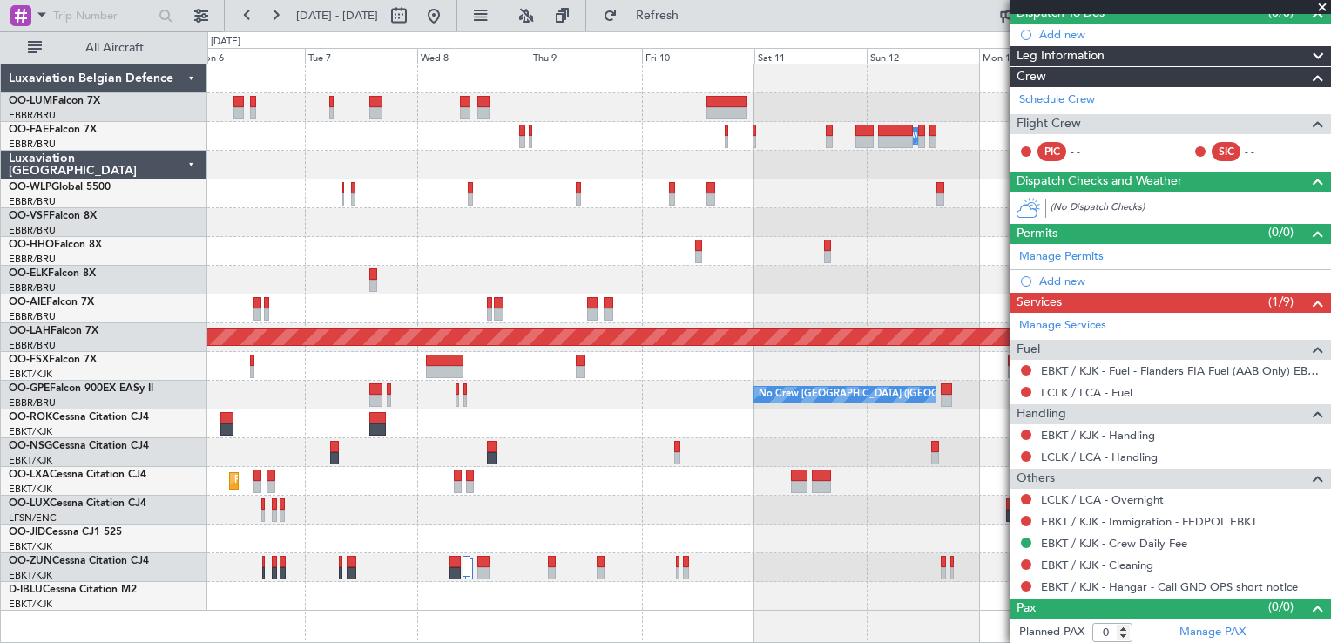
click at [688, 233] on div "Owner Melsbroek Air Base Planned Maint [GEOGRAPHIC_DATA] ([GEOGRAPHIC_DATA]) Pl…" at bounding box center [768, 337] width 1123 height 546
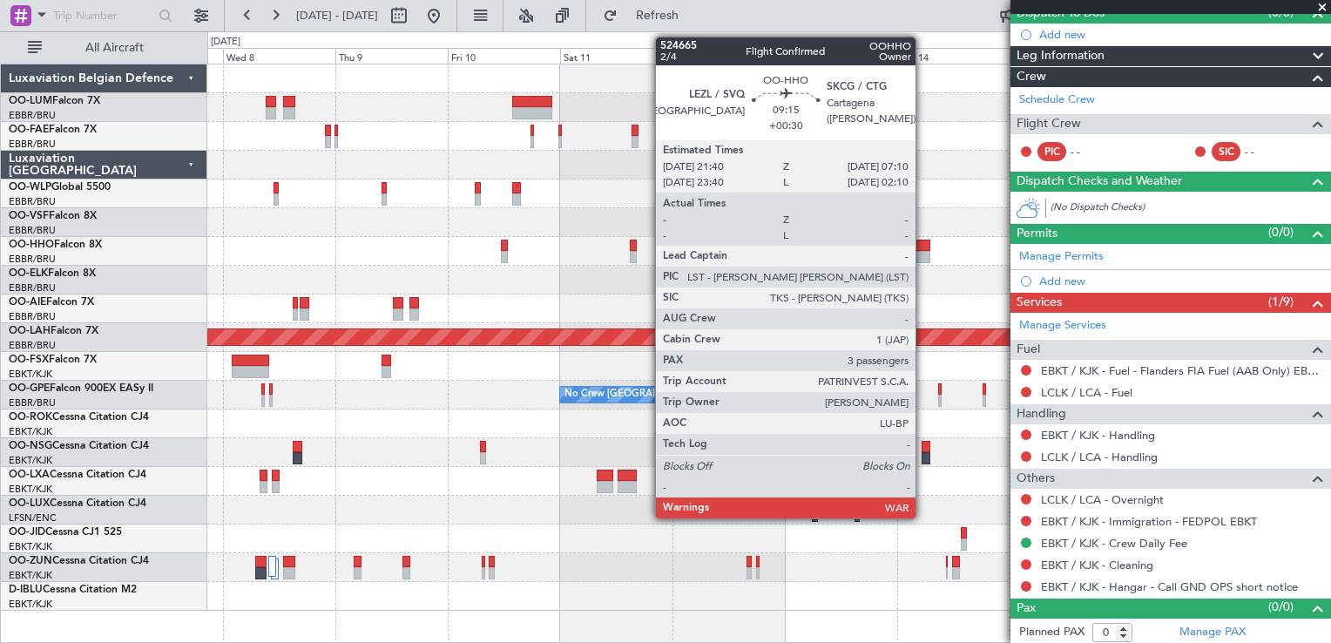
click at [725, 246] on div at bounding box center [768, 251] width 1123 height 29
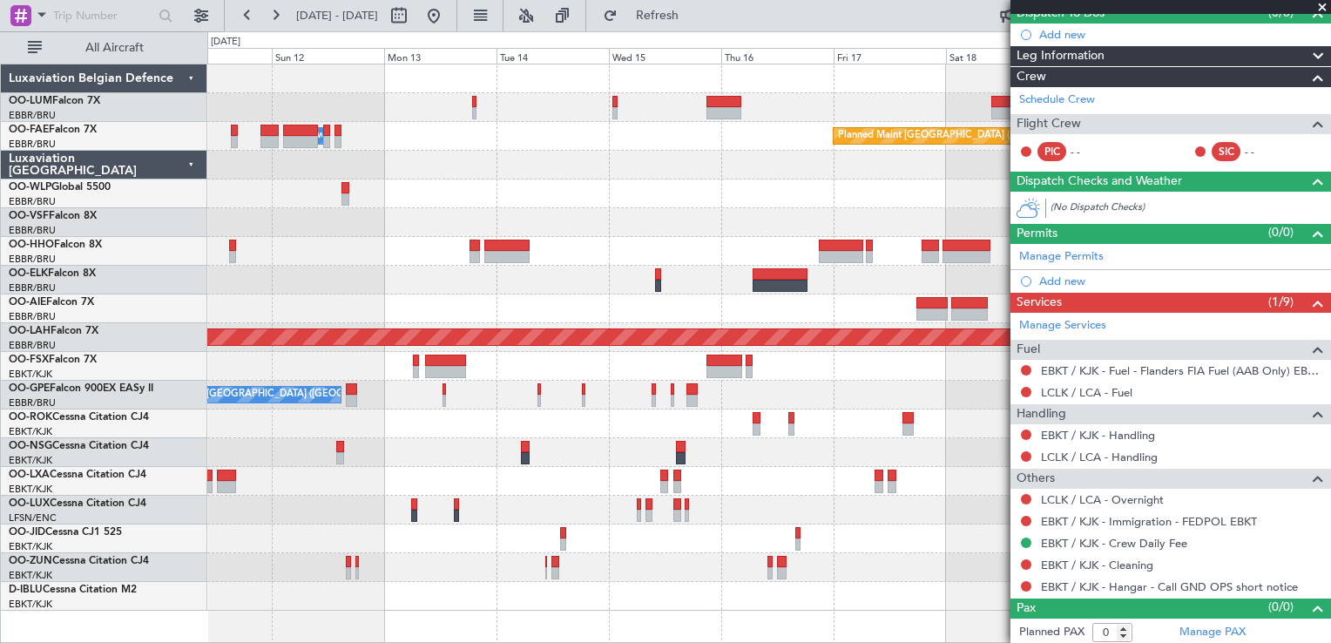
click at [756, 256] on div at bounding box center [768, 251] width 1123 height 29
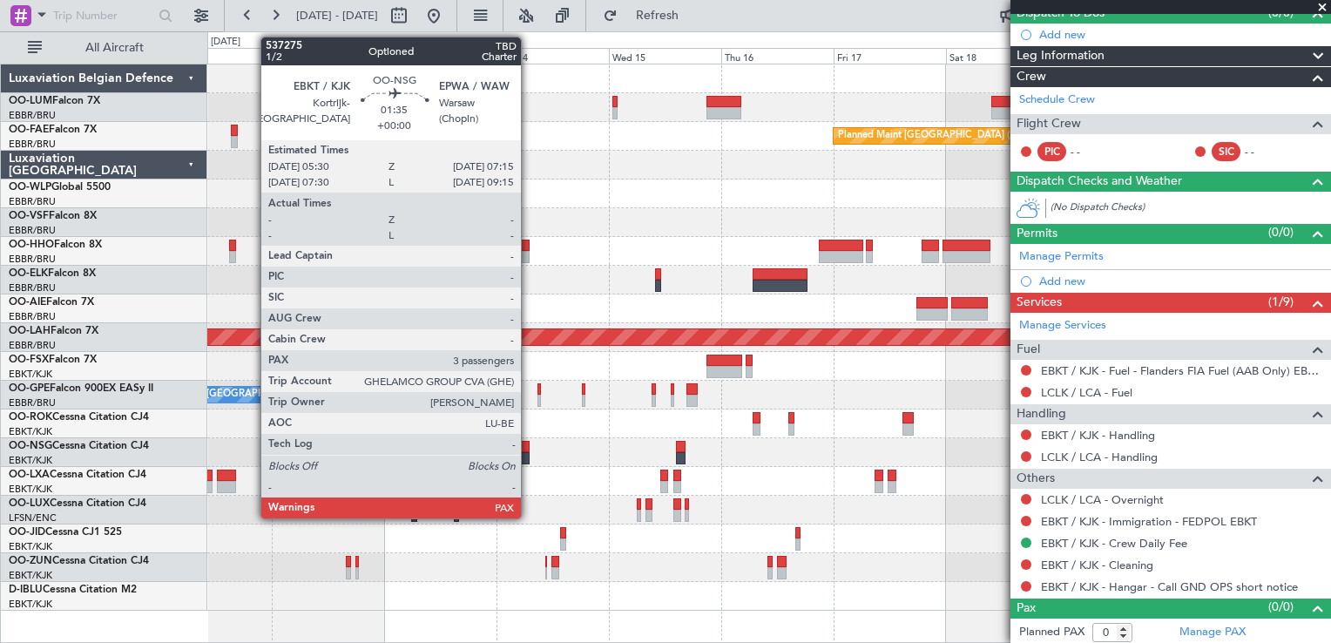
click at [743, 456] on div at bounding box center [768, 452] width 1123 height 29
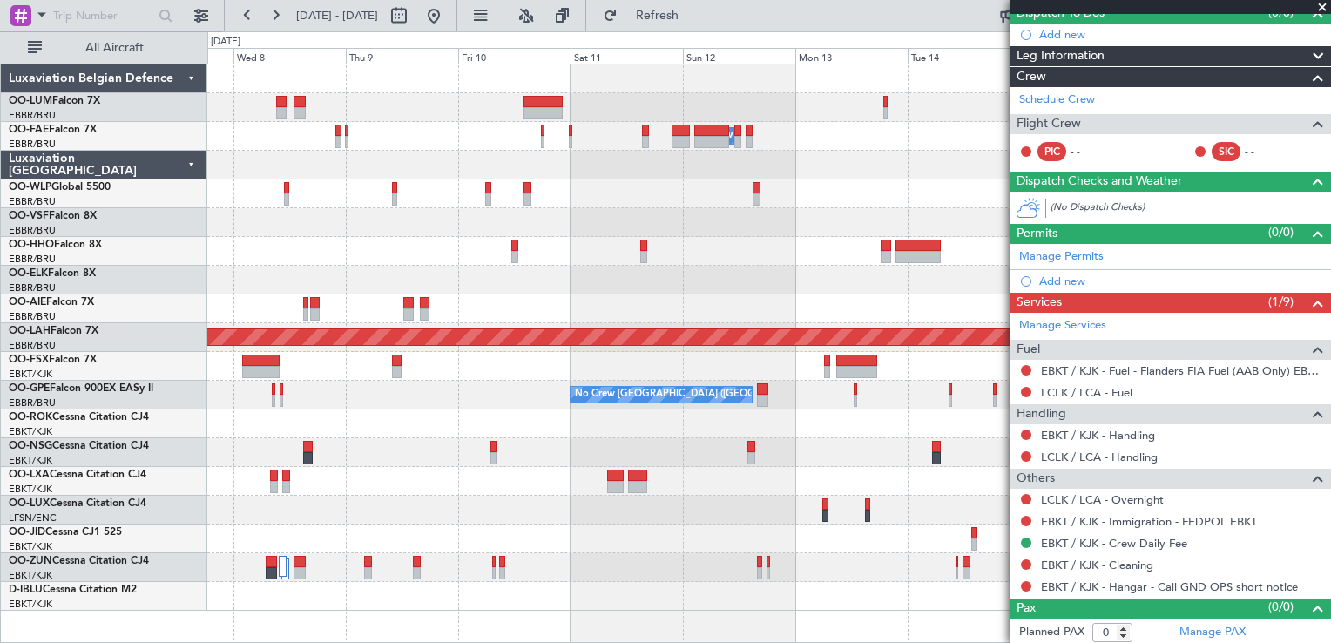
click at [703, 465] on div "Owner Melsbroek Air Base Planned Maint [GEOGRAPHIC_DATA] ([GEOGRAPHIC_DATA]) Pl…" at bounding box center [768, 337] width 1123 height 546
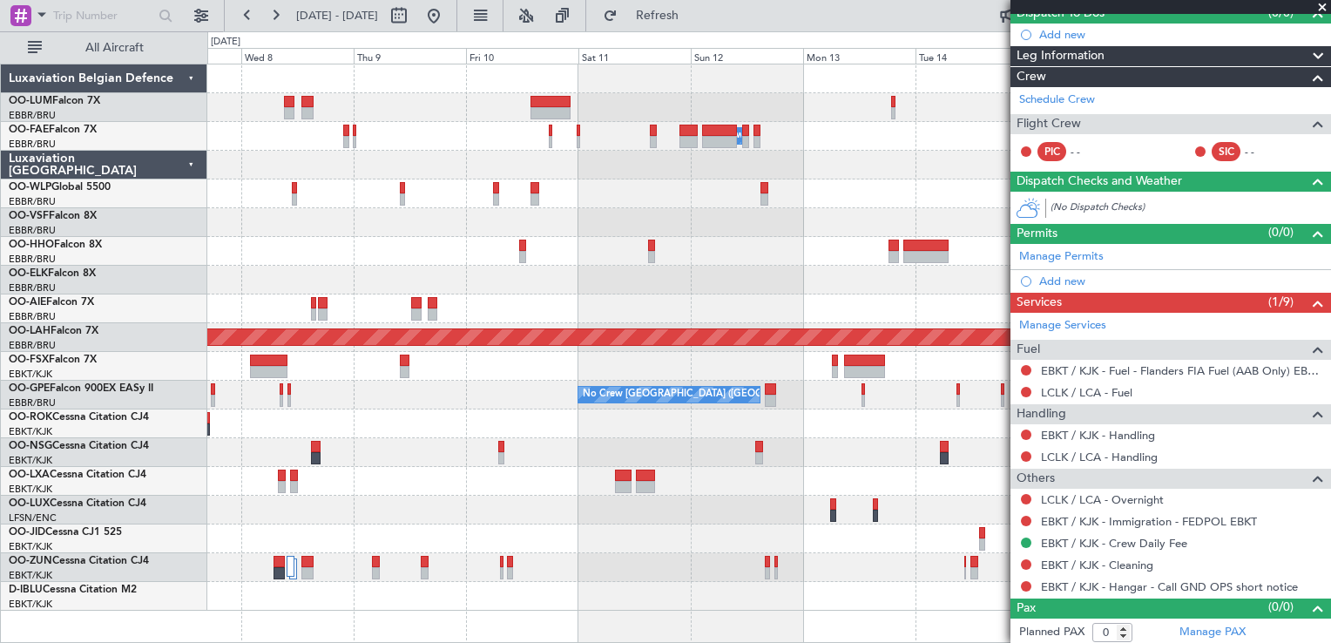
click at [608, 452] on div at bounding box center [768, 452] width 1123 height 29
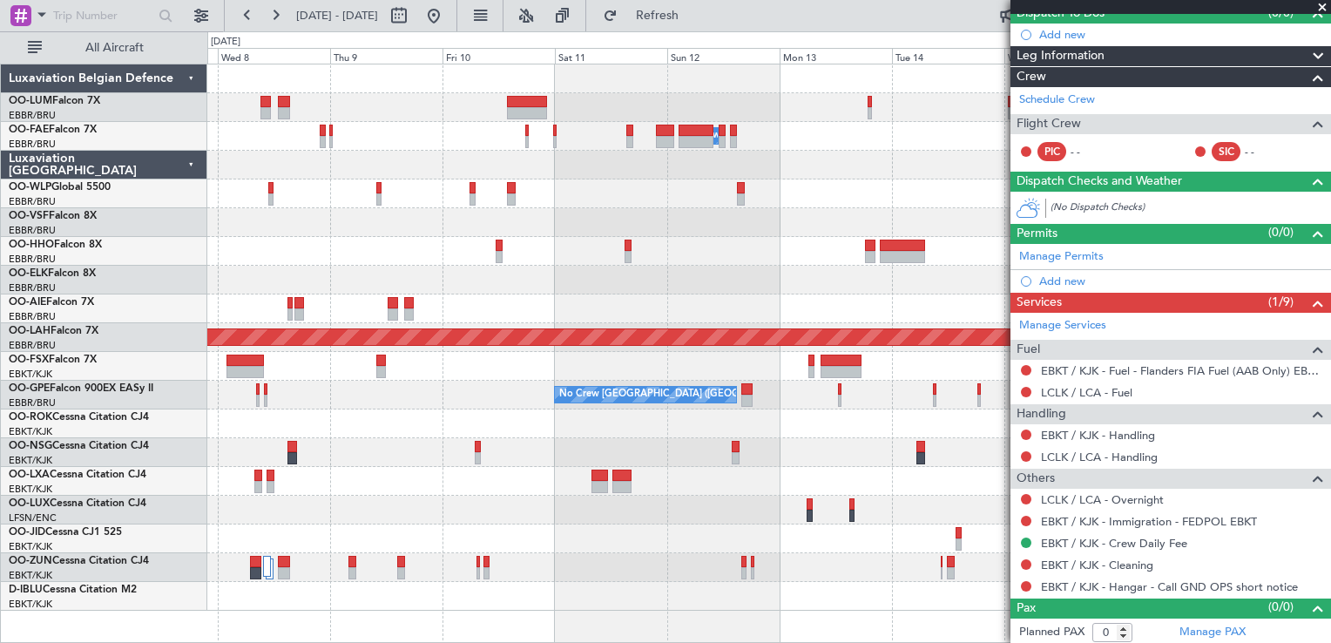
click at [551, 471] on div "Planned Maint Kortrijk-[GEOGRAPHIC_DATA]" at bounding box center [768, 481] width 1123 height 29
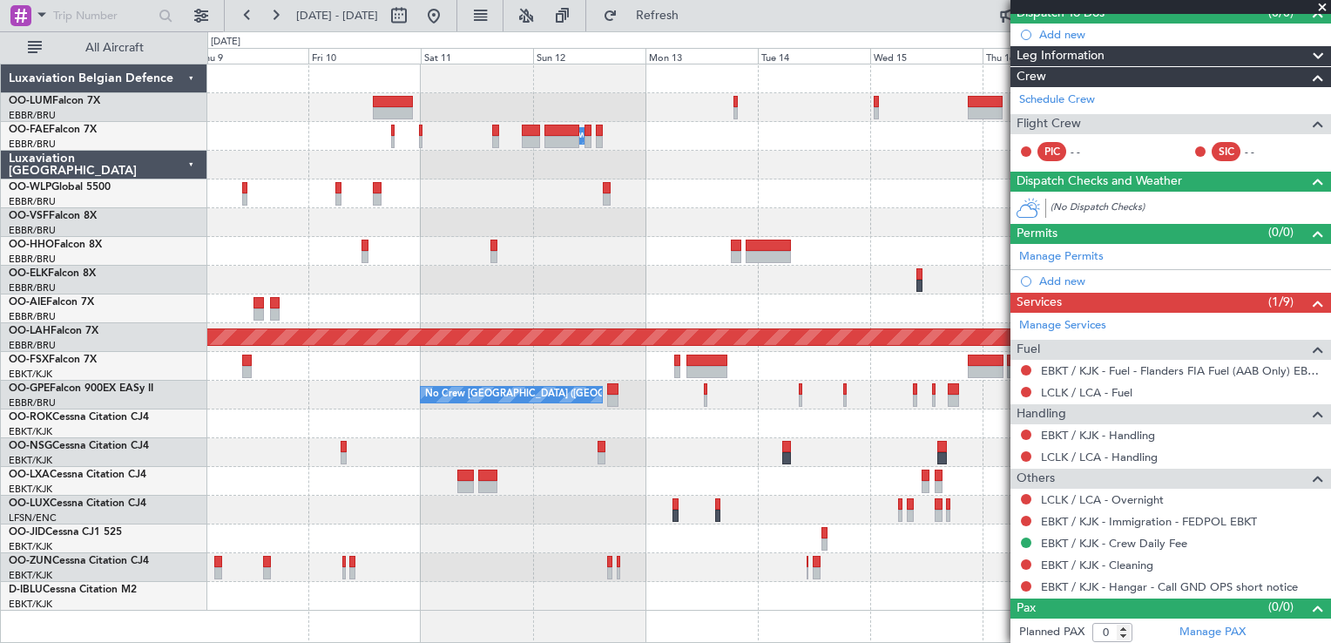
click at [504, 453] on div at bounding box center [768, 452] width 1123 height 29
